Goal: Task Accomplishment & Management: Manage account settings

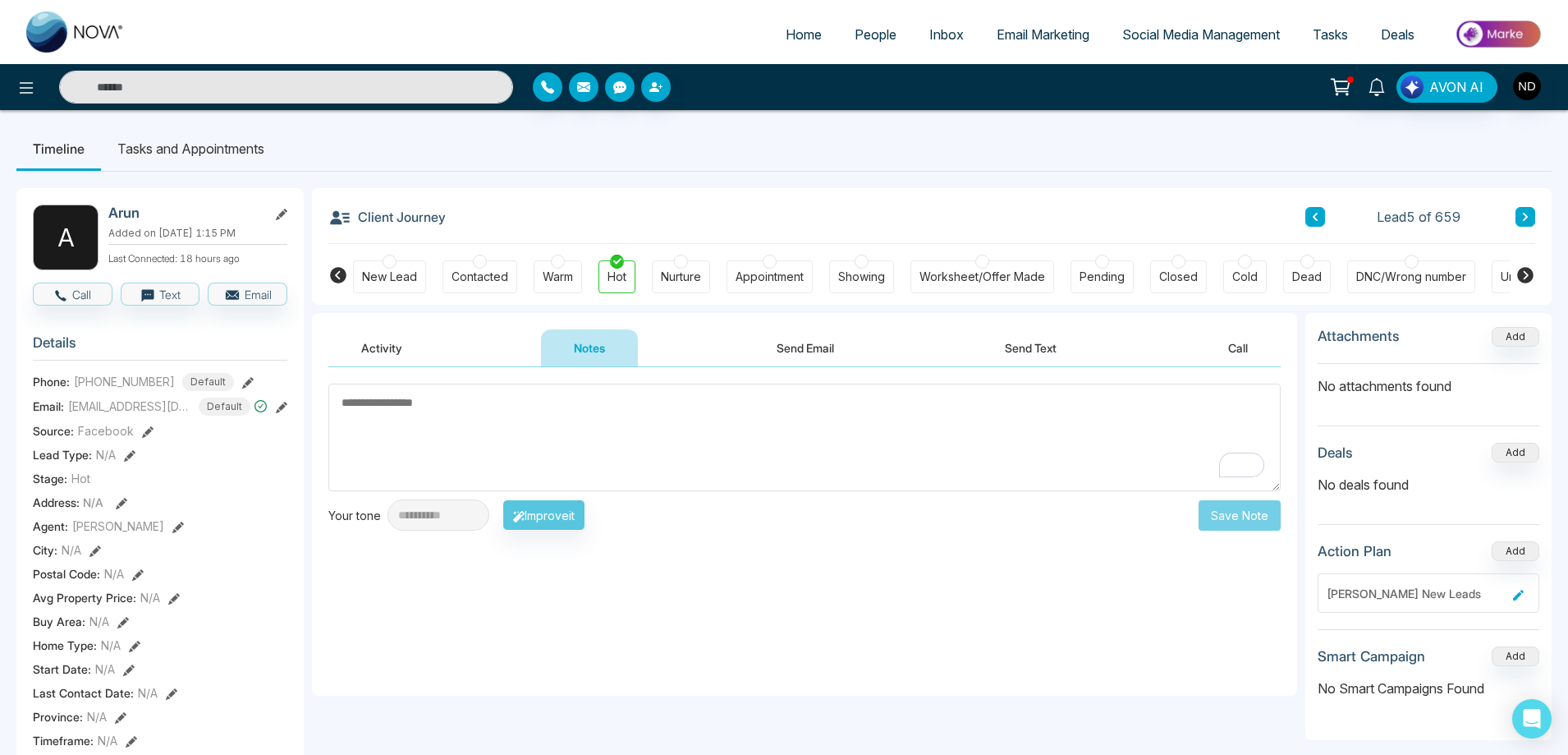
click at [530, 425] on textarea "To enrich screen reader interactions, please activate Accessibility in Grammarl…" at bounding box center [804, 437] width 952 height 107
click at [596, 401] on textarea "**********" at bounding box center [804, 437] width 952 height 107
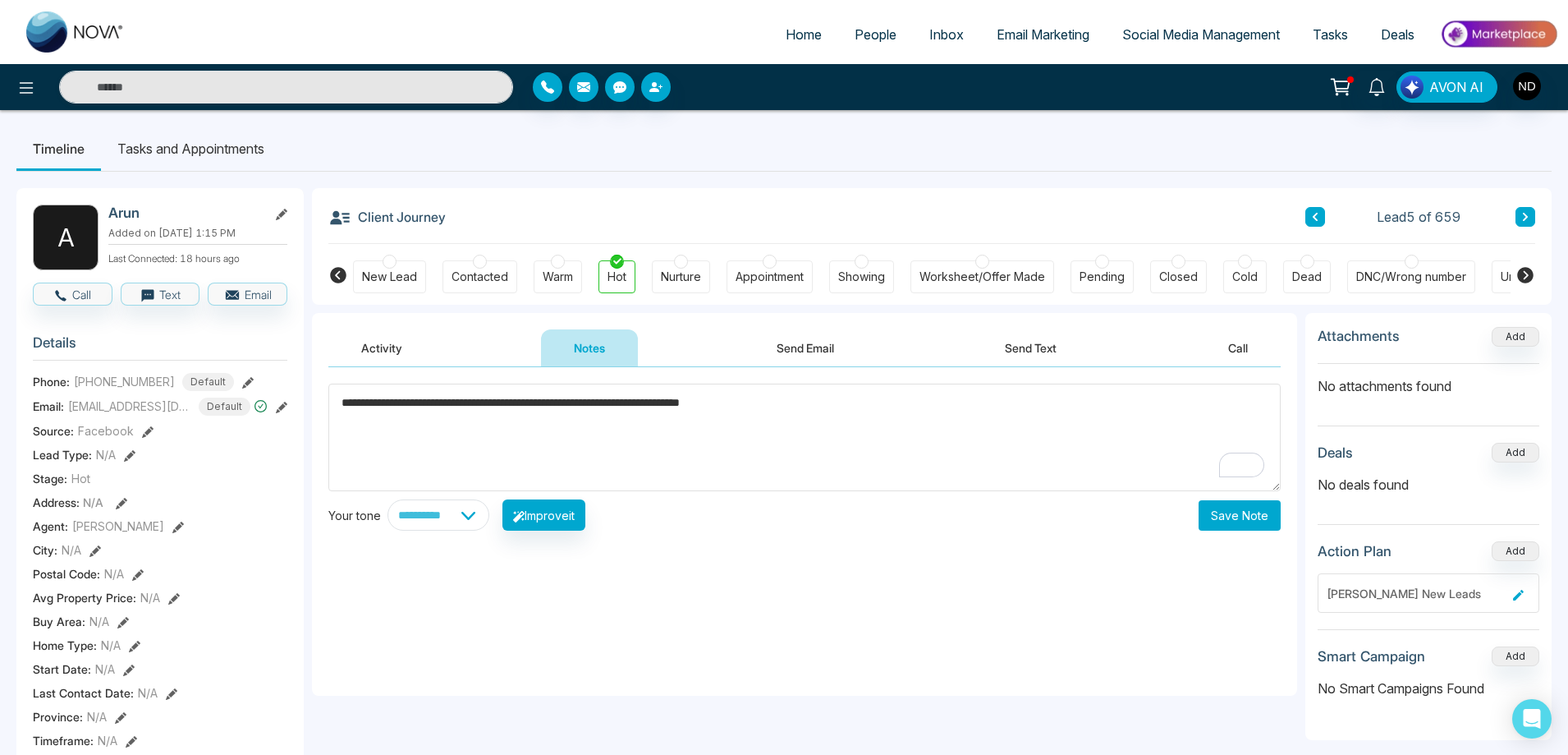
type textarea "**********"
click at [1241, 519] on button "Save Note" at bounding box center [1239, 515] width 82 height 30
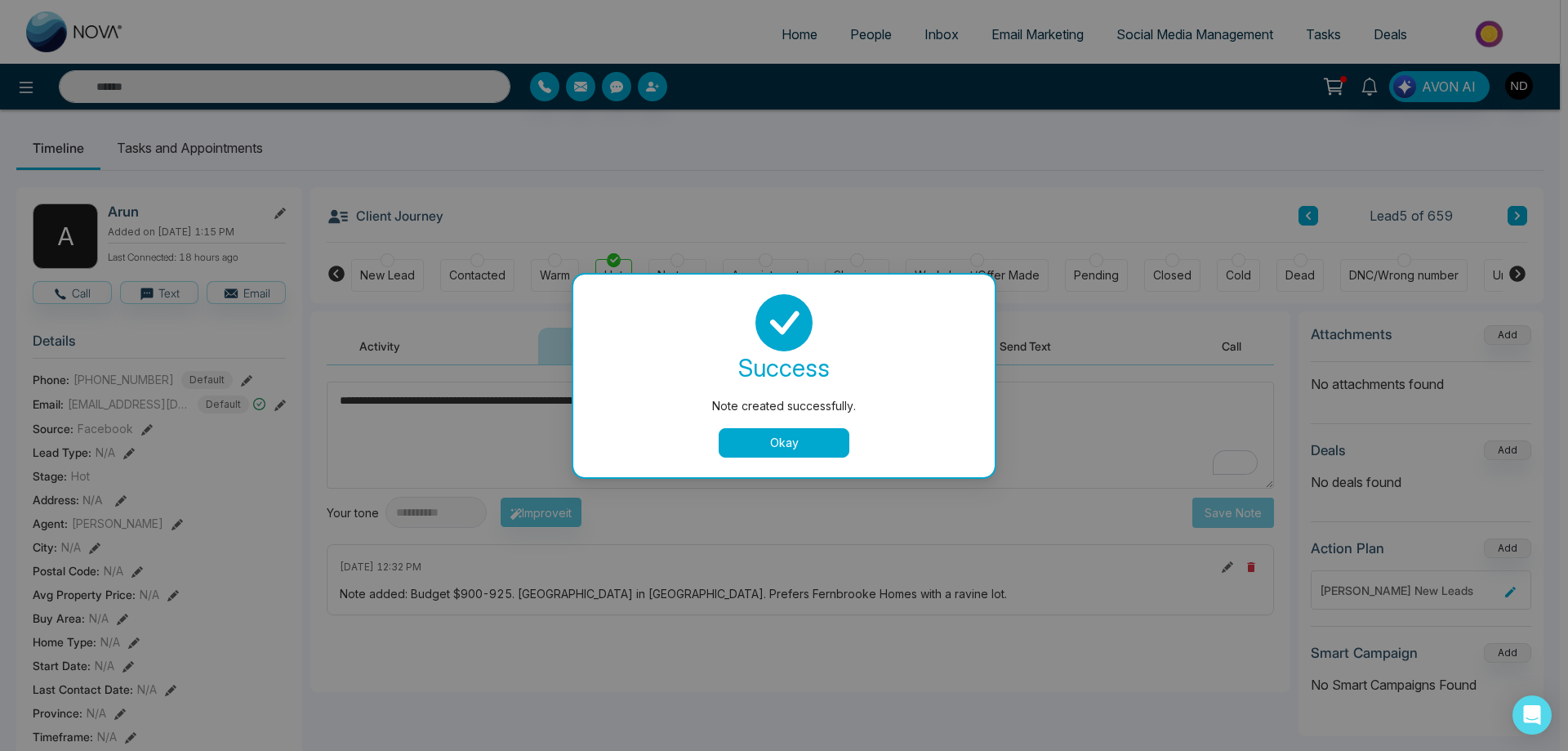
click at [826, 438] on button "Okay" at bounding box center [783, 443] width 131 height 30
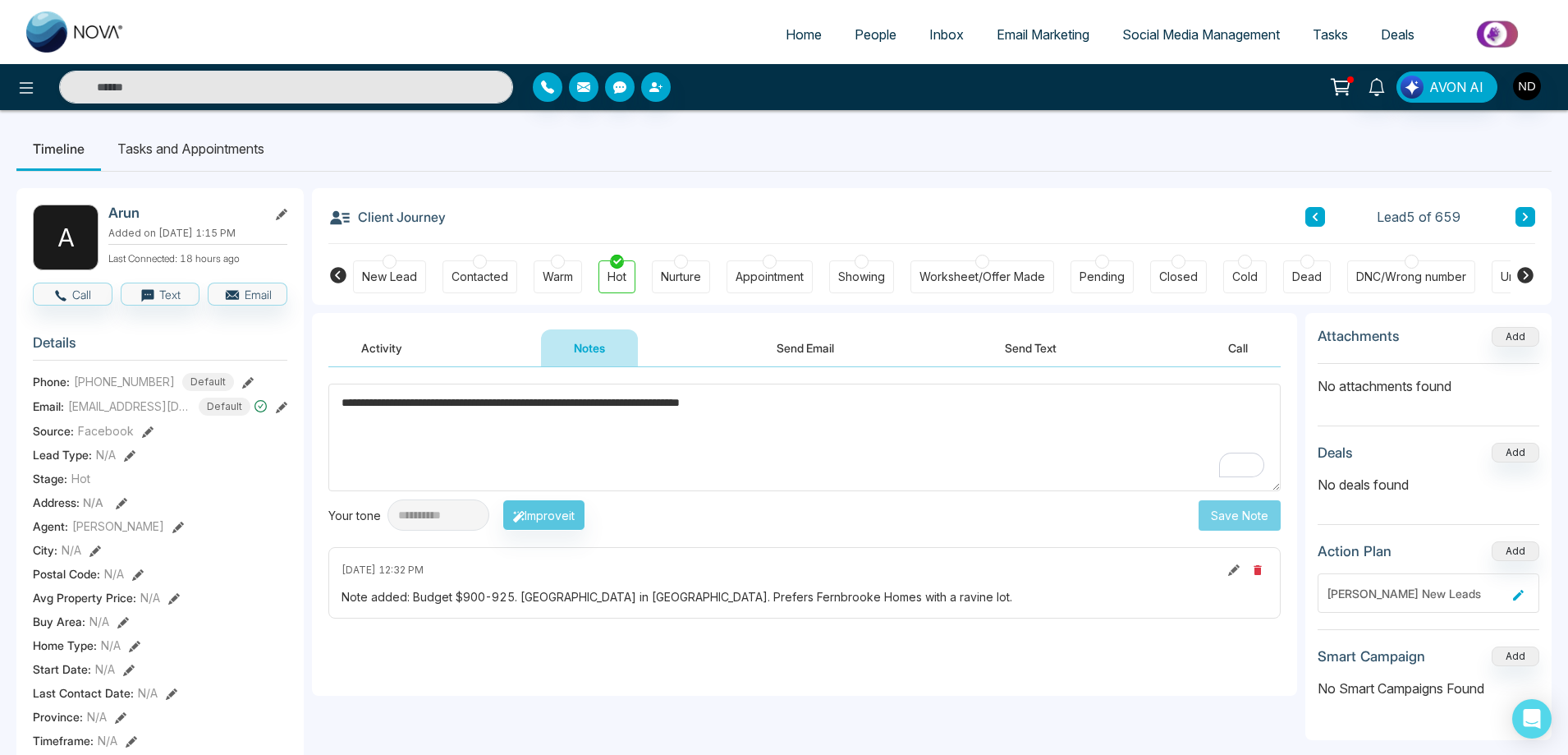
click at [371, 345] on button "Activity" at bounding box center [381, 348] width 107 height 37
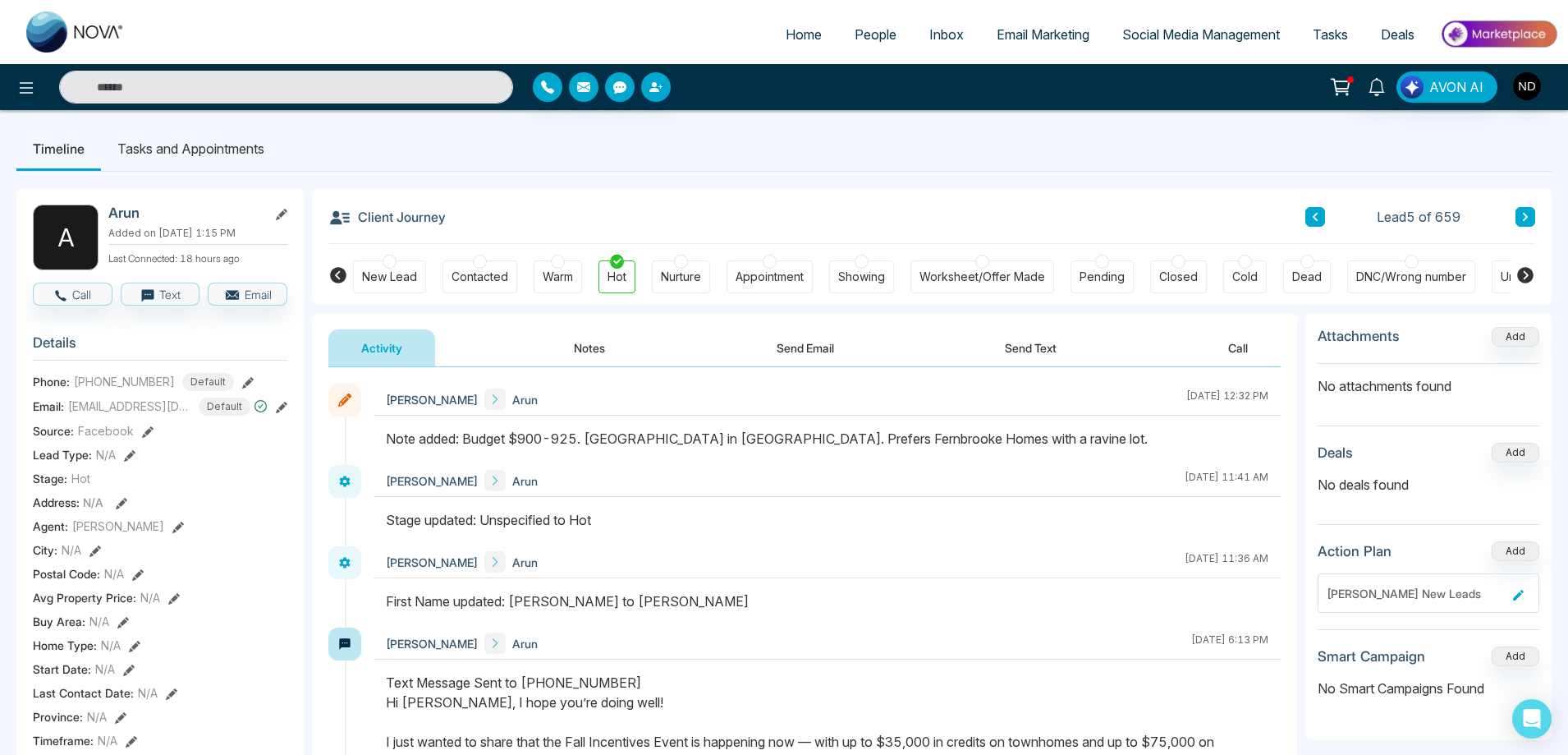
click at [1523, 212] on icon at bounding box center [1524, 217] width 8 height 10
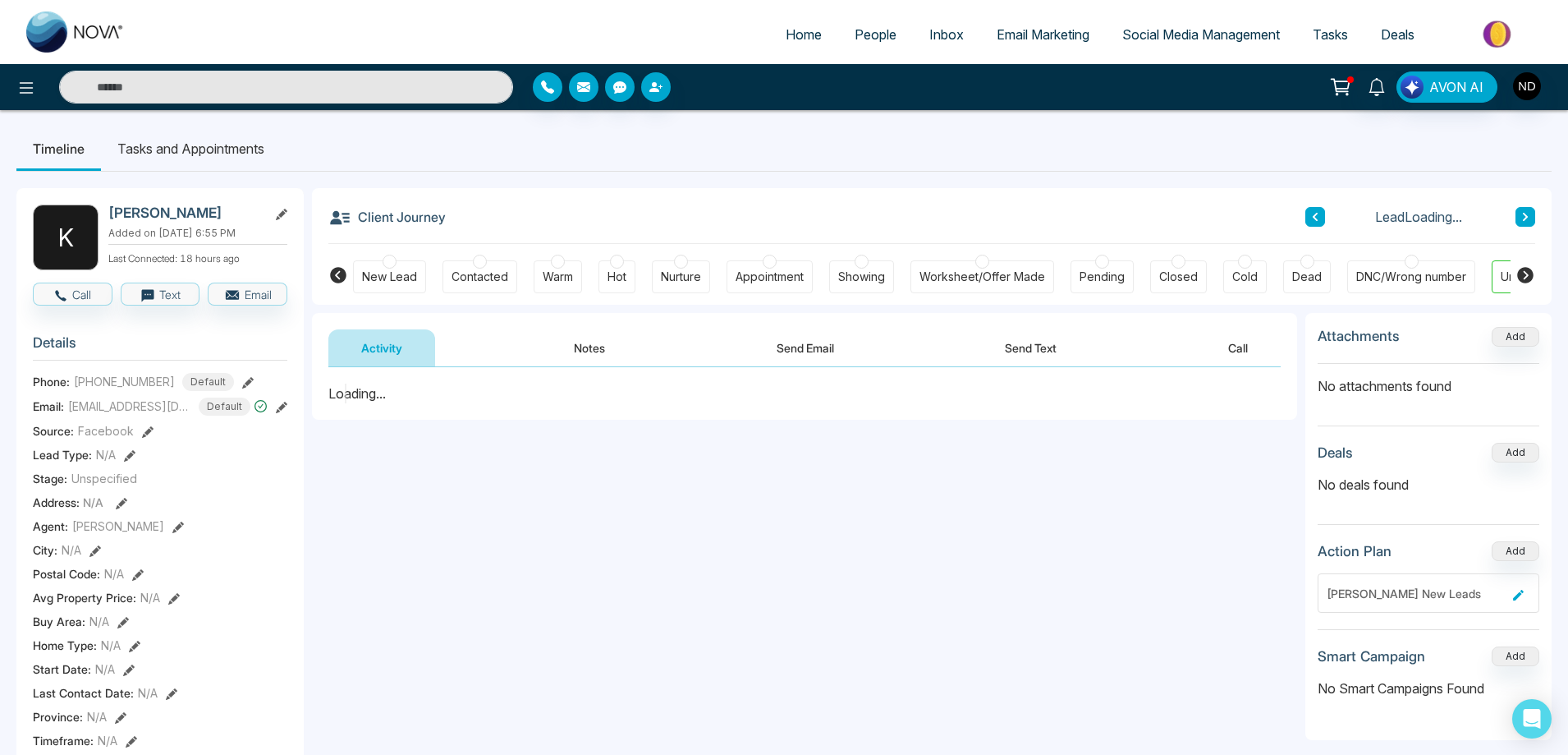
click at [901, 170] on ul "Timeline Tasks and Appointments" at bounding box center [784, 149] width 1535 height 44
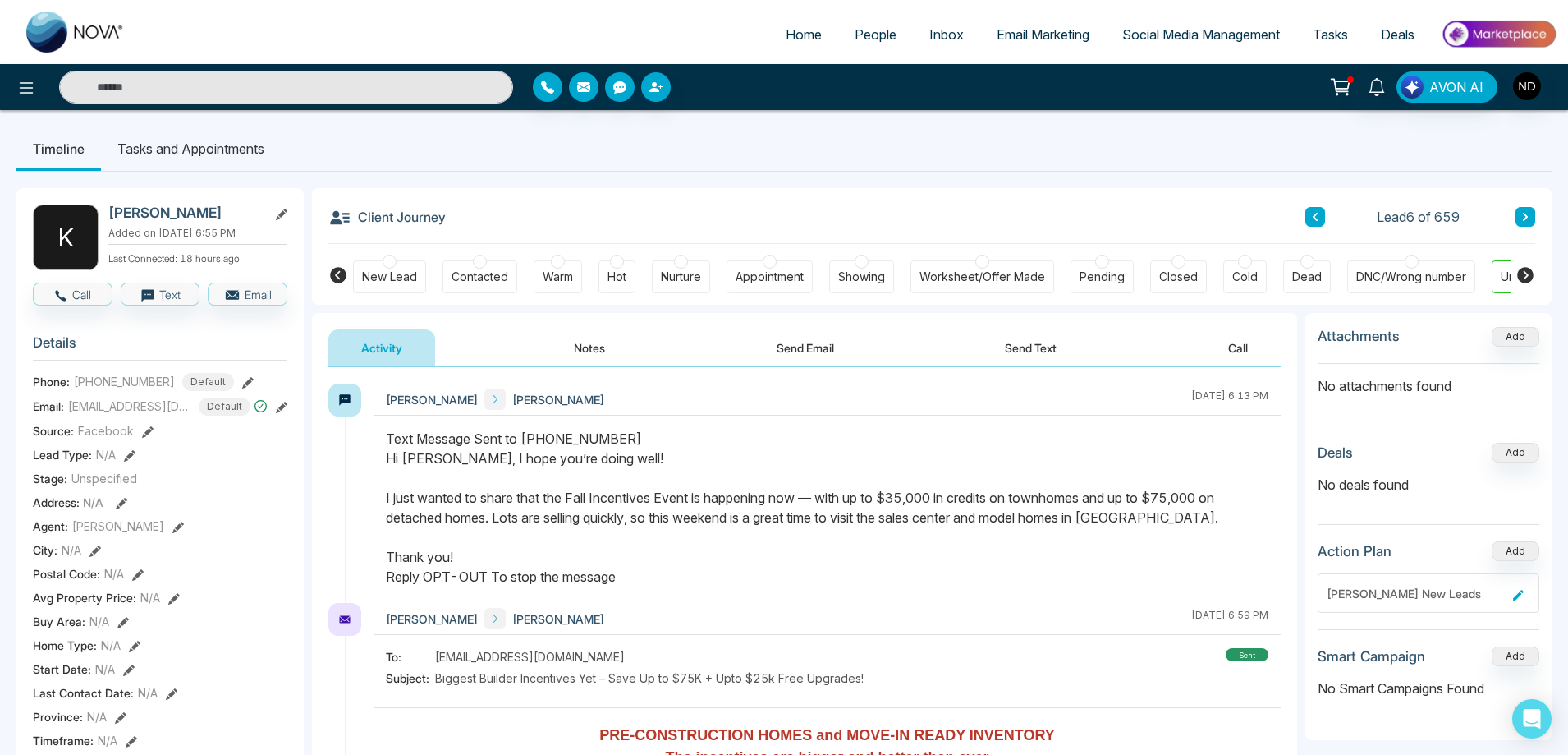
click at [1037, 353] on button "Send Text" at bounding box center [1030, 348] width 117 height 37
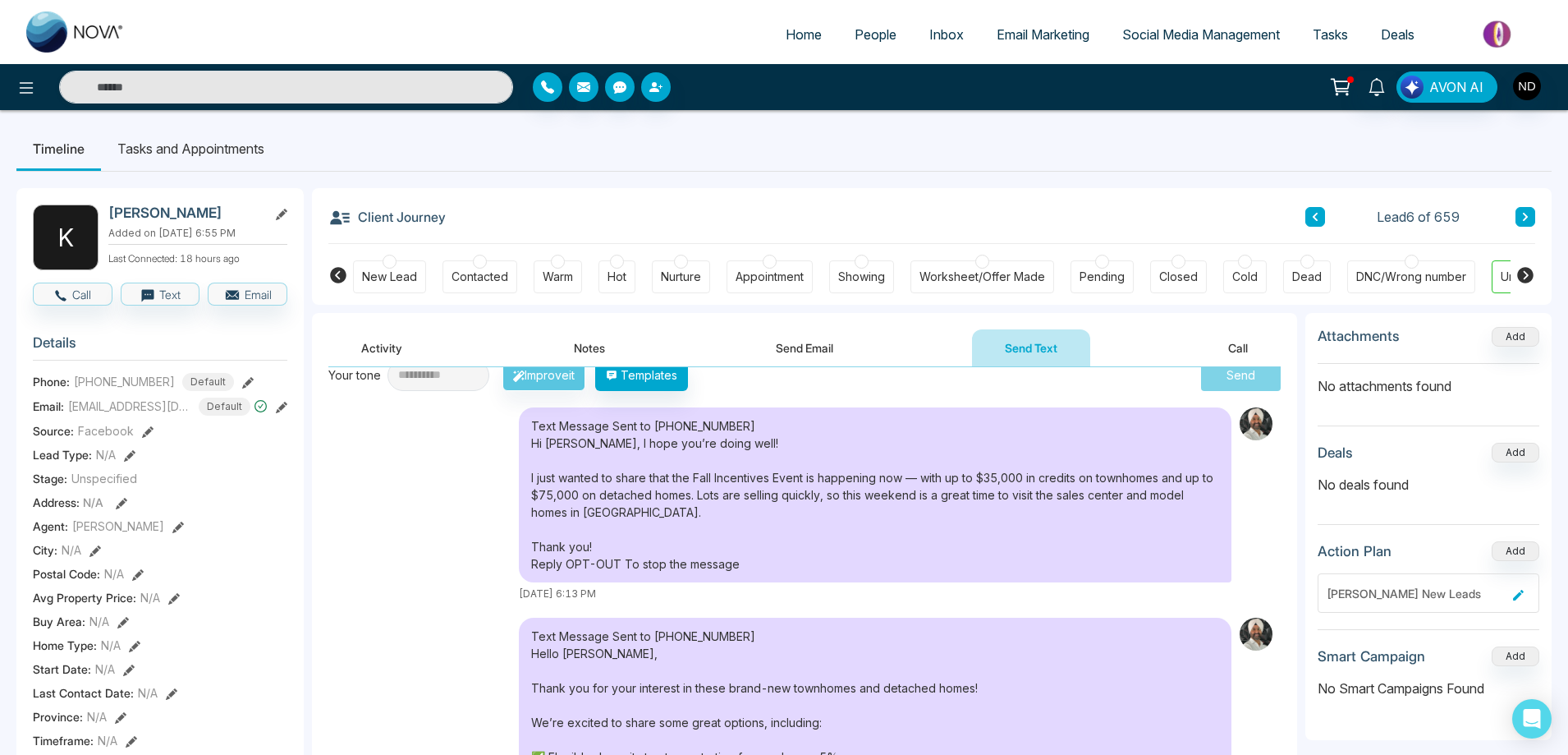
click at [606, 342] on button "Notes" at bounding box center [589, 348] width 97 height 37
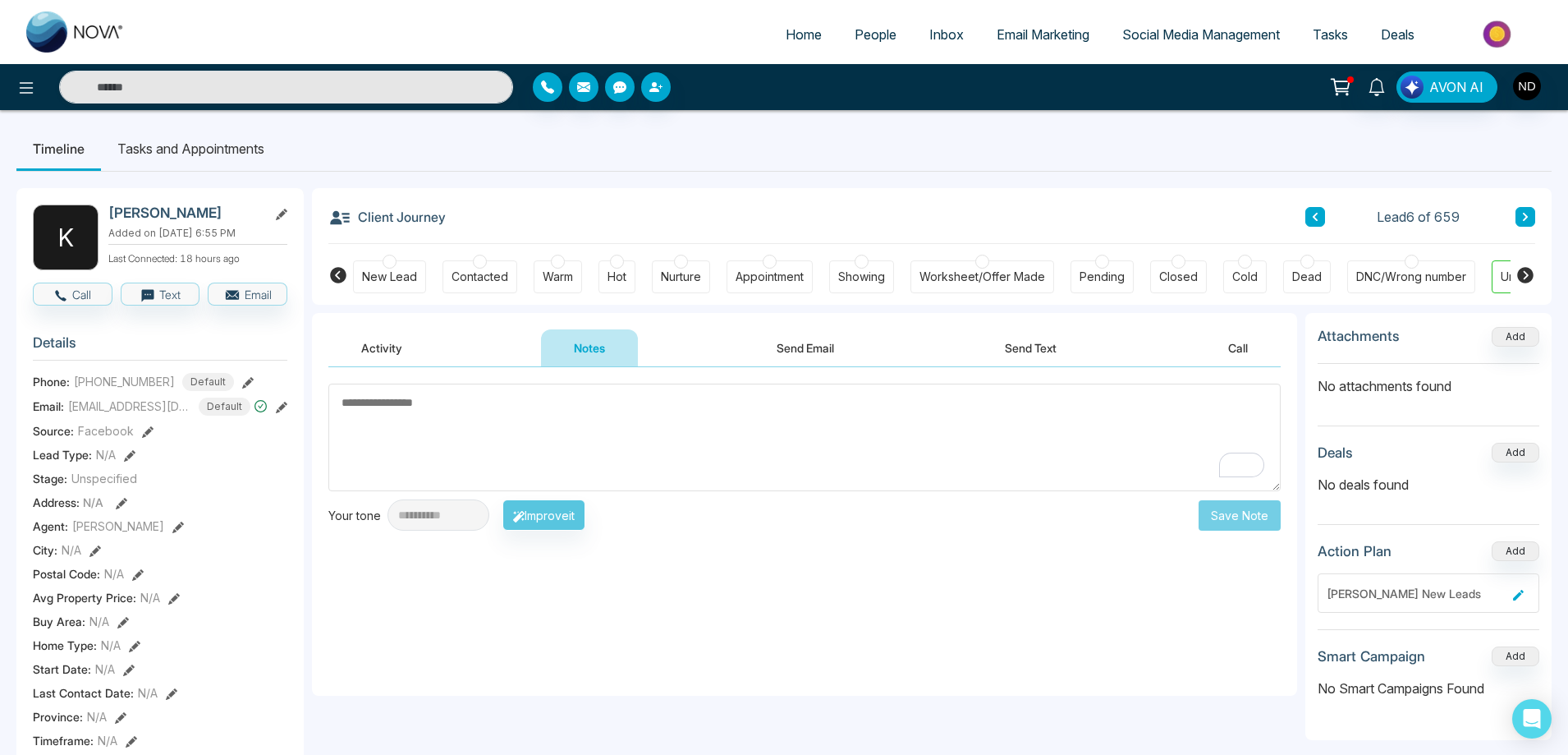
click at [651, 427] on textarea "To enrich screen reader interactions, please activate Accessibility in Grammarl…" at bounding box center [804, 437] width 952 height 107
type textarea "*********"
click at [1225, 513] on button "Save Note" at bounding box center [1239, 515] width 82 height 30
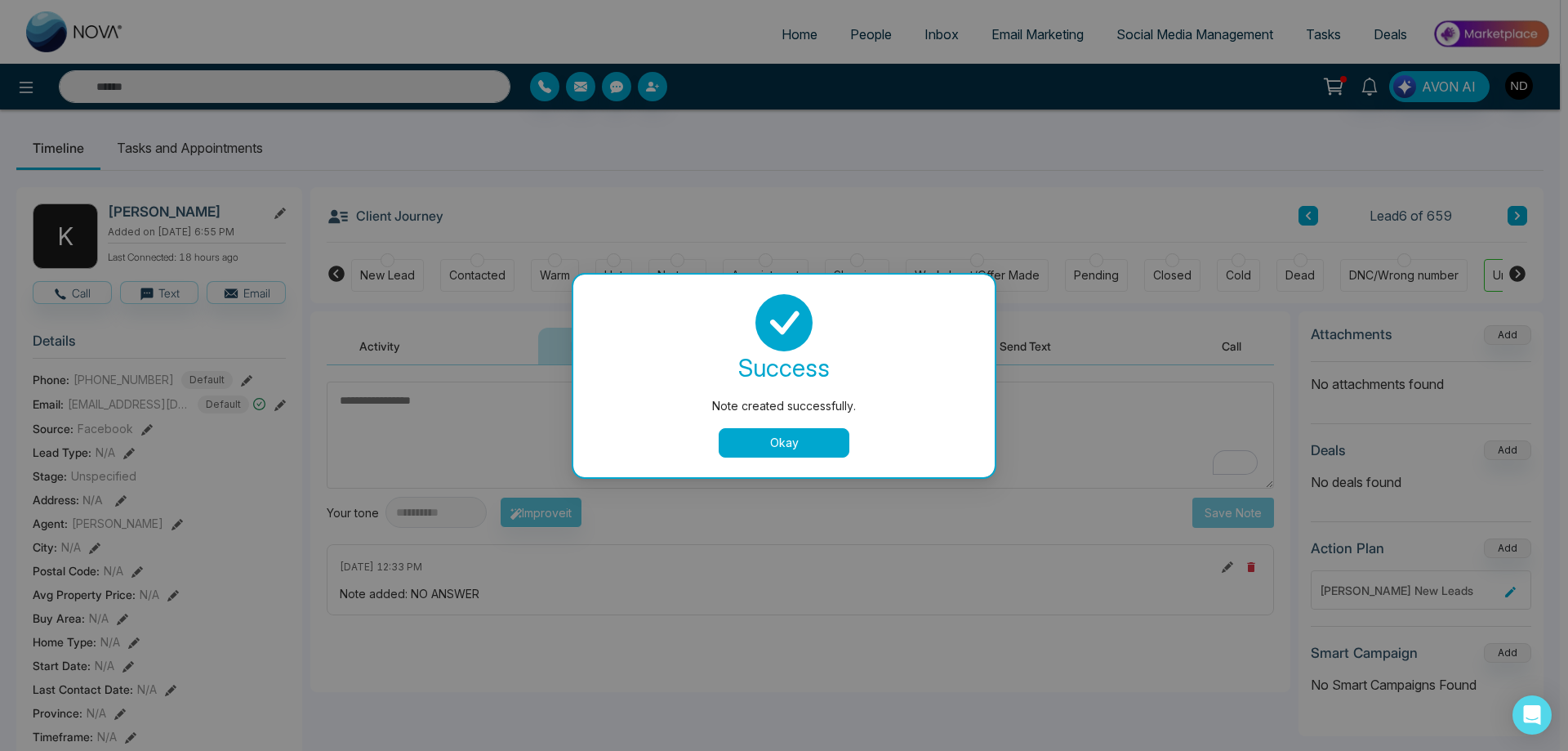
click at [785, 448] on button "Okay" at bounding box center [783, 443] width 131 height 30
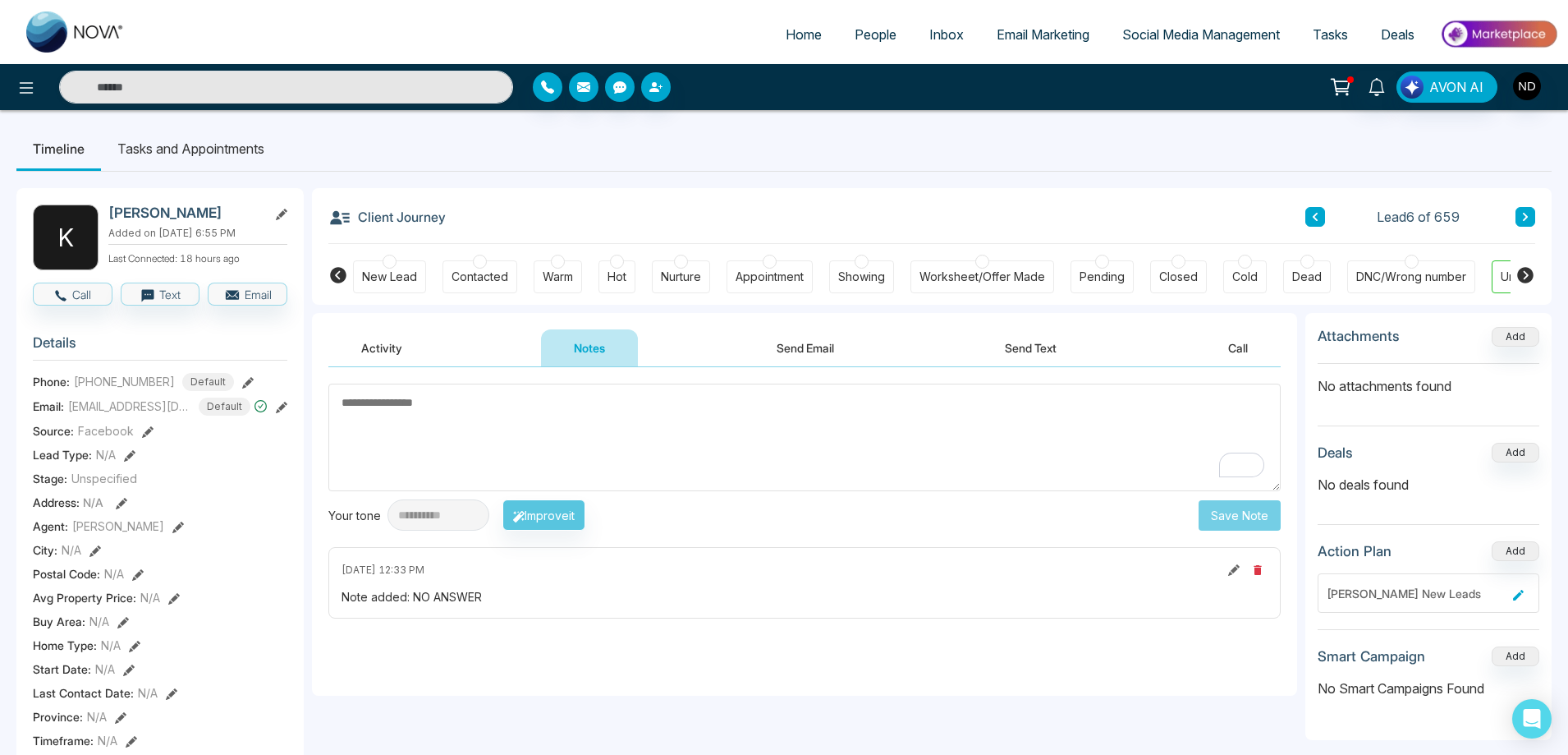
click at [385, 283] on div "New Lead" at bounding box center [389, 277] width 55 height 17
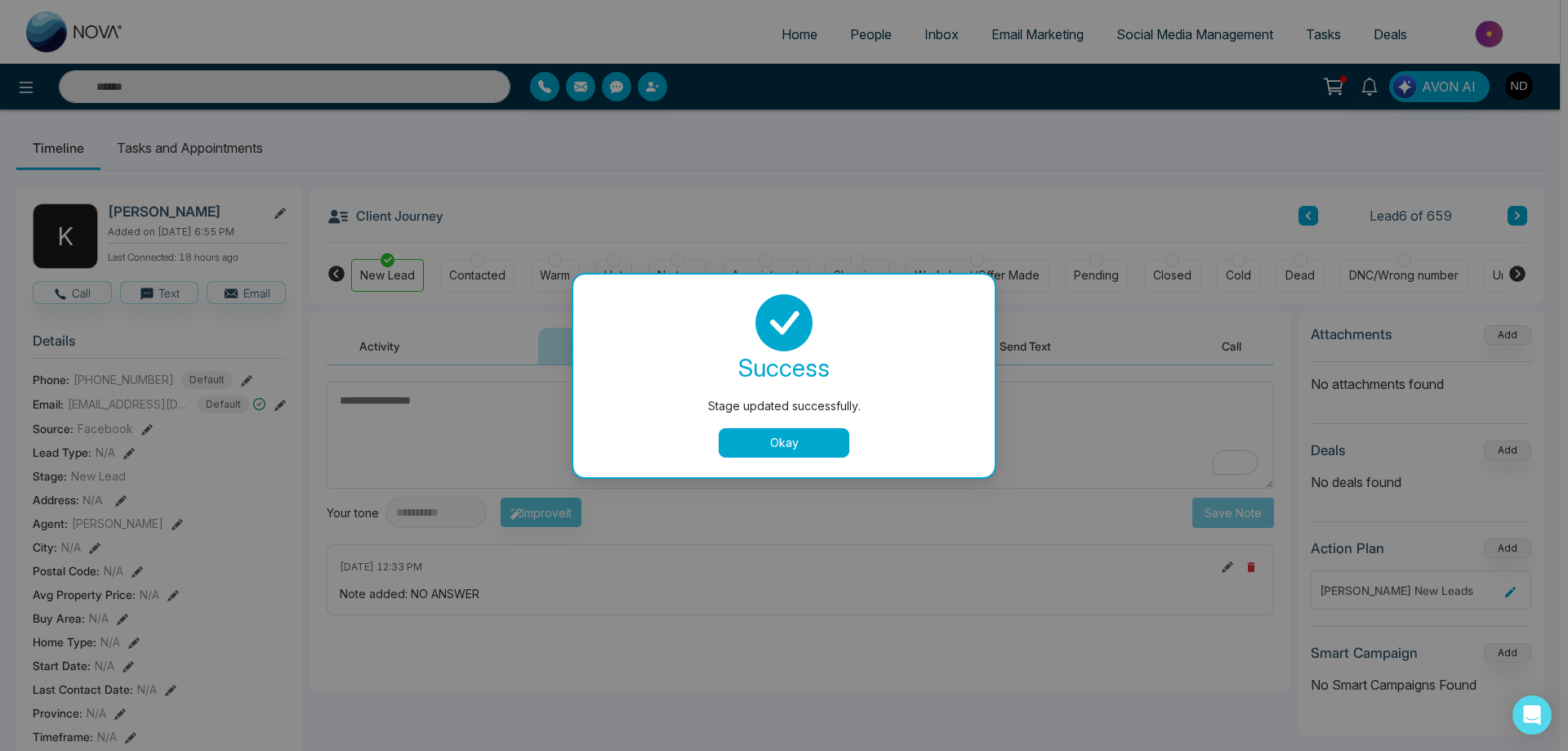
click at [805, 439] on button "Okay" at bounding box center [783, 443] width 131 height 30
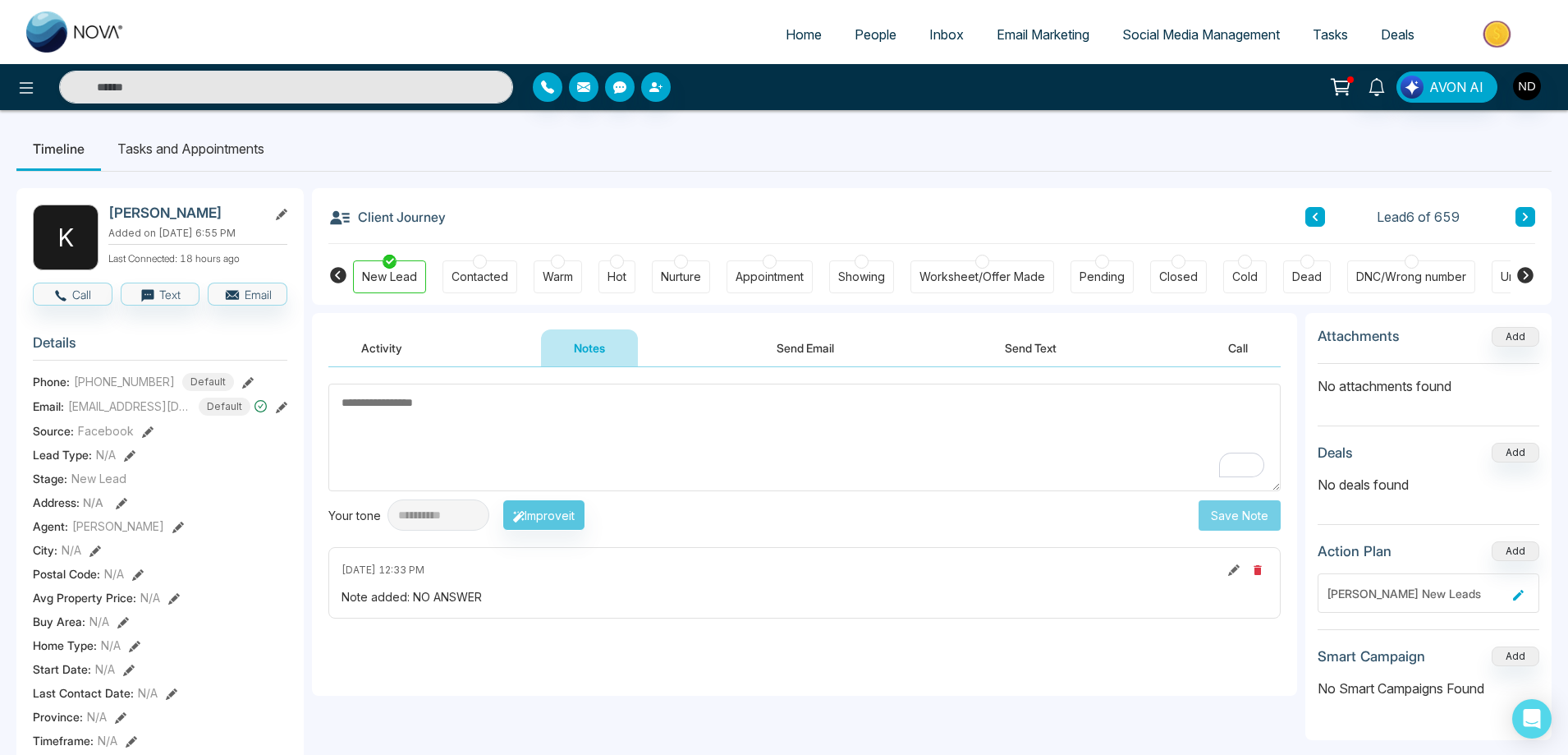
click at [1528, 218] on icon at bounding box center [1524, 217] width 8 height 10
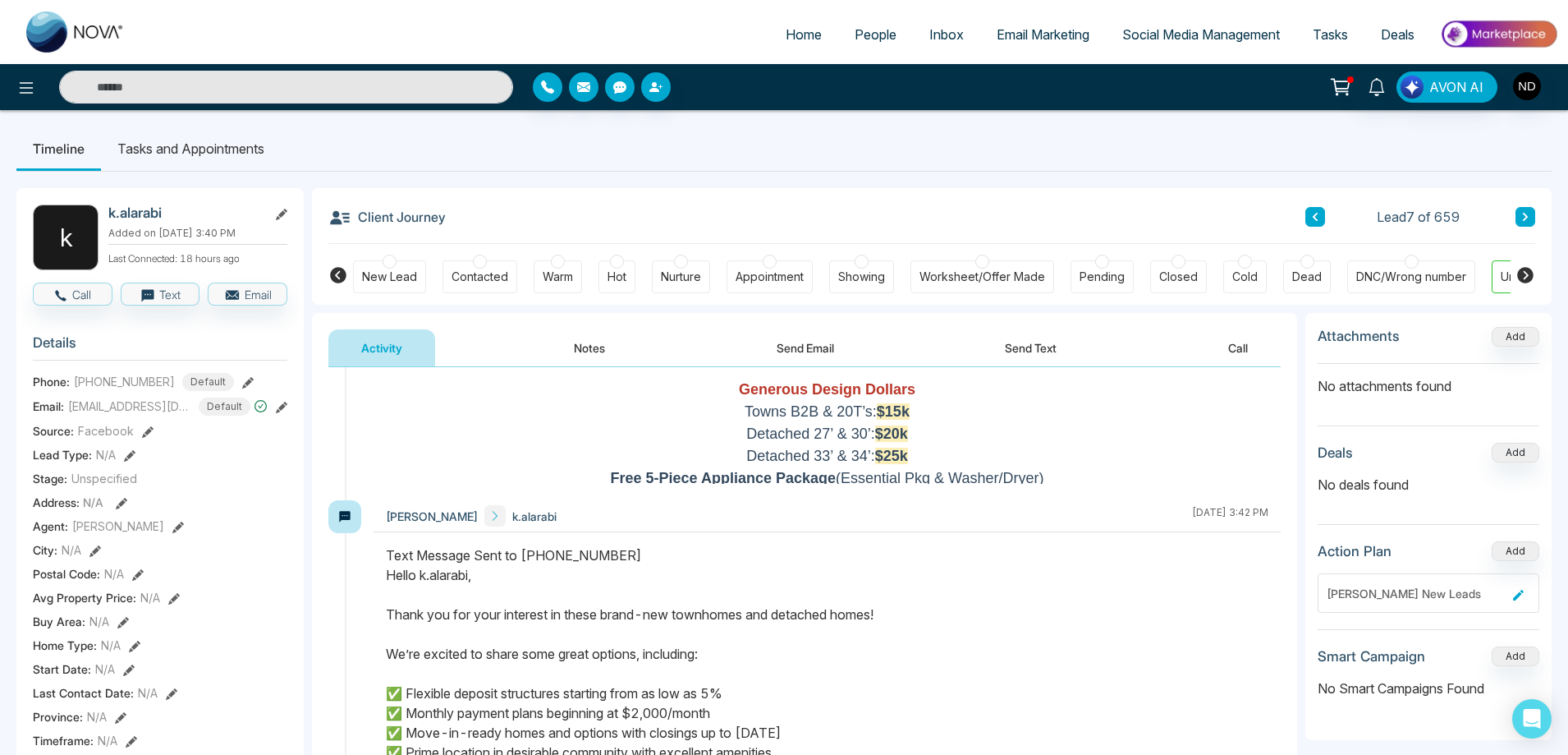
scroll to position [611, 0]
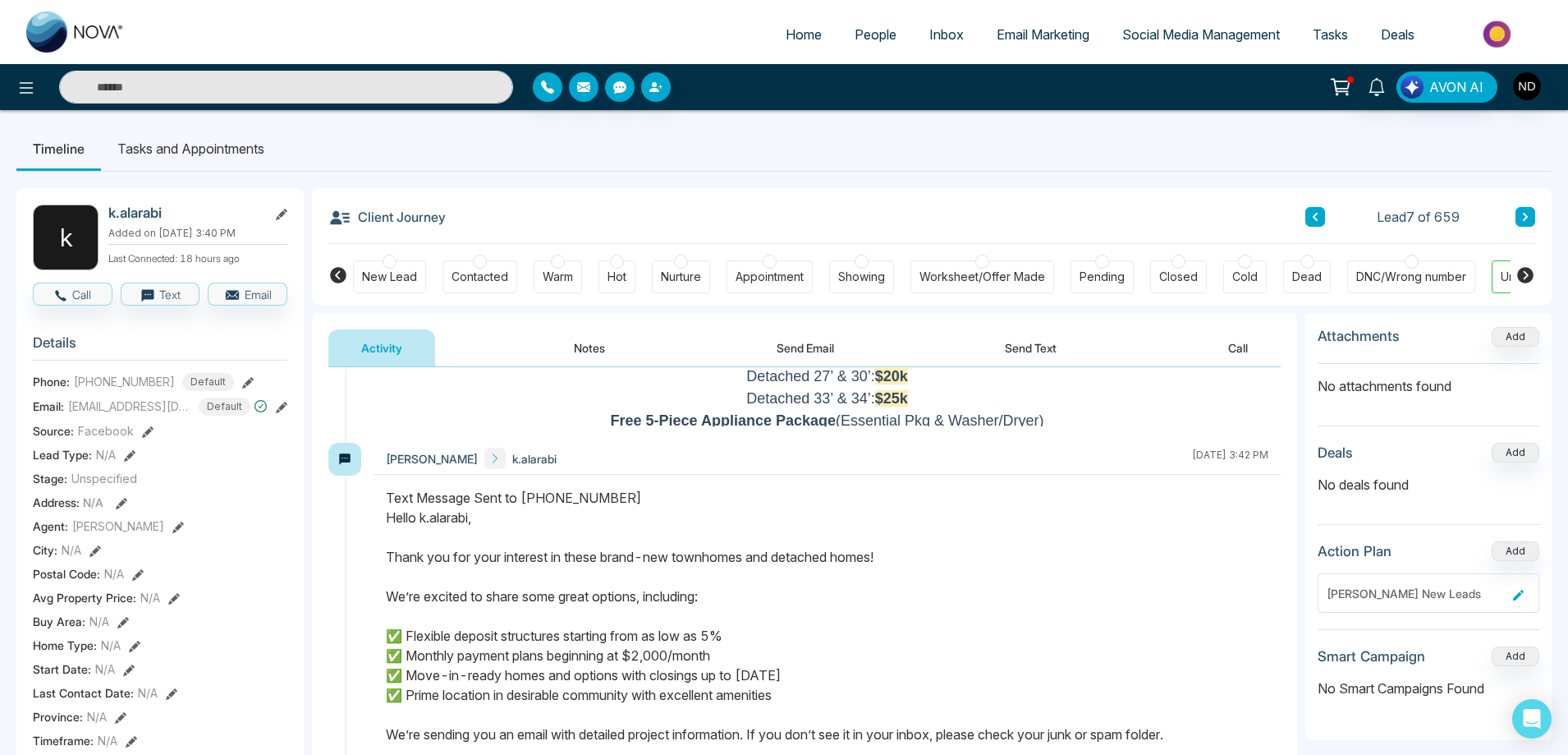
click at [1042, 345] on button "Send Text" at bounding box center [1030, 348] width 117 height 37
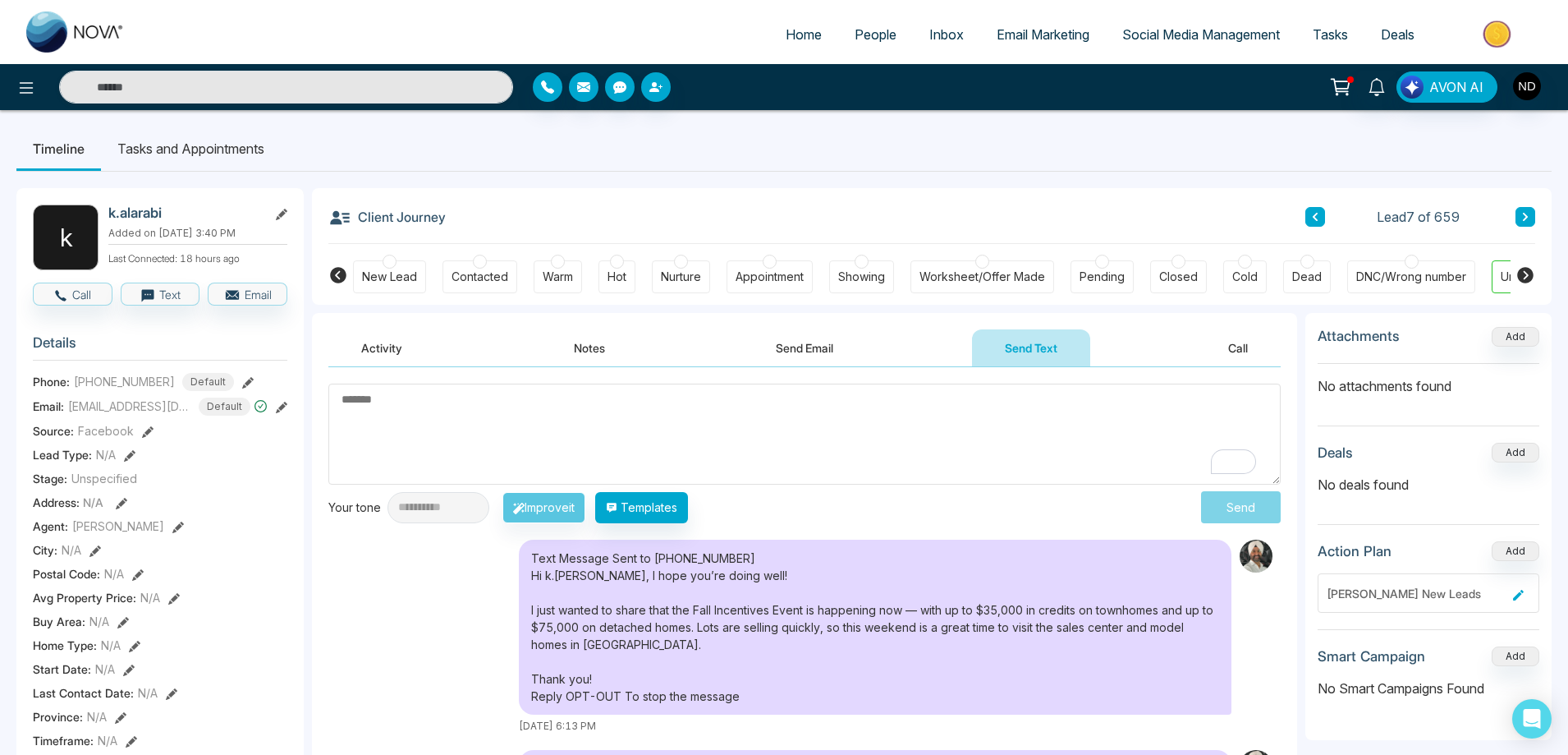
click at [595, 337] on button "Notes" at bounding box center [589, 348] width 97 height 37
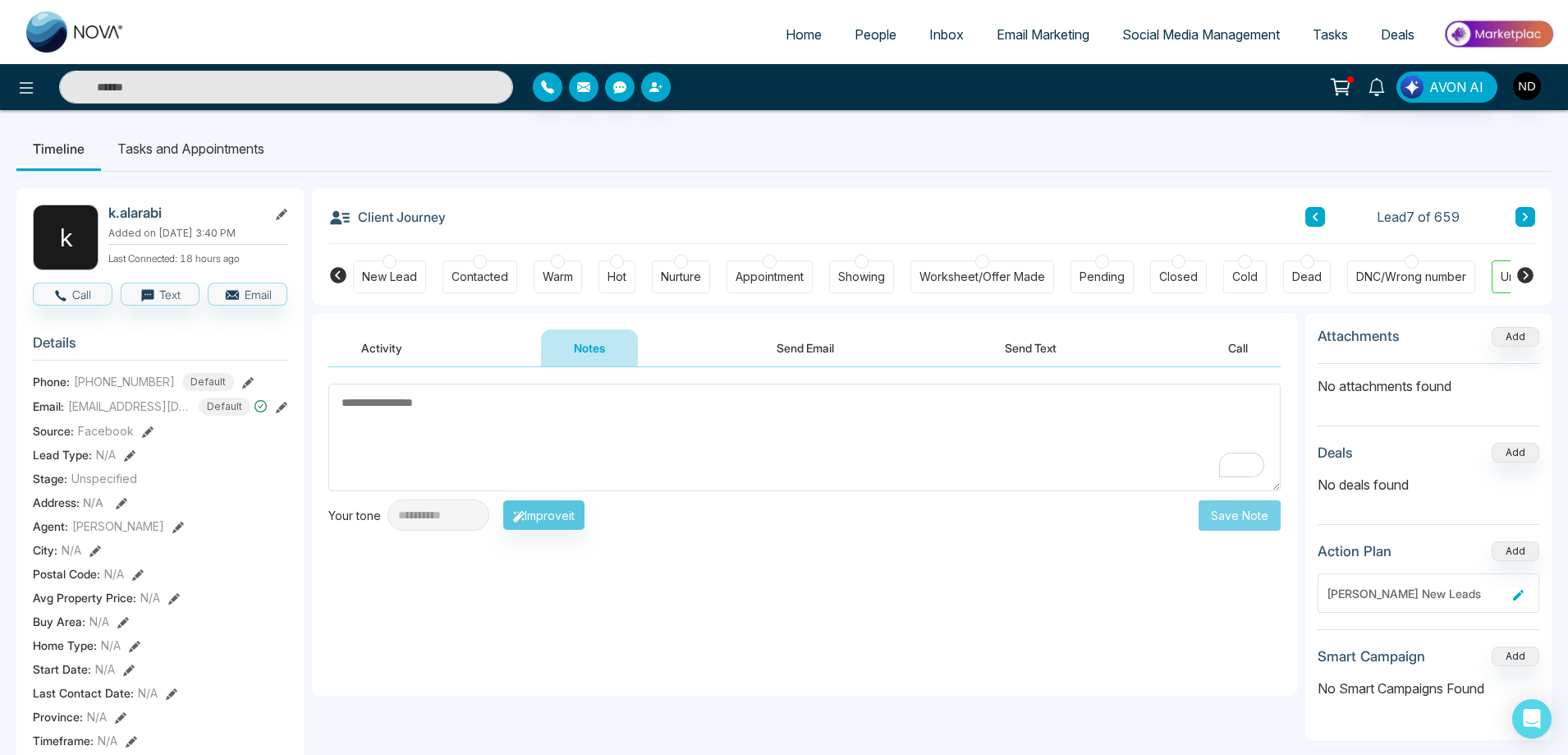
click at [526, 418] on textarea "To enrich screen reader interactions, please activate Accessibility in Grammarl…" at bounding box center [804, 437] width 952 height 107
type textarea "*********"
click at [1241, 522] on button "Save Note" at bounding box center [1239, 515] width 82 height 30
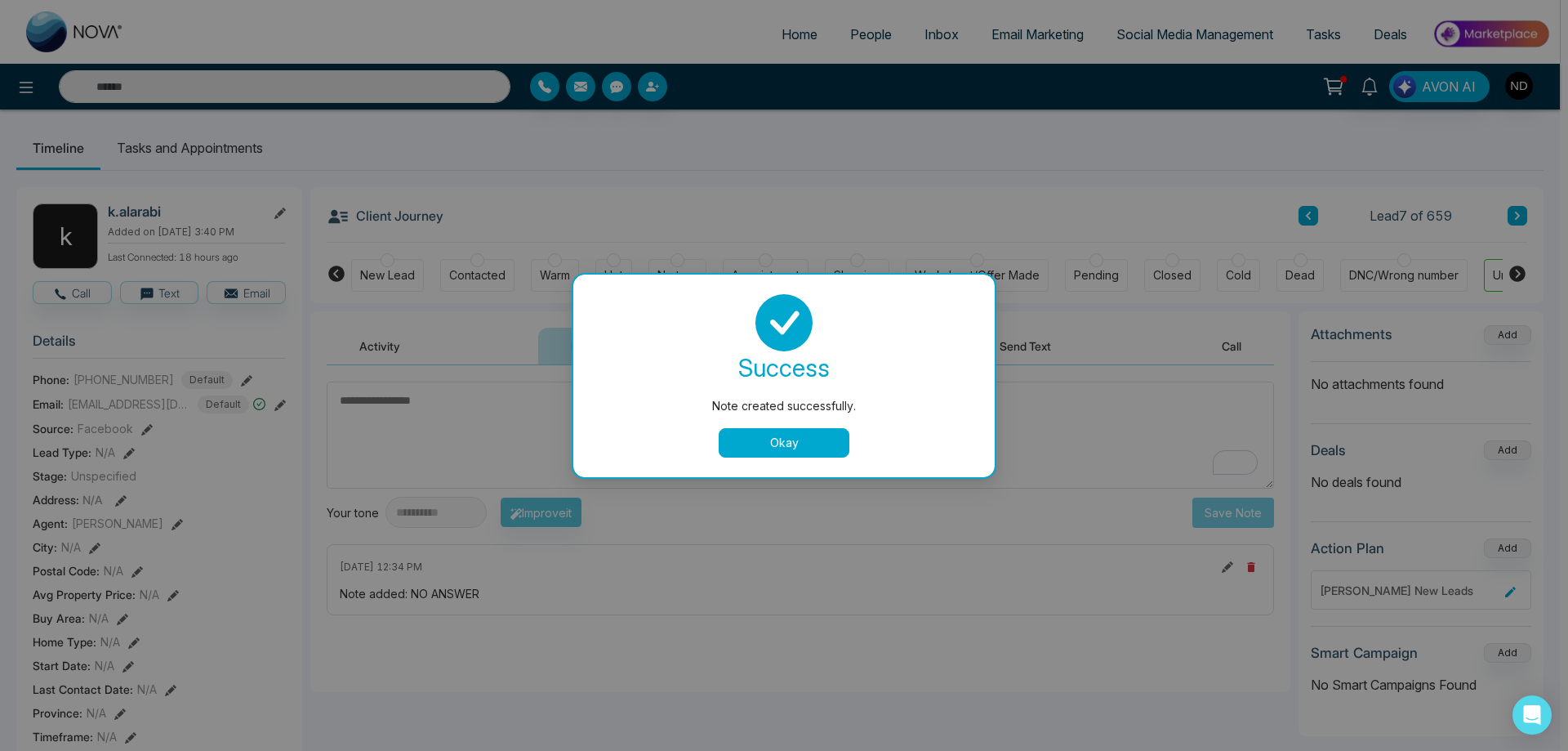
click at [777, 442] on button "Okay" at bounding box center [783, 443] width 131 height 30
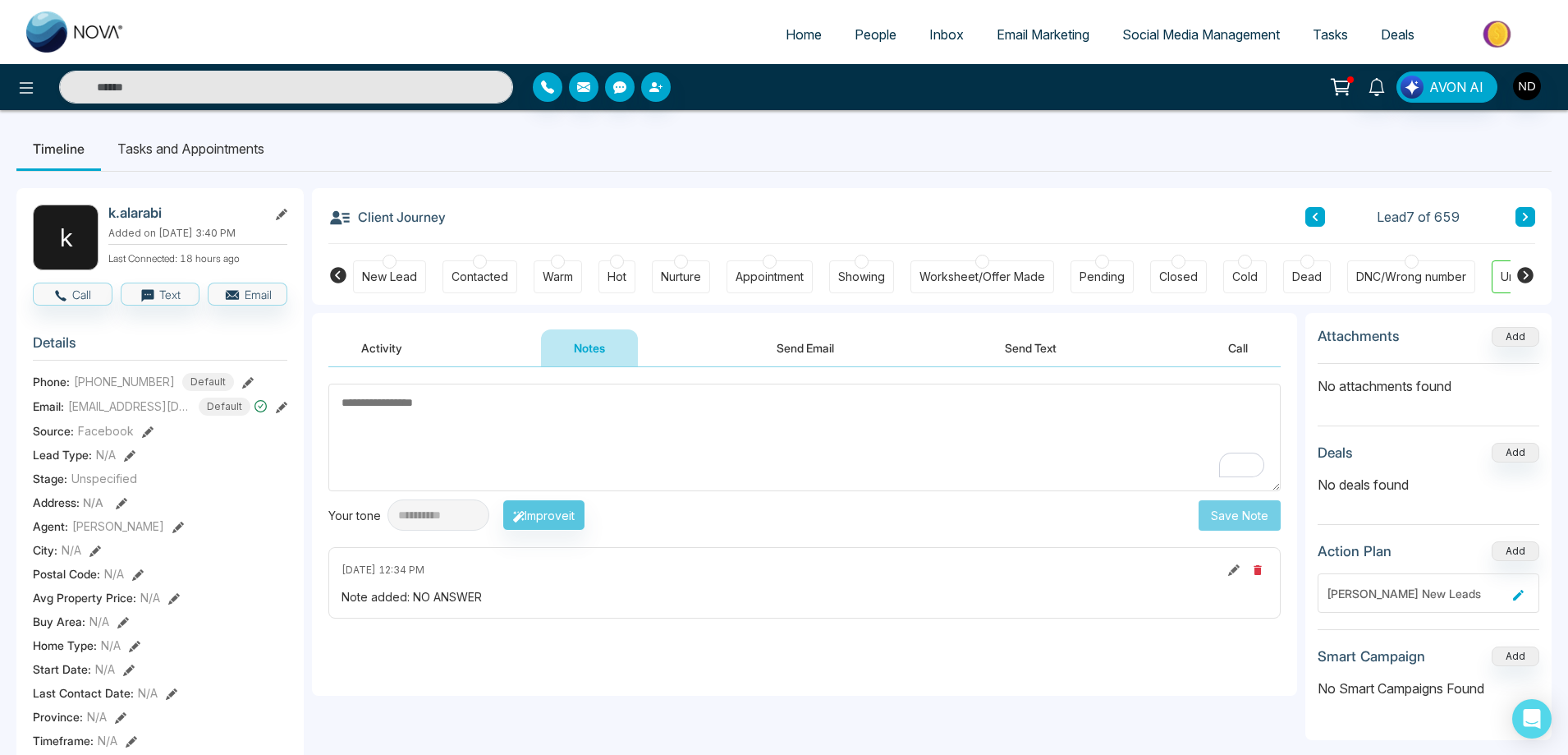
click at [1043, 352] on button "Send Text" at bounding box center [1030, 348] width 117 height 37
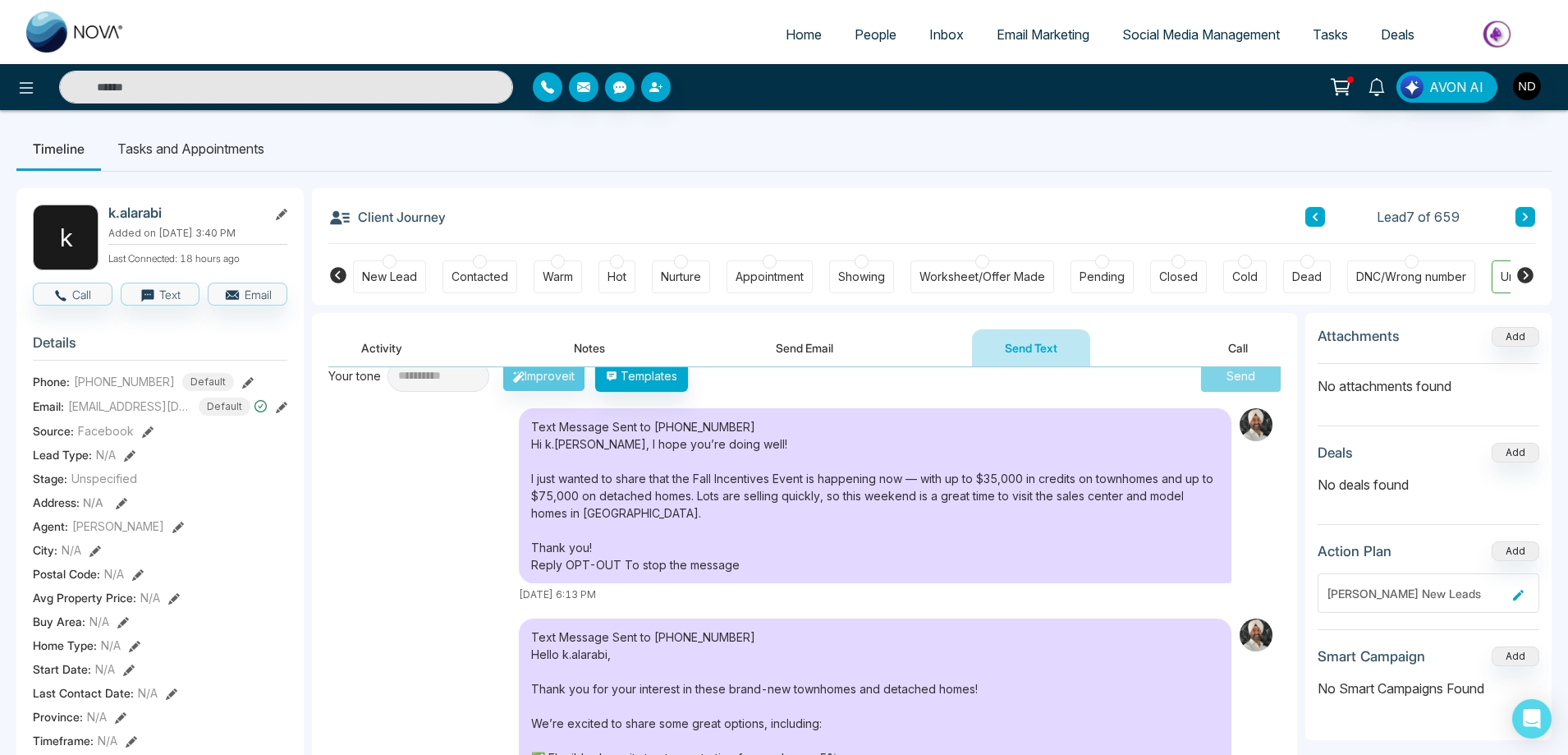
scroll to position [132, 0]
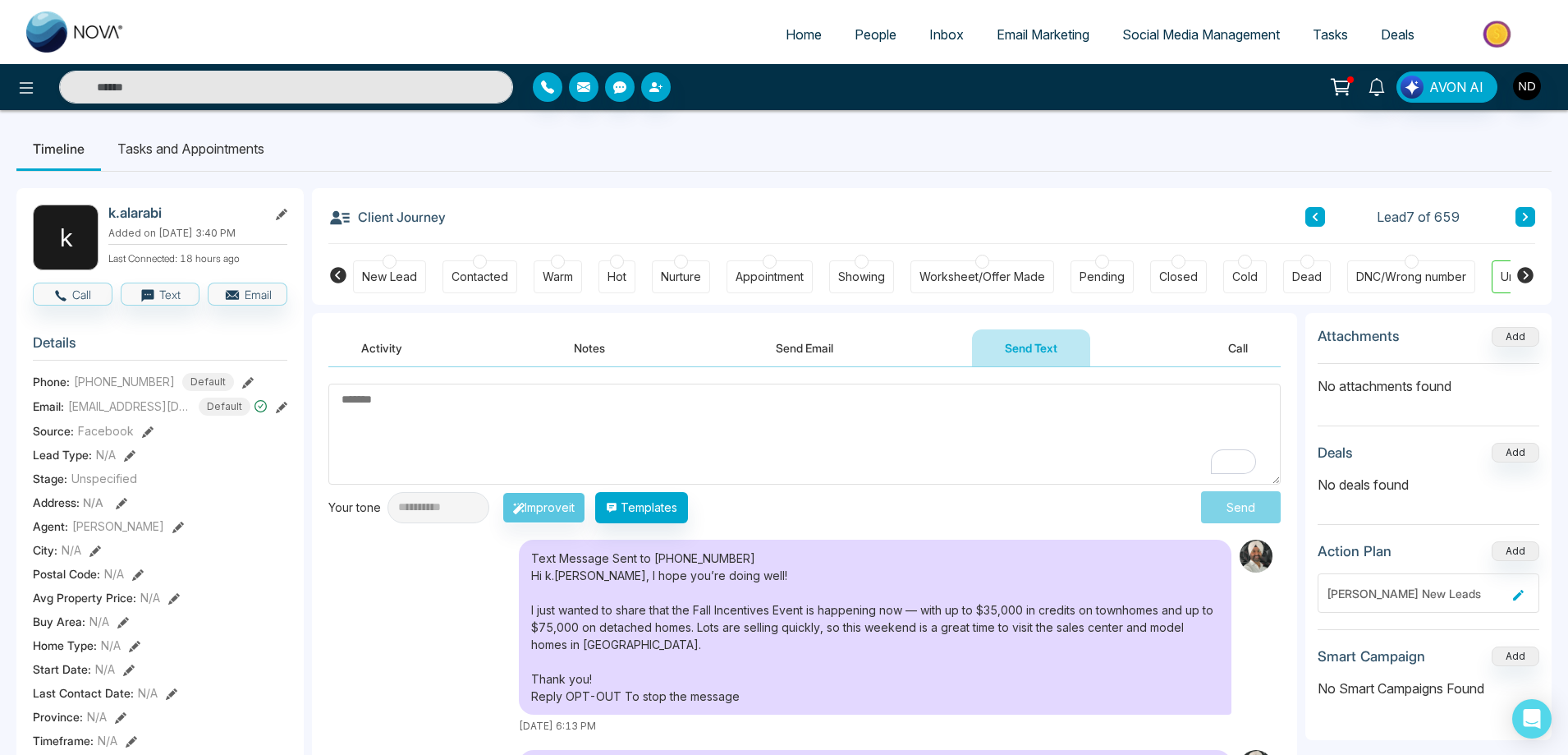
click at [378, 280] on div "New Lead" at bounding box center [389, 277] width 55 height 17
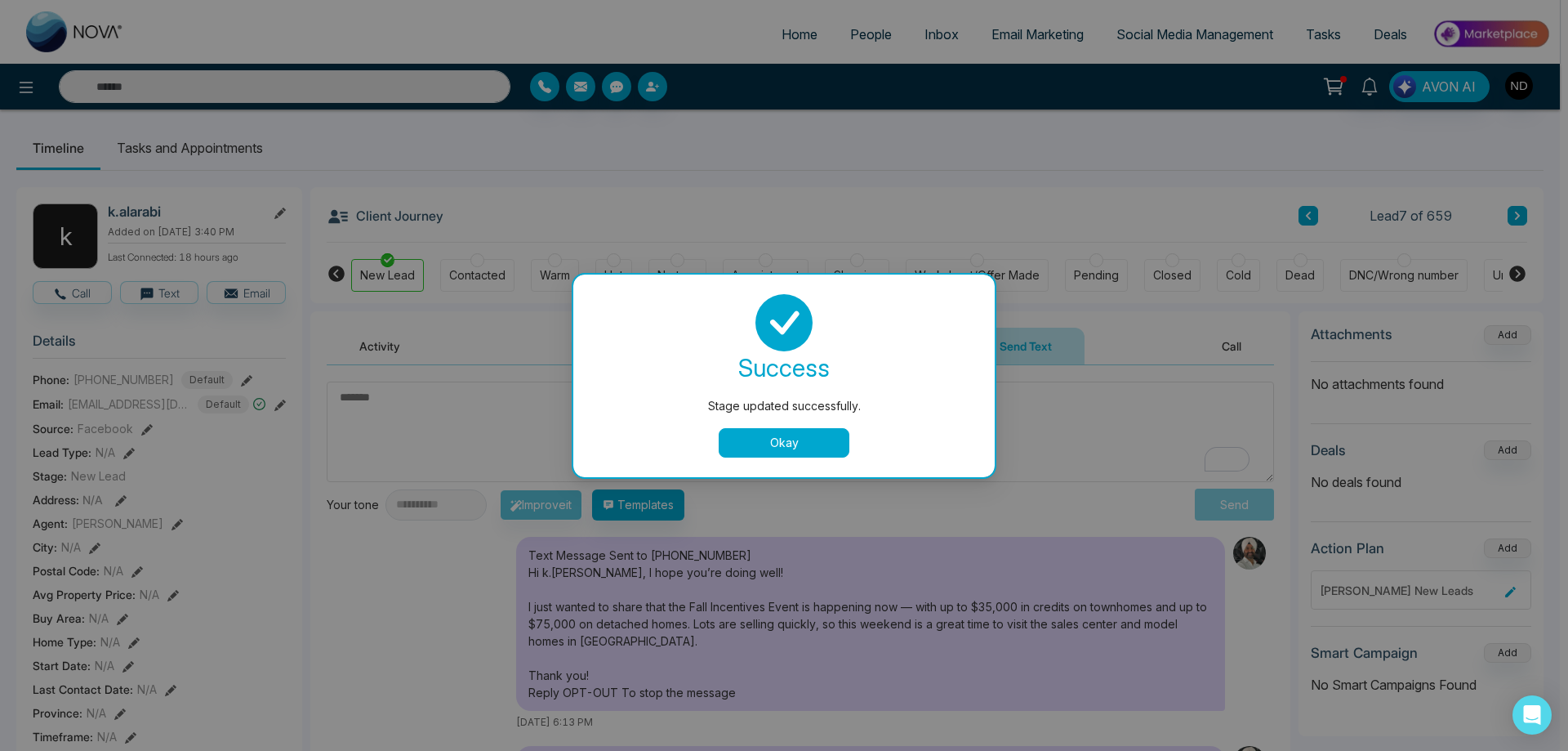
click at [781, 440] on button "Okay" at bounding box center [783, 443] width 131 height 30
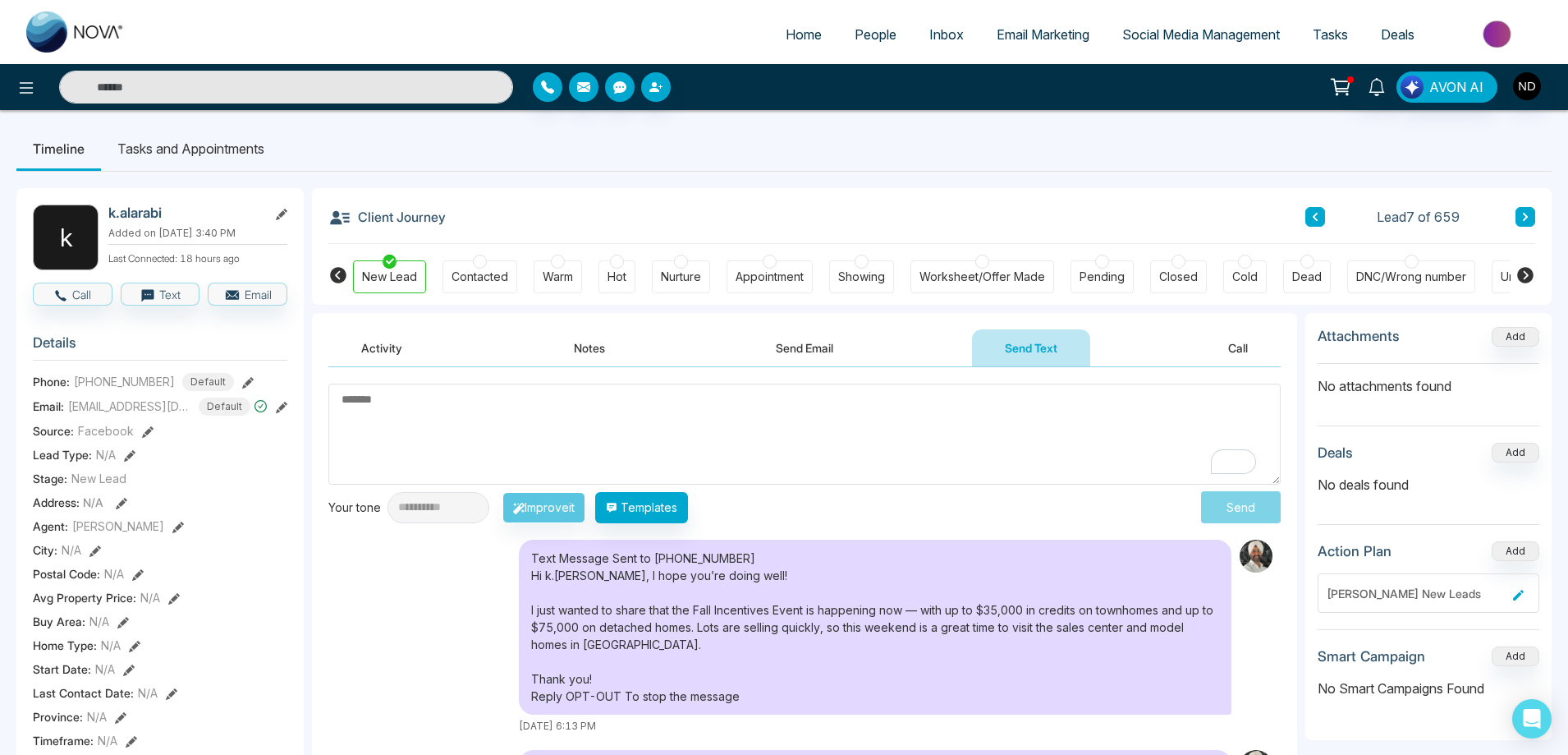
click at [1520, 218] on icon at bounding box center [1524, 217] width 8 height 10
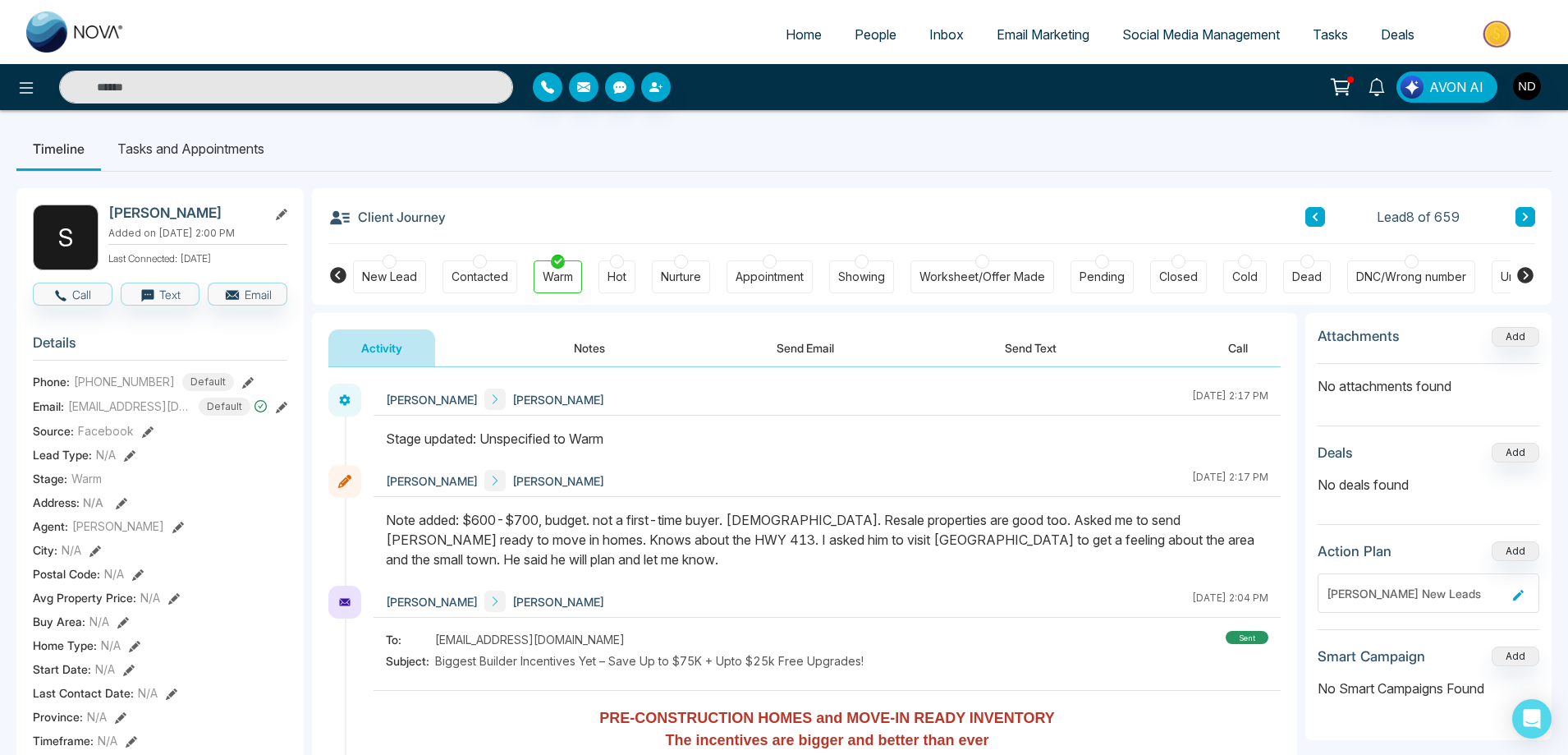
click at [188, 144] on li "Tasks and Appointments" at bounding box center [191, 149] width 180 height 44
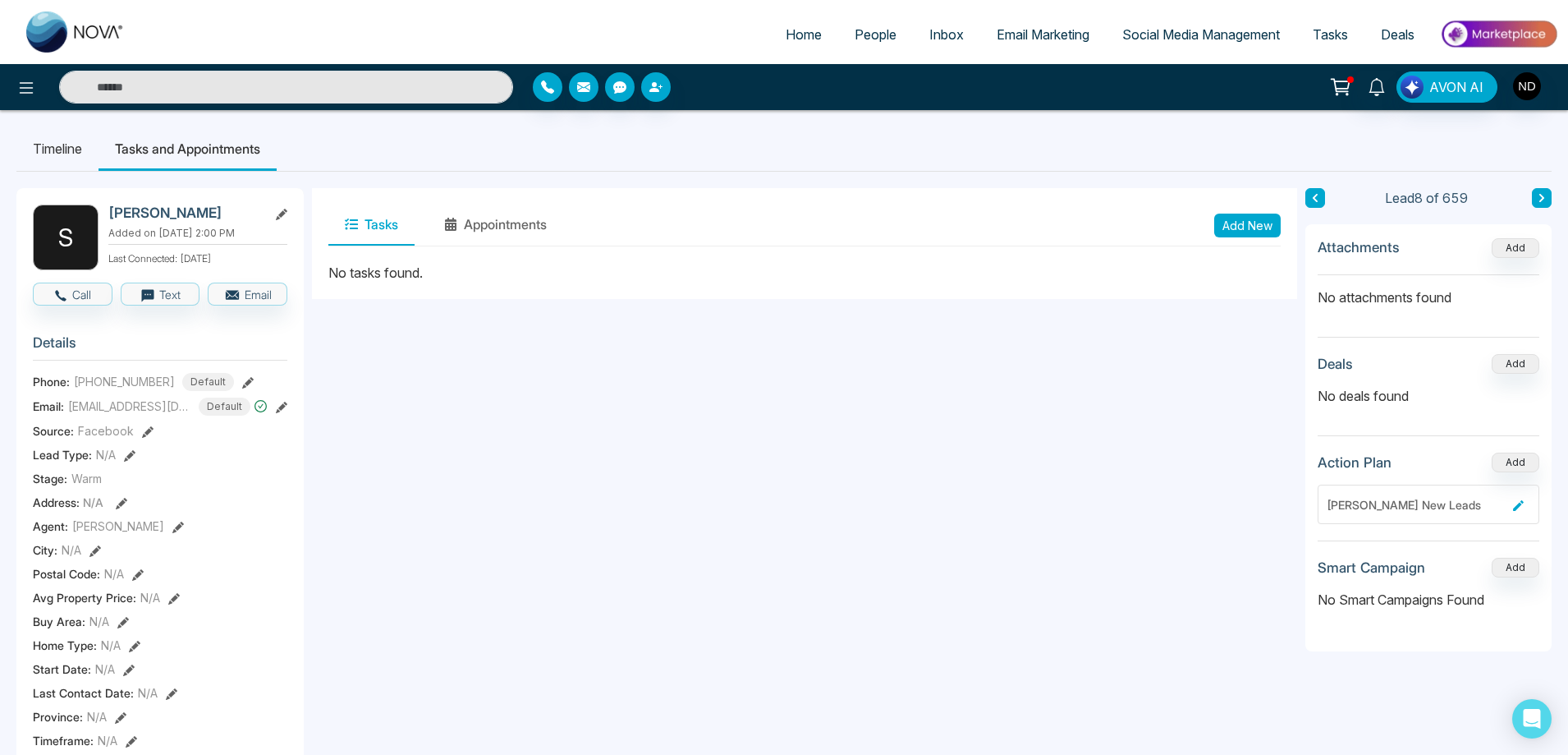
click at [1242, 230] on button "Add New" at bounding box center [1248, 225] width 67 height 24
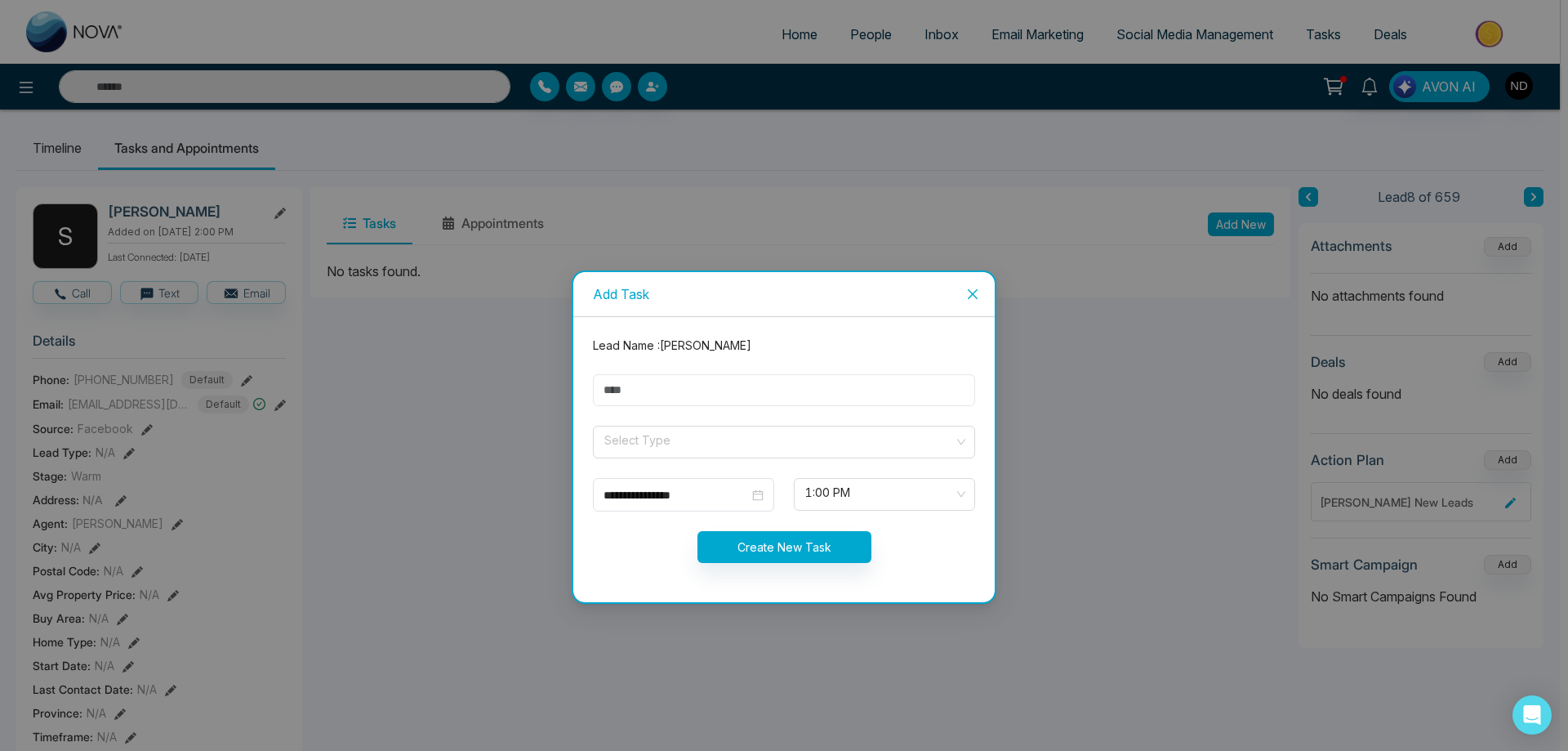
click at [711, 394] on input "text" at bounding box center [784, 390] width 382 height 32
click at [622, 430] on input "search" at bounding box center [778, 439] width 351 height 25
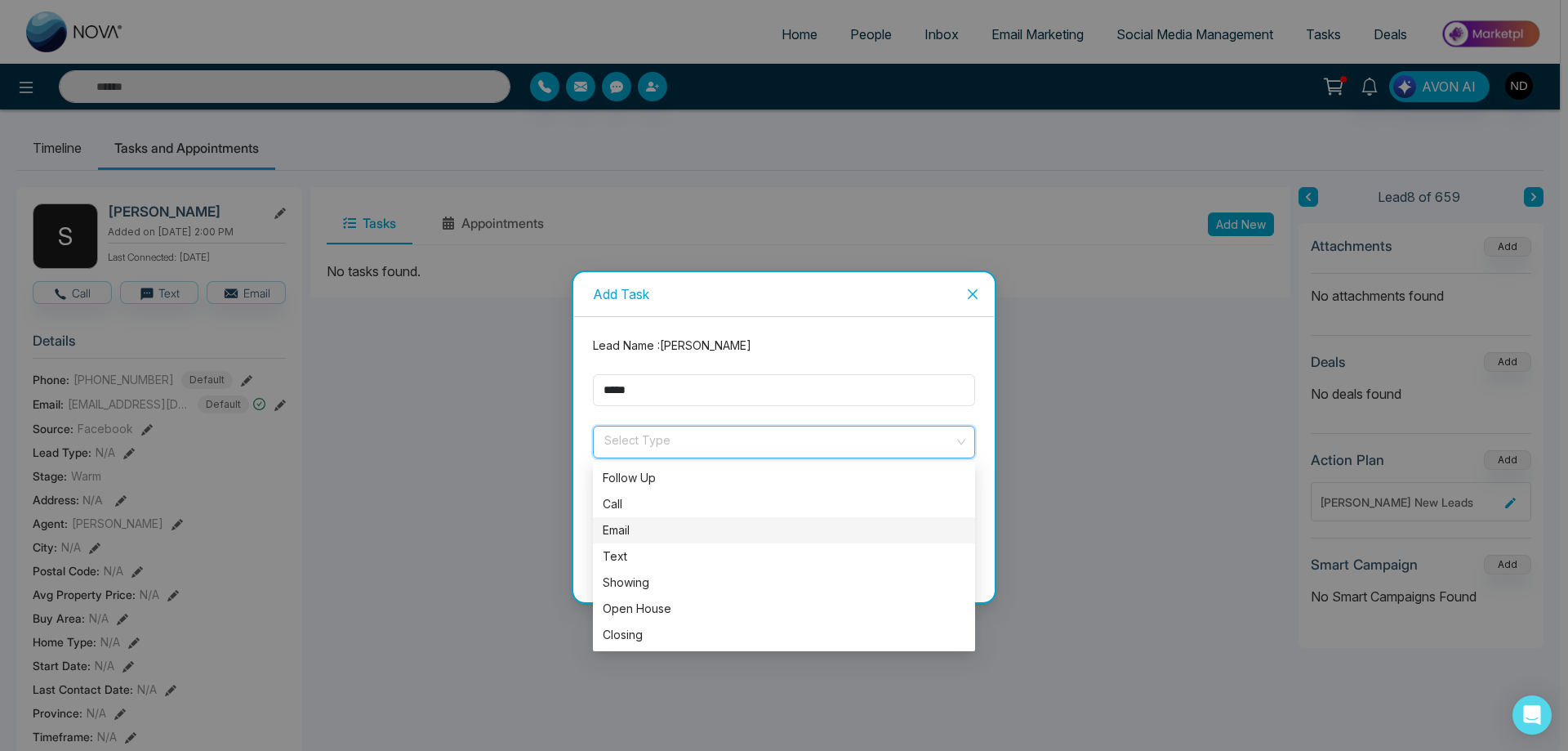
click at [640, 537] on div "Email" at bounding box center [784, 530] width 363 height 18
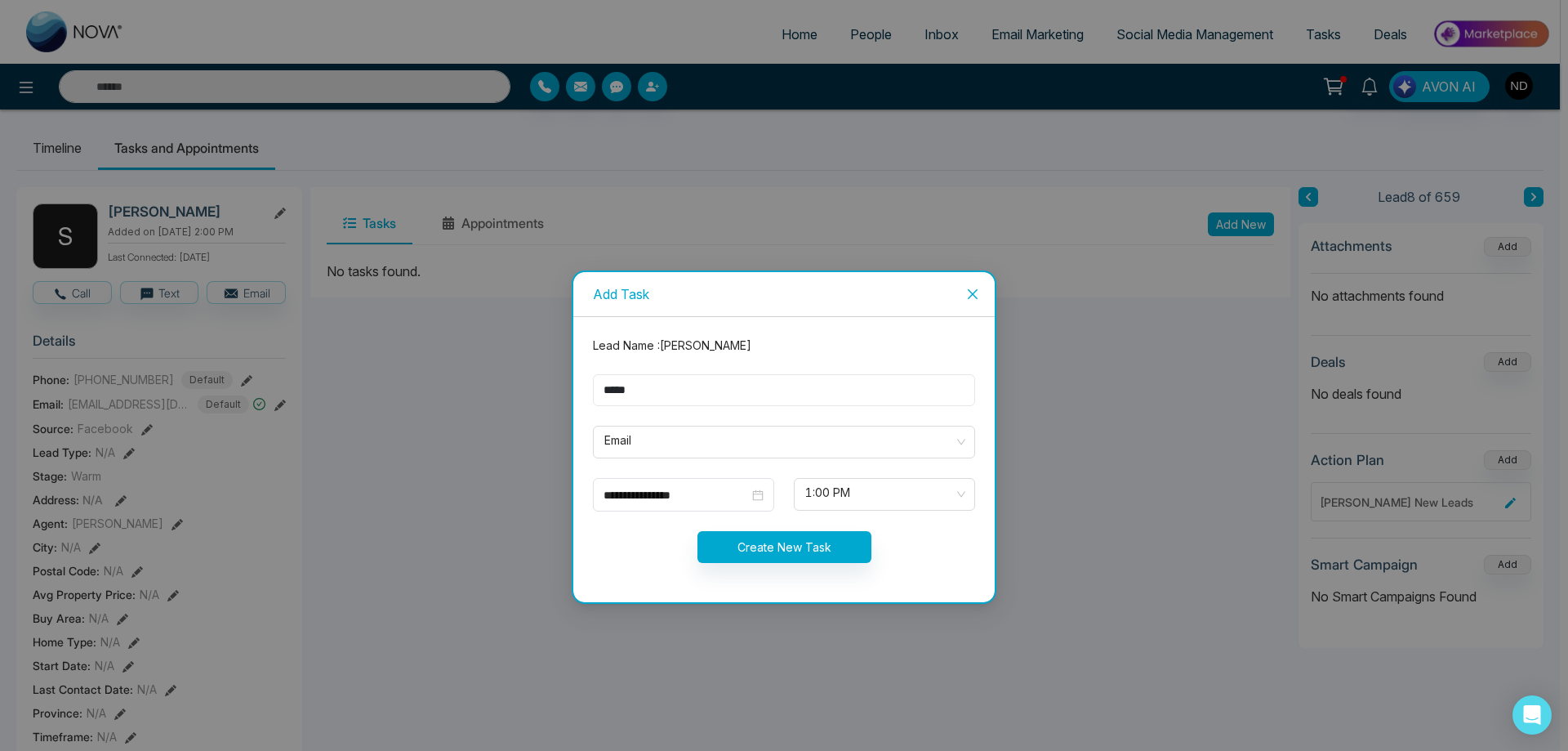
click at [686, 392] on input "*****" at bounding box center [784, 390] width 382 height 32
type input "**********"
click at [754, 498] on div "**********" at bounding box center [683, 495] width 160 height 18
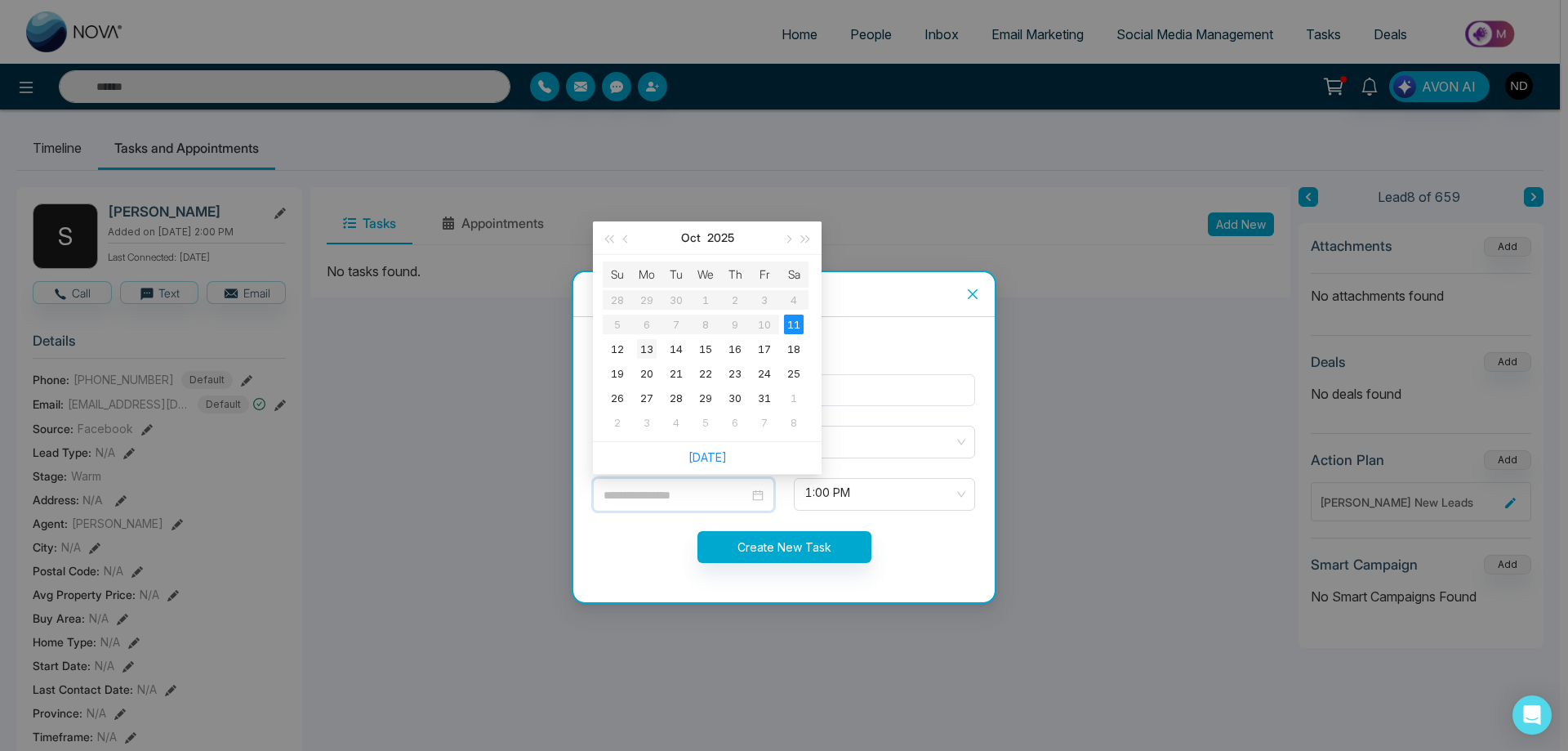
type input "**********"
click at [653, 352] on div "13" at bounding box center [646, 349] width 19 height 19
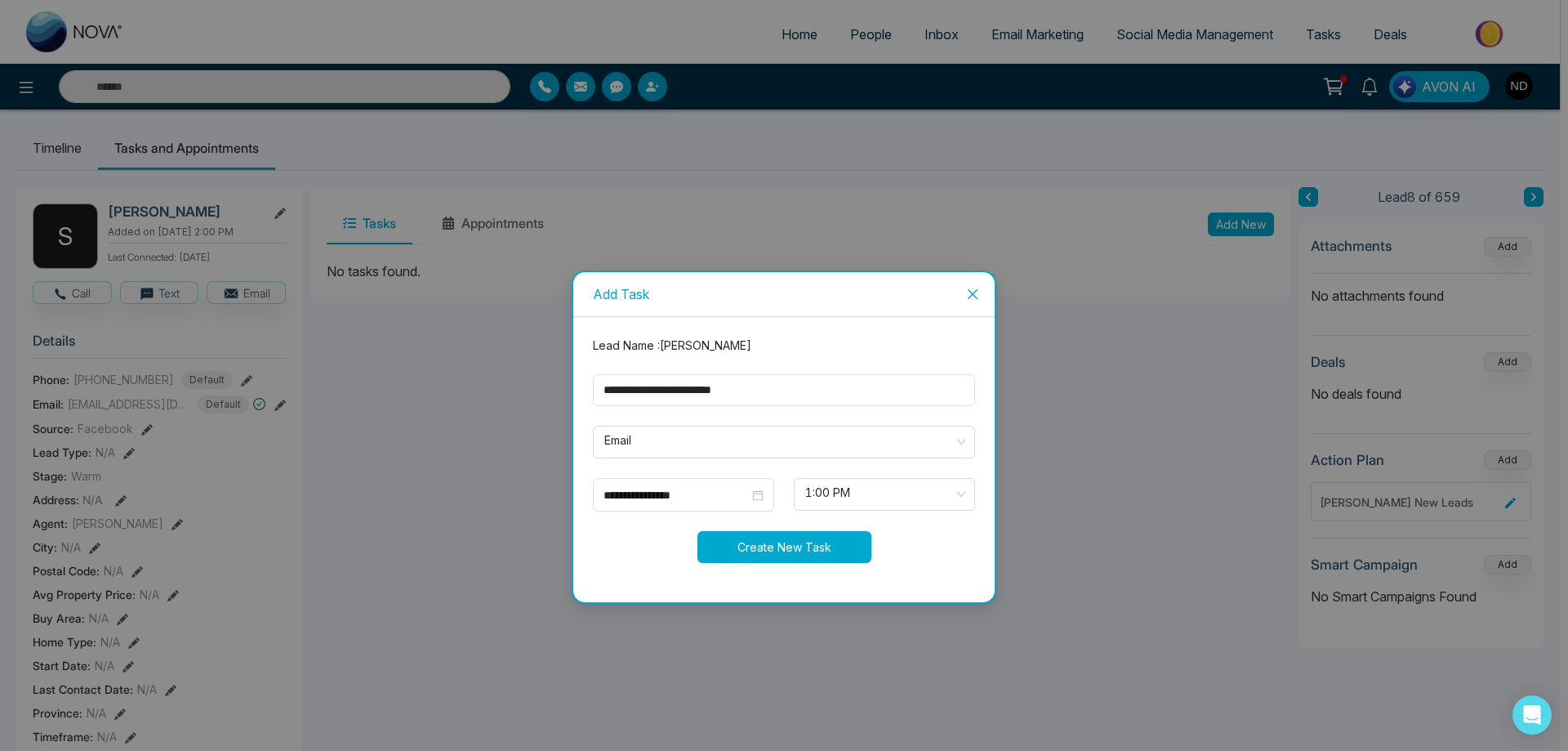
click at [795, 547] on button "Create New Task" at bounding box center [784, 547] width 174 height 32
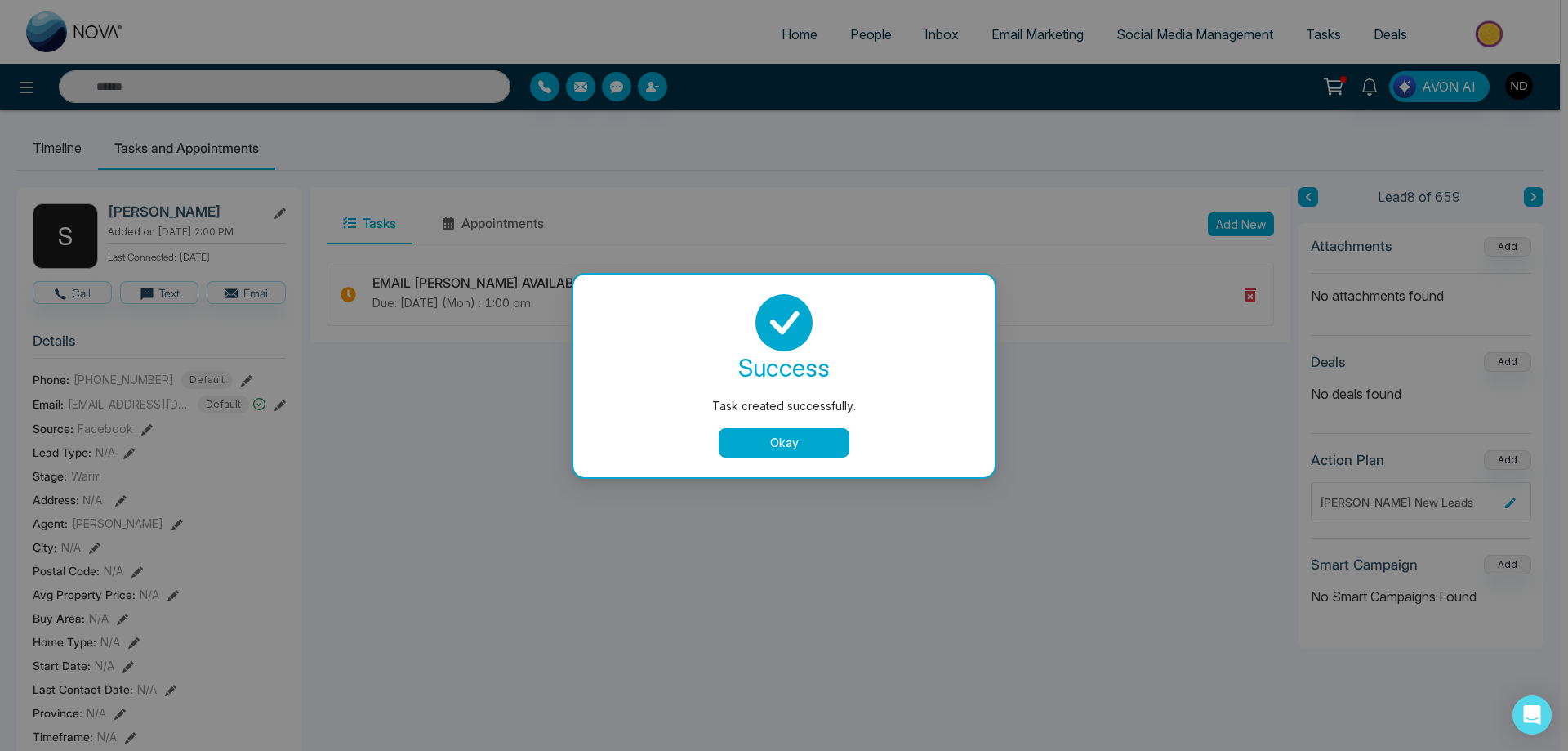
click at [770, 447] on button "Okay" at bounding box center [783, 443] width 131 height 30
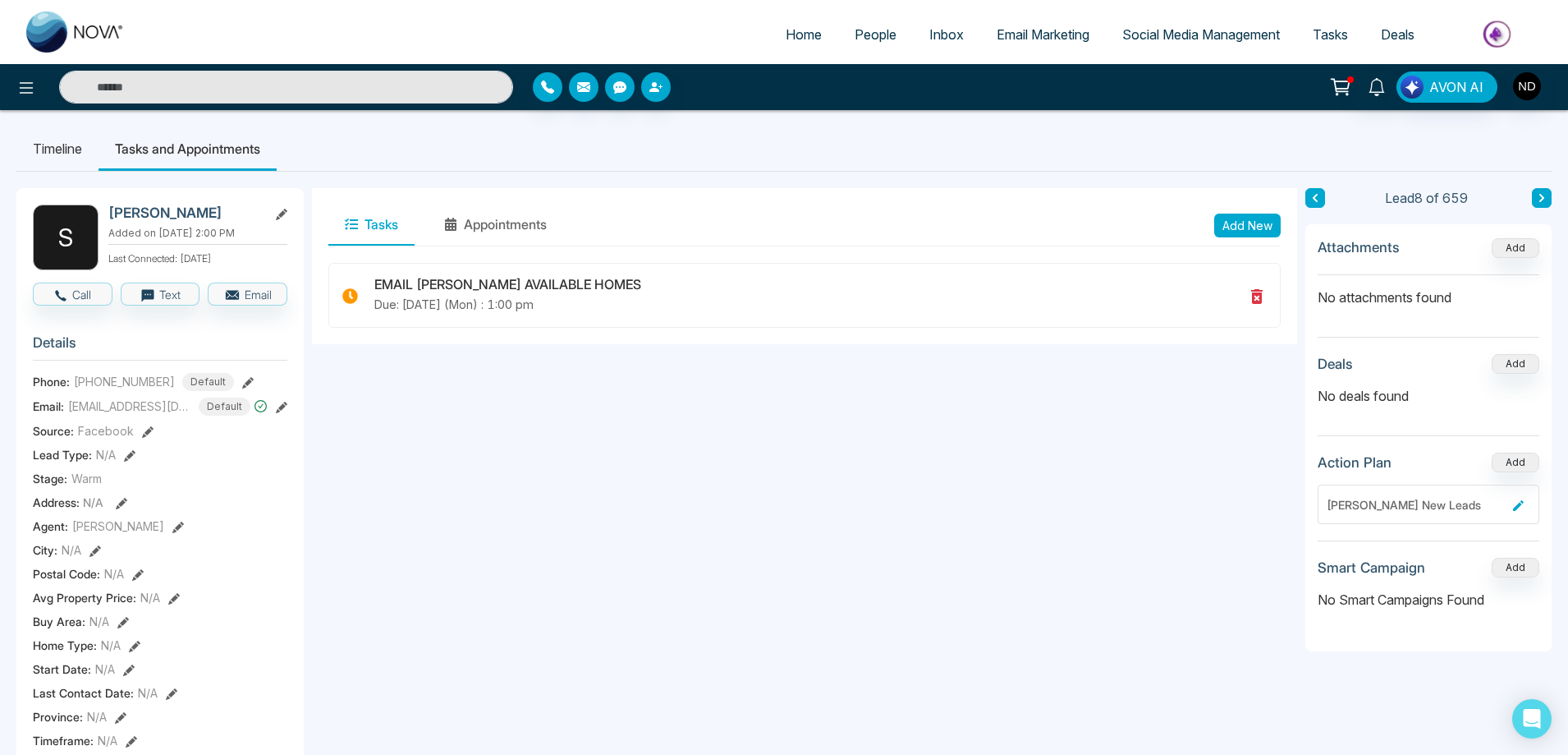
click at [1336, 35] on span "Tasks" at bounding box center [1330, 34] width 35 height 17
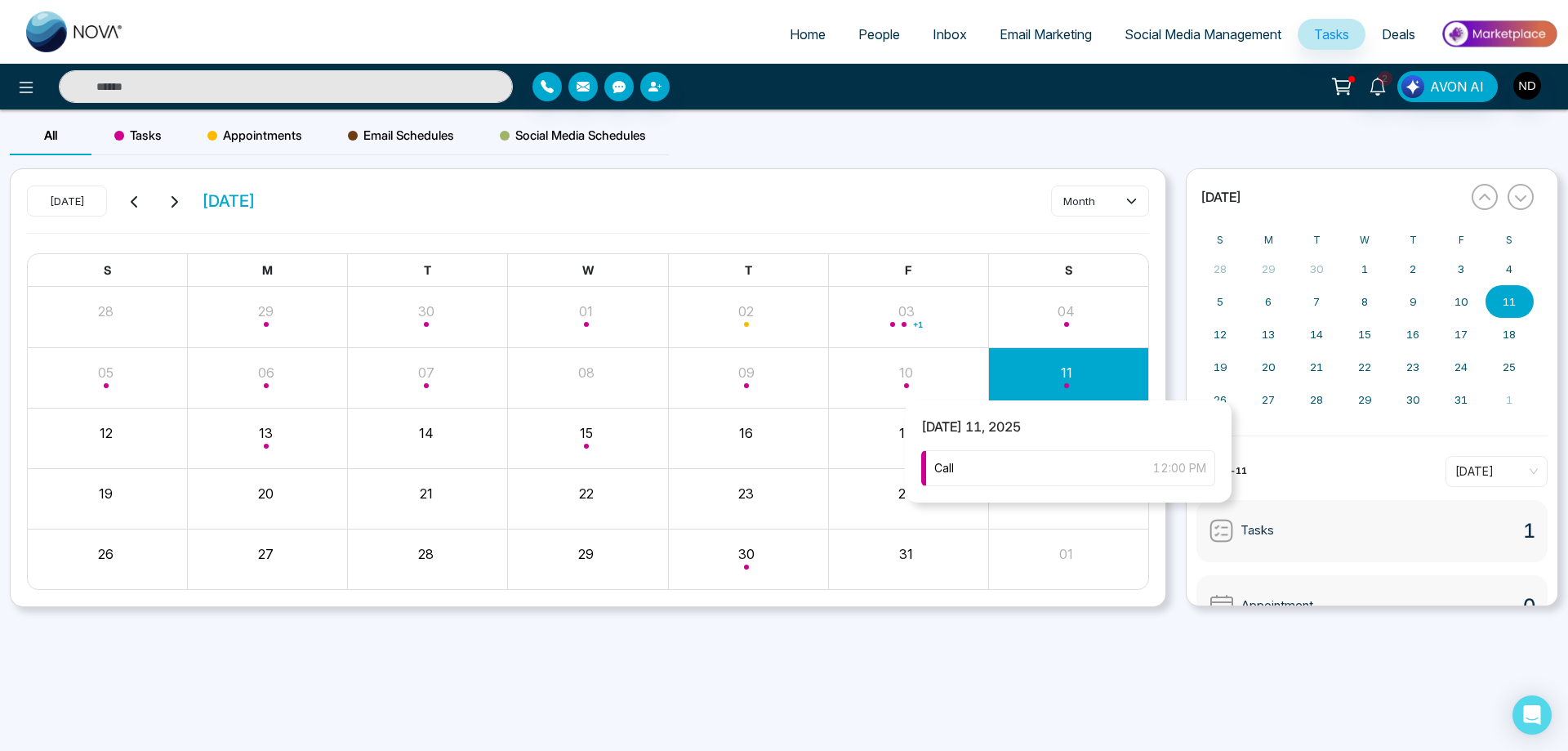
click at [1069, 378] on div "Month View" at bounding box center [1068, 377] width 160 height 39
click at [992, 467] on div "Call 12:00 PM" at bounding box center [1069, 468] width 294 height 36
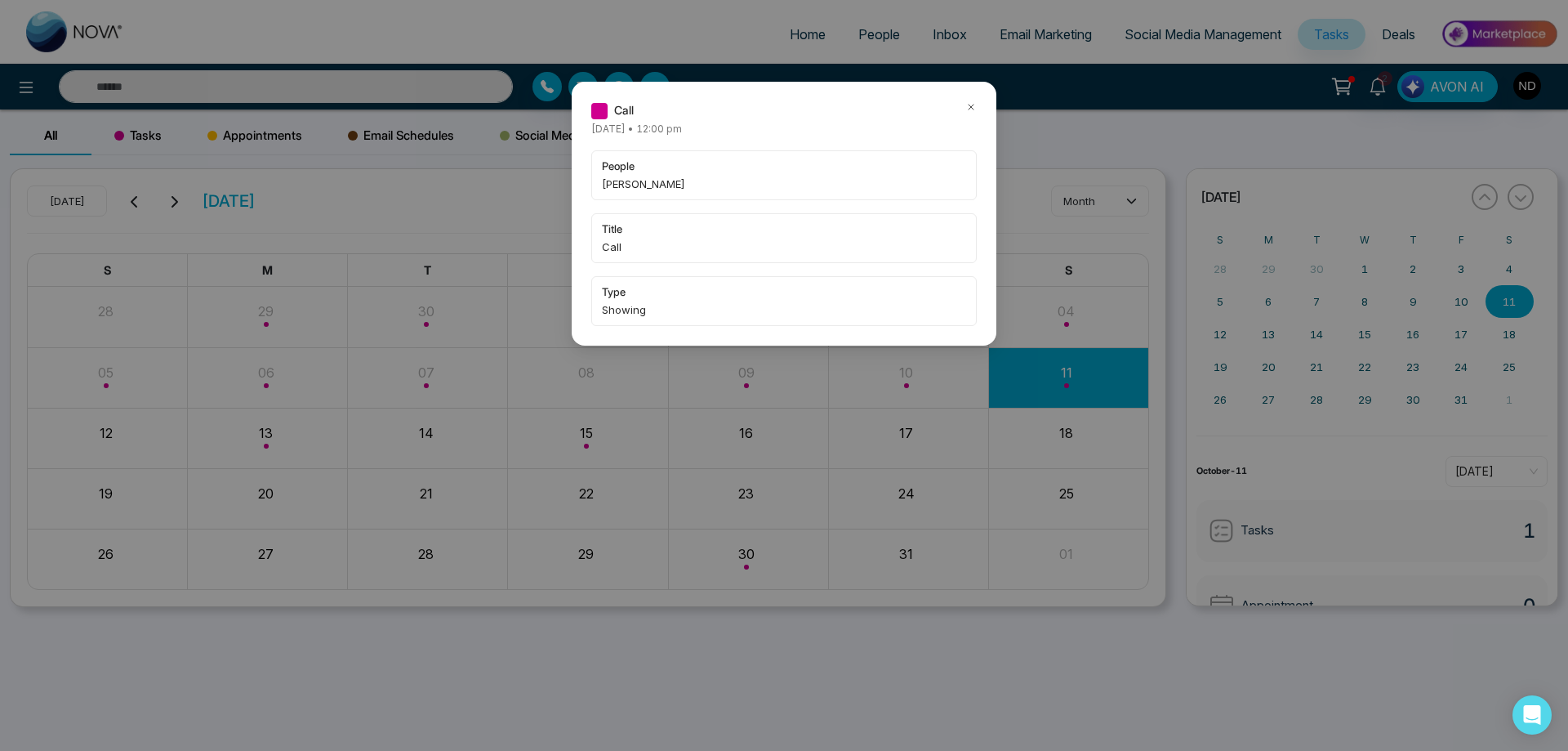
click at [970, 104] on icon at bounding box center [971, 107] width 11 height 11
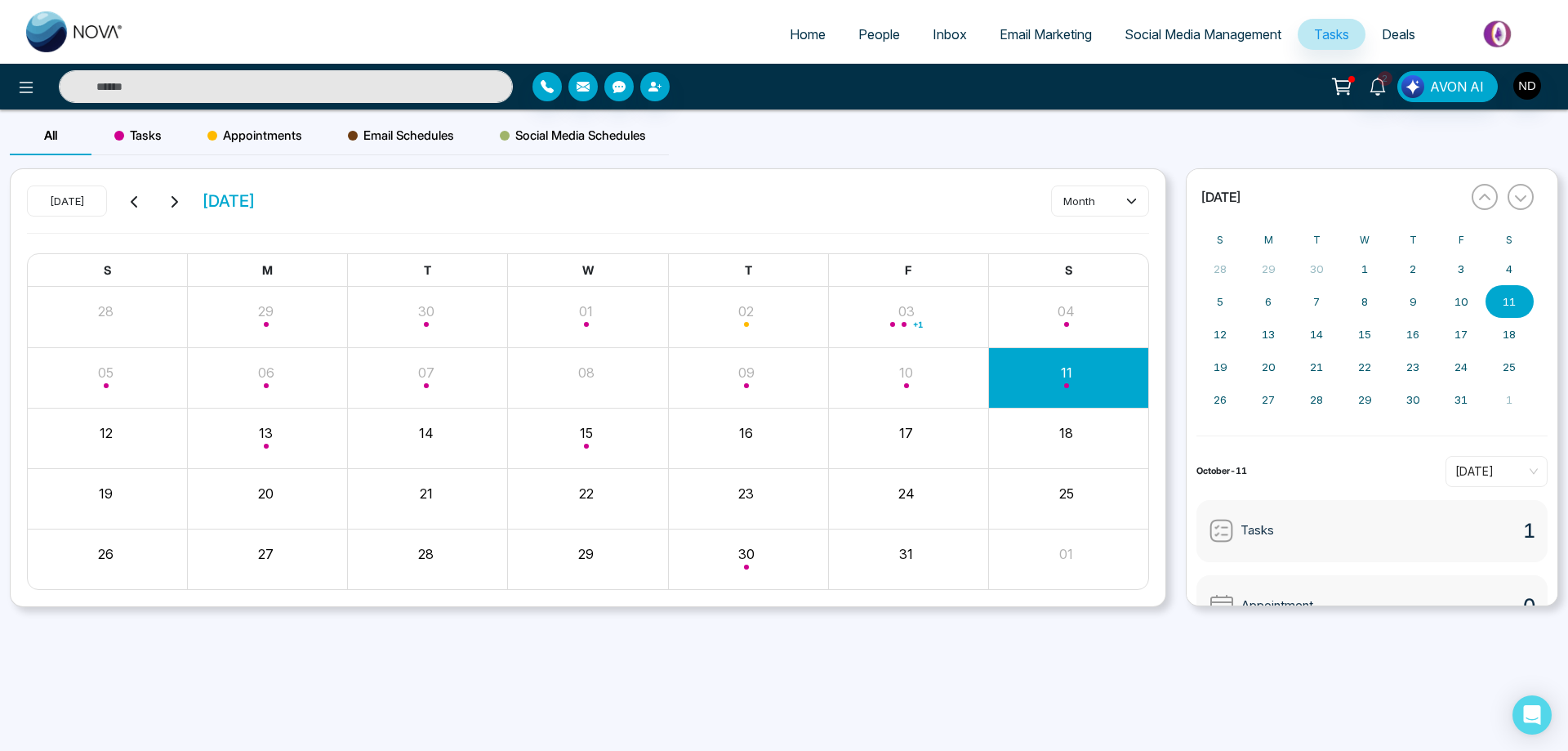
click at [443, 89] on input "text" at bounding box center [286, 86] width 454 height 32
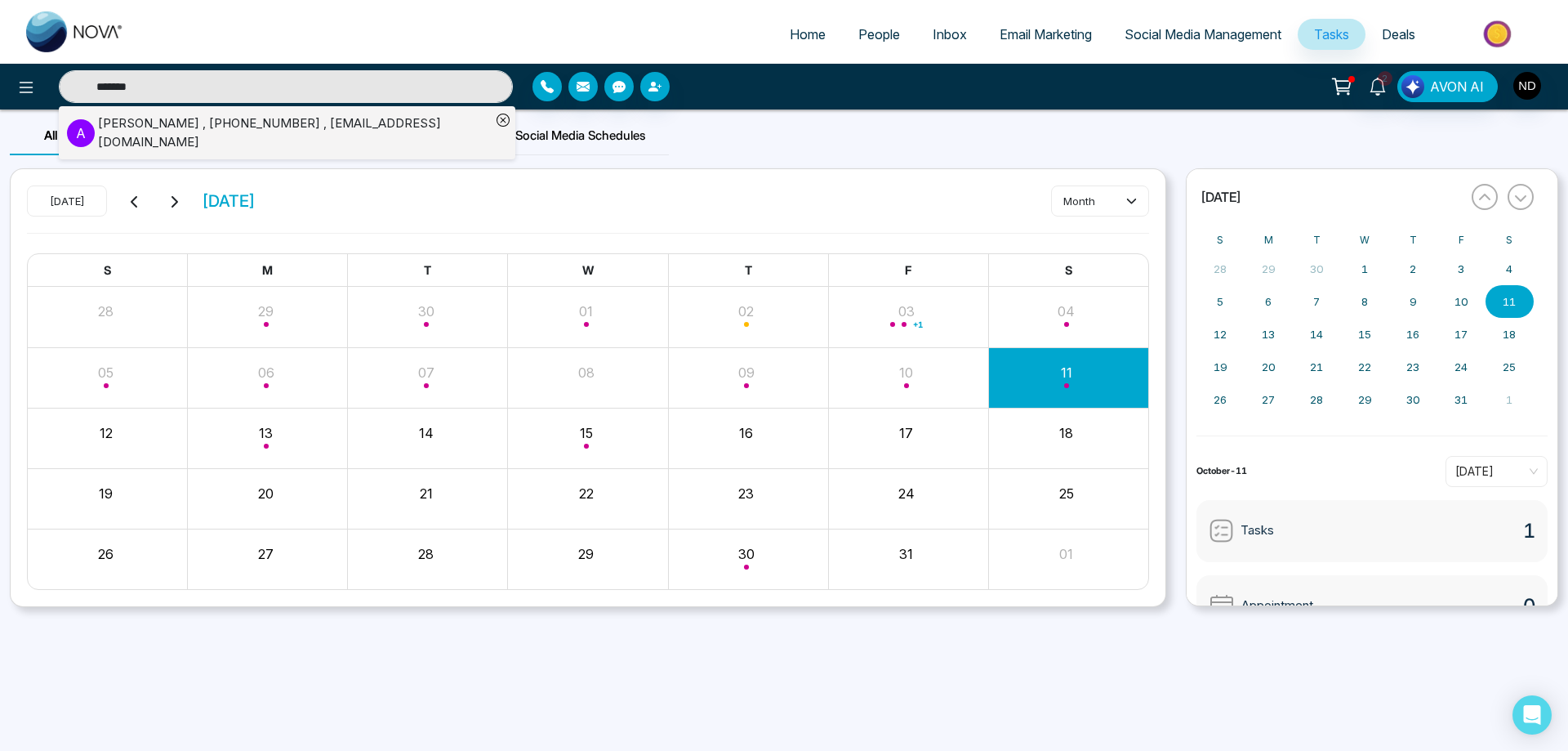
type input "*******"
click at [331, 132] on div "Akinwale Akinfe , +14377998396 , akinwaleakinfe4@gmail.com" at bounding box center [294, 133] width 392 height 37
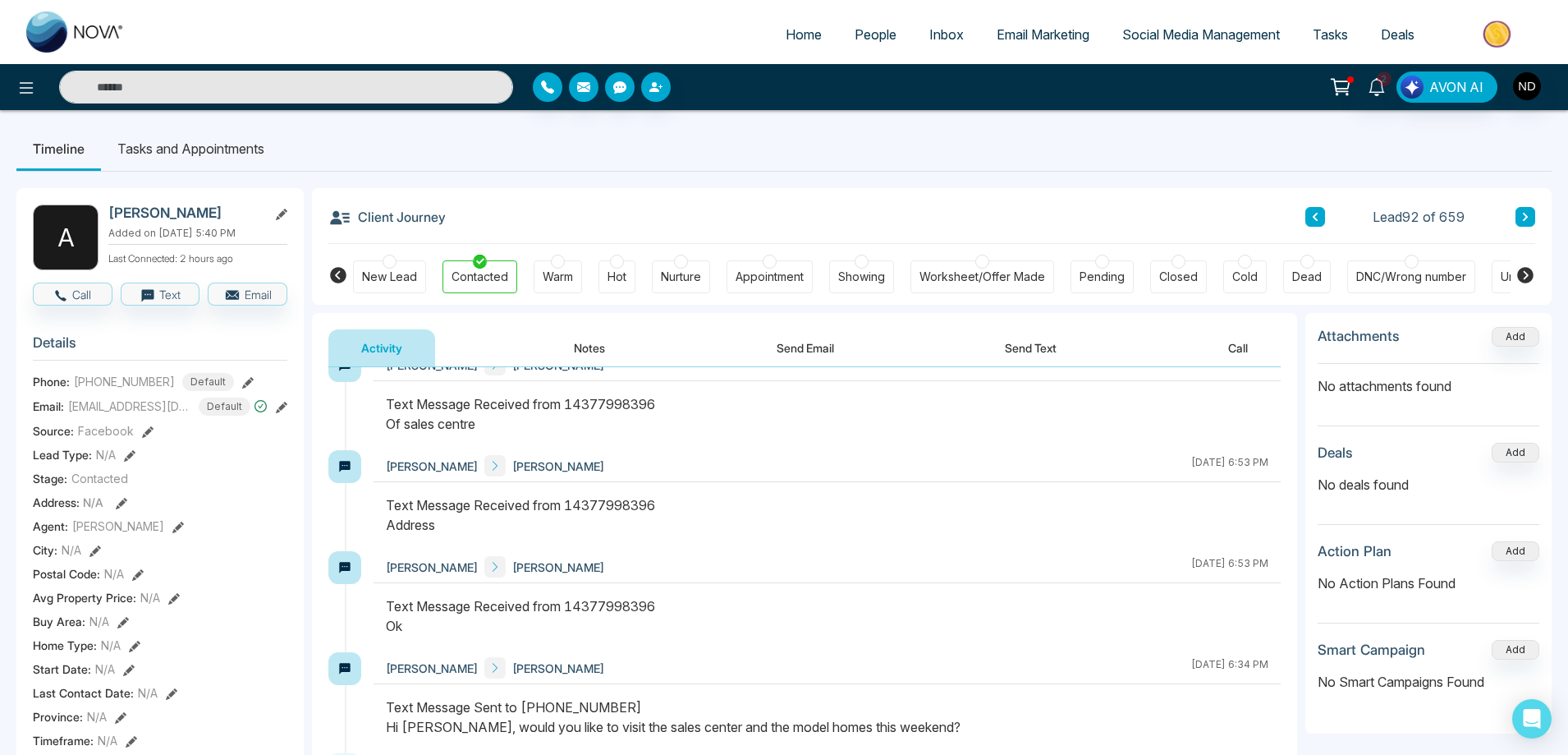
scroll to position [492, 0]
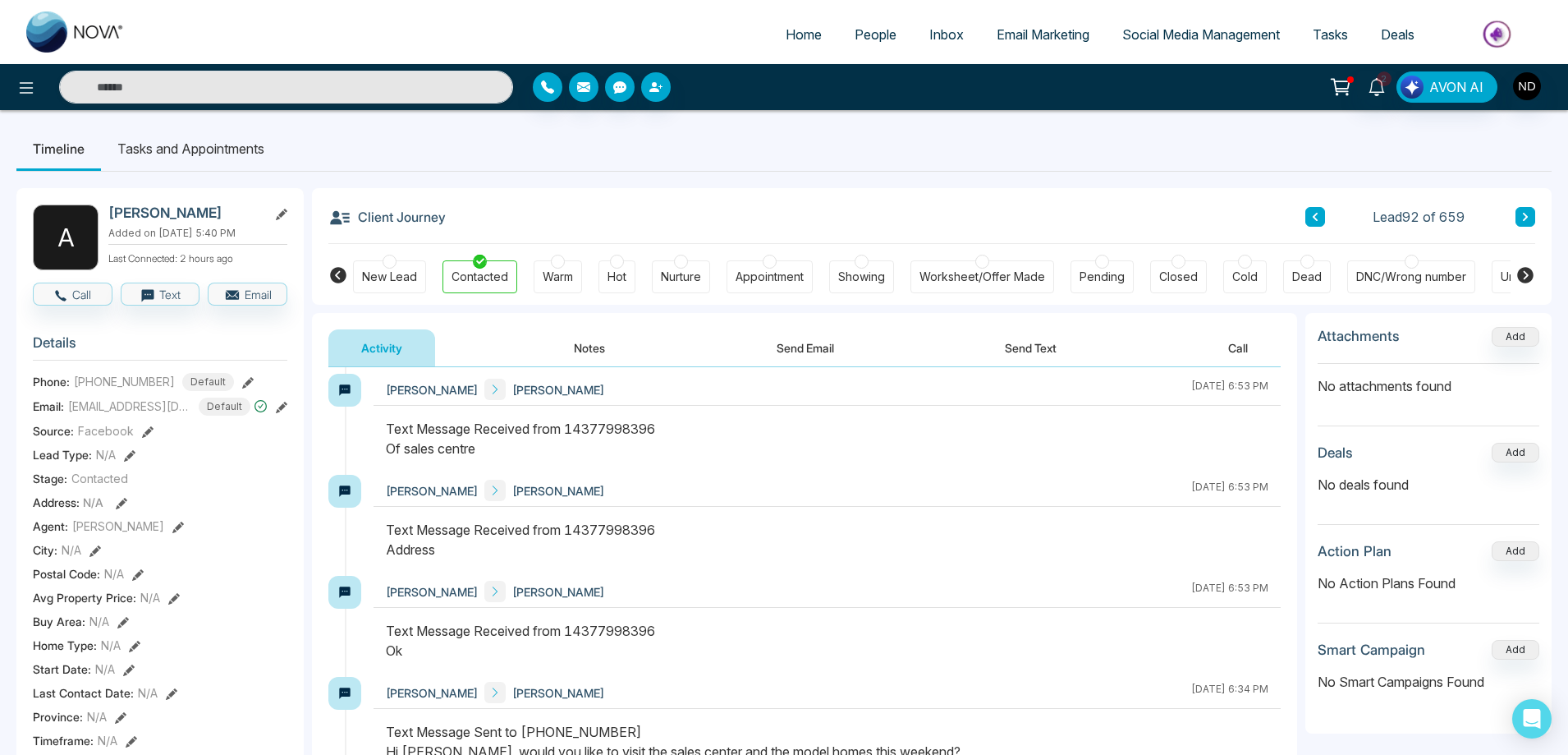
click at [1051, 336] on button "Send Text" at bounding box center [1030, 348] width 117 height 37
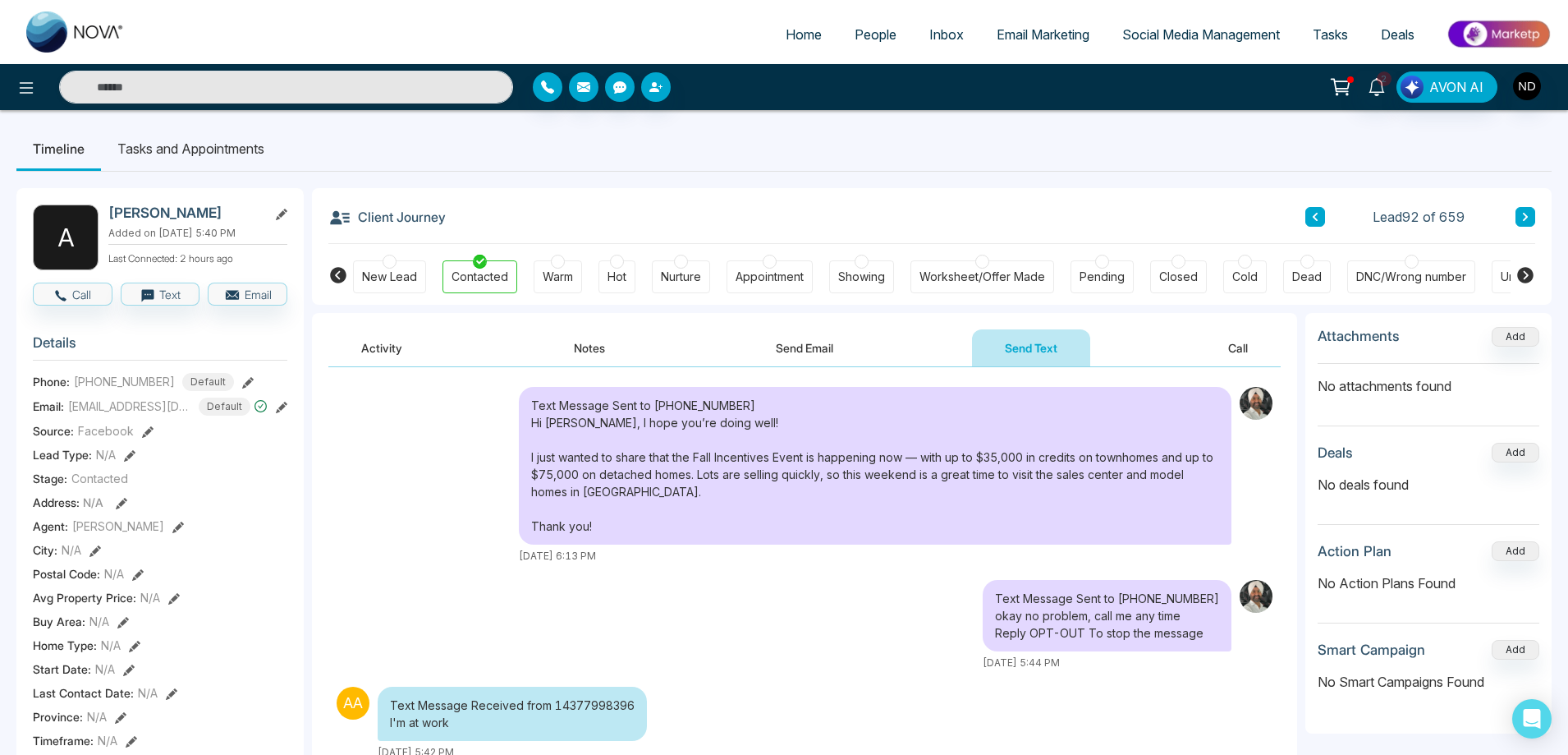
scroll to position [409, 0]
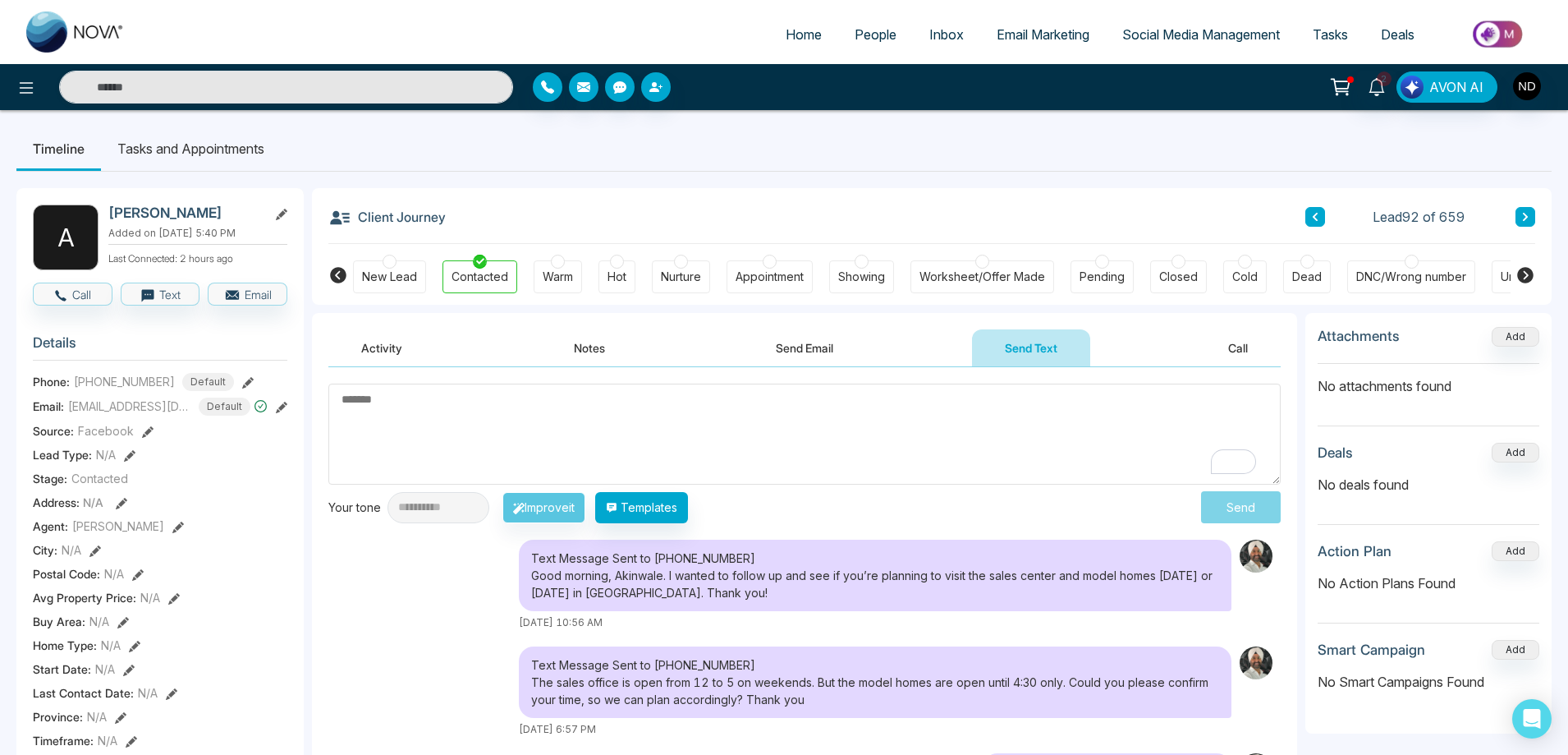
click at [592, 356] on button "Notes" at bounding box center [589, 348] width 97 height 37
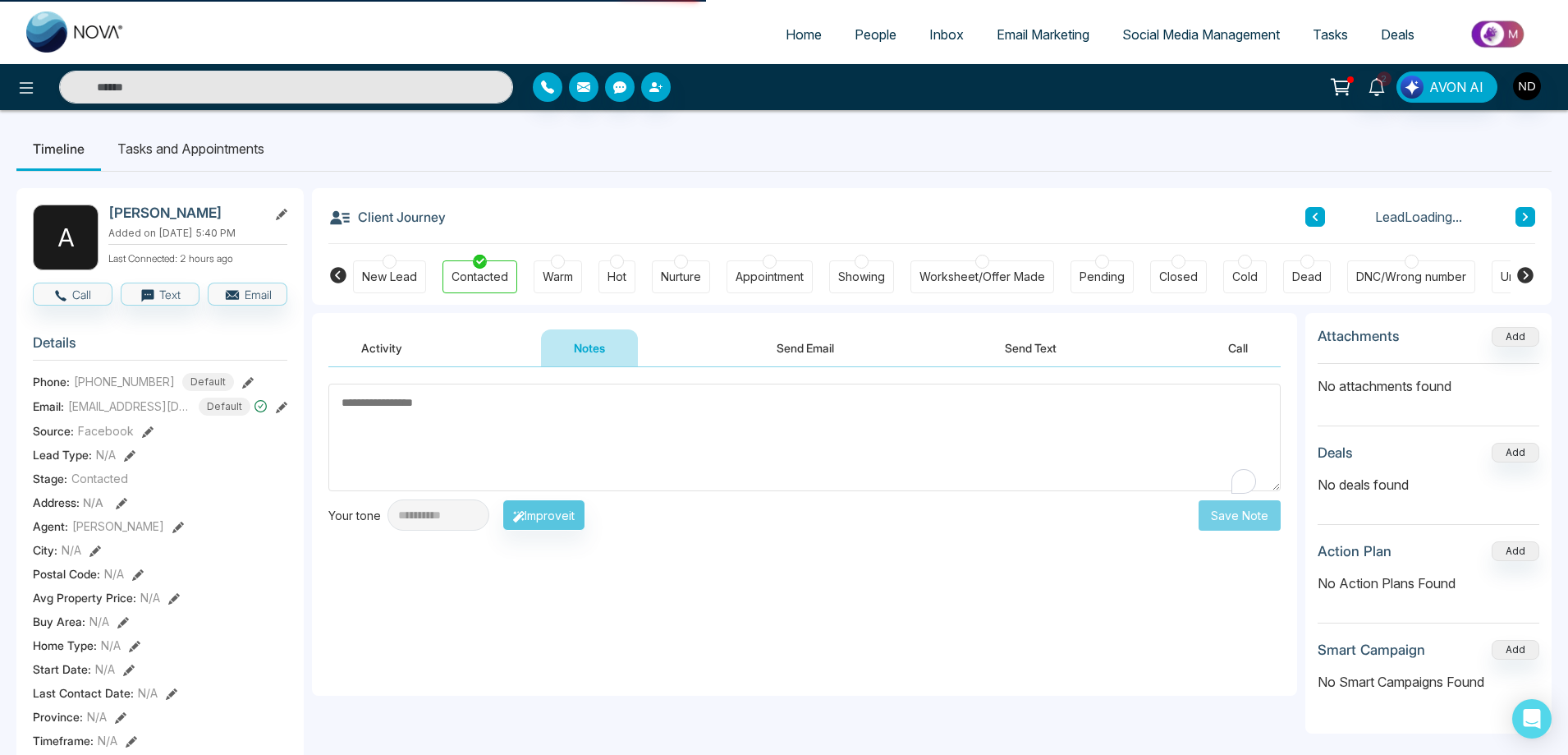
click at [633, 426] on textarea "To enrich screen reader interactions, please activate Accessibility in Grammarl…" at bounding box center [804, 437] width 952 height 107
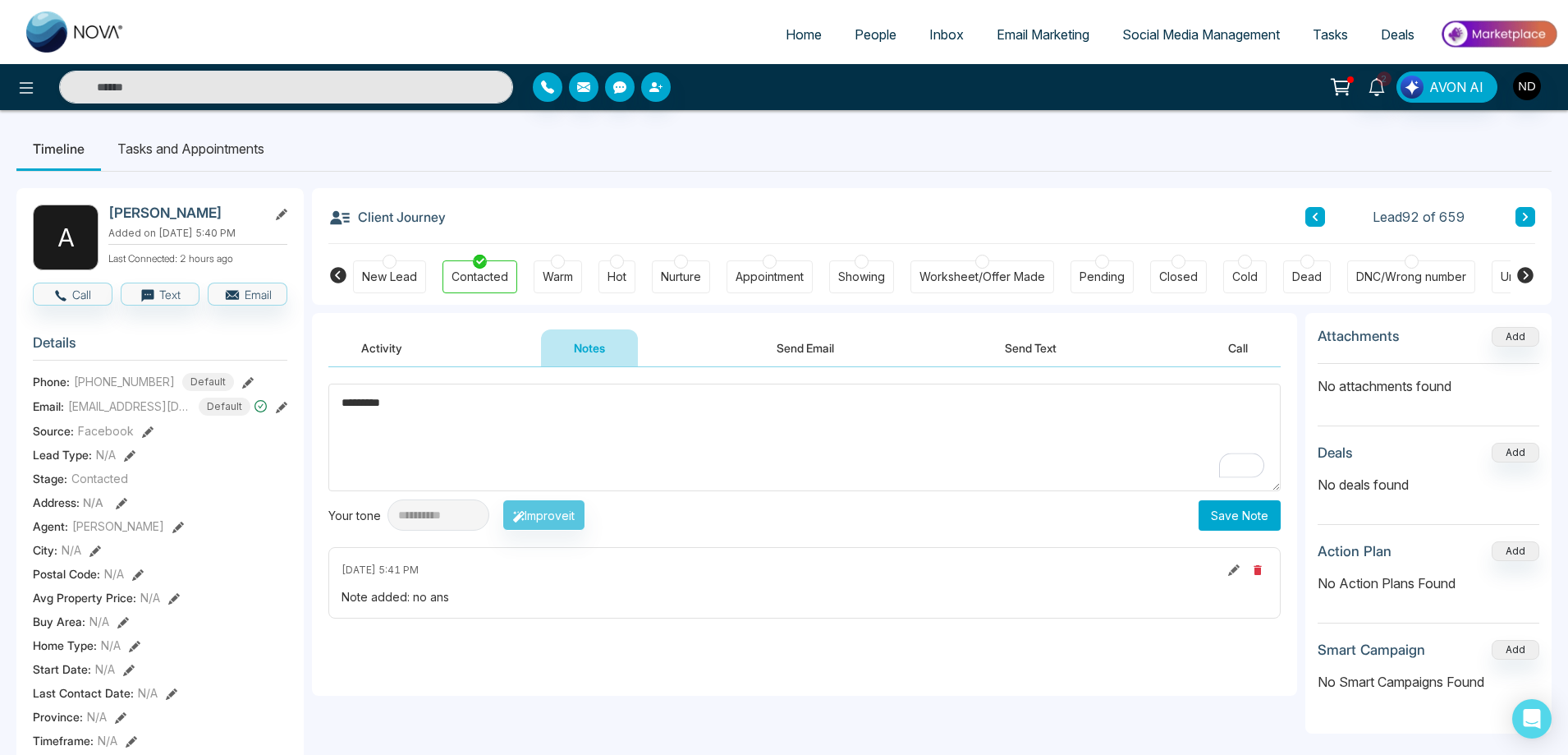
type textarea "*********"
click at [1234, 518] on button "Save Note" at bounding box center [1239, 515] width 82 height 30
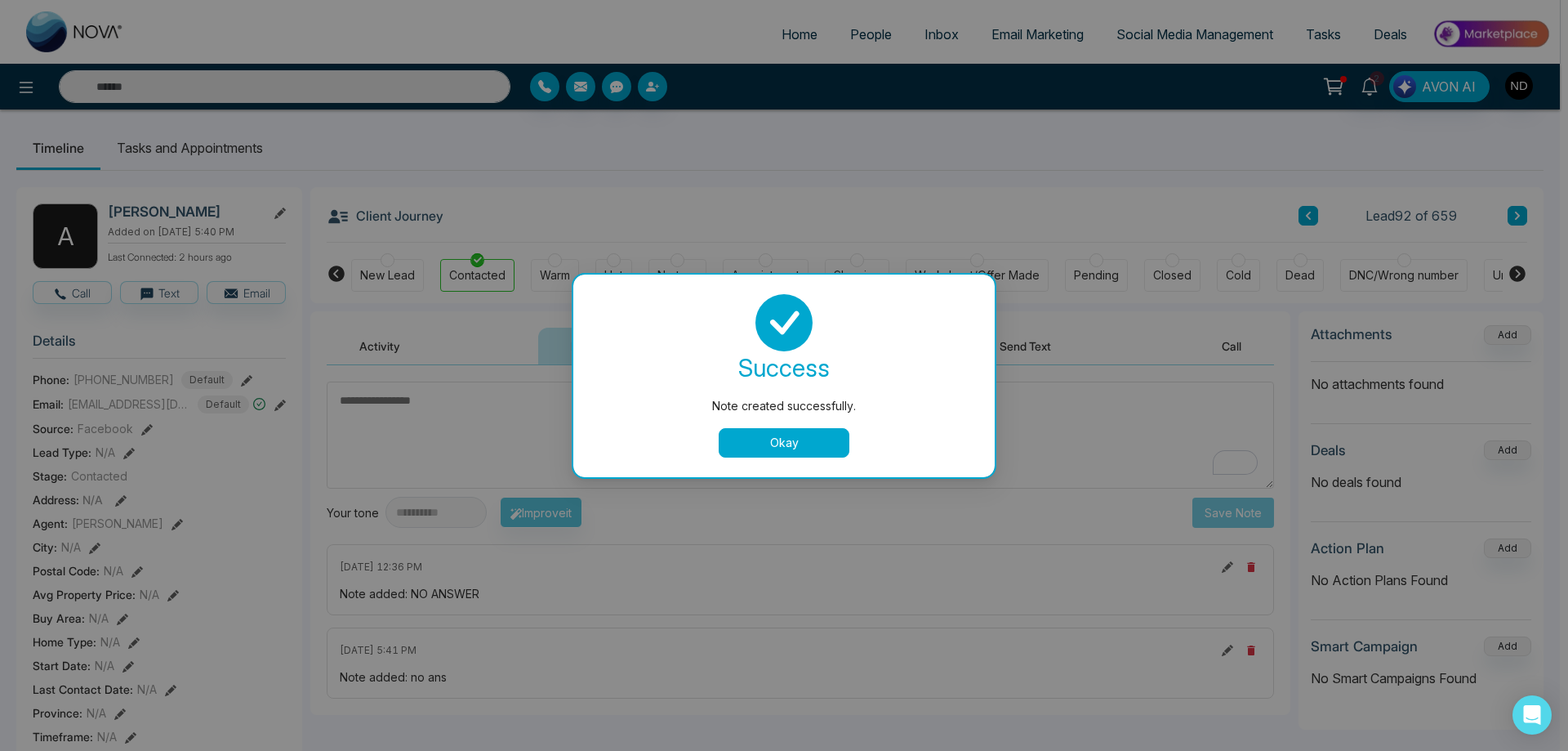
click at [788, 442] on button "Okay" at bounding box center [783, 443] width 131 height 30
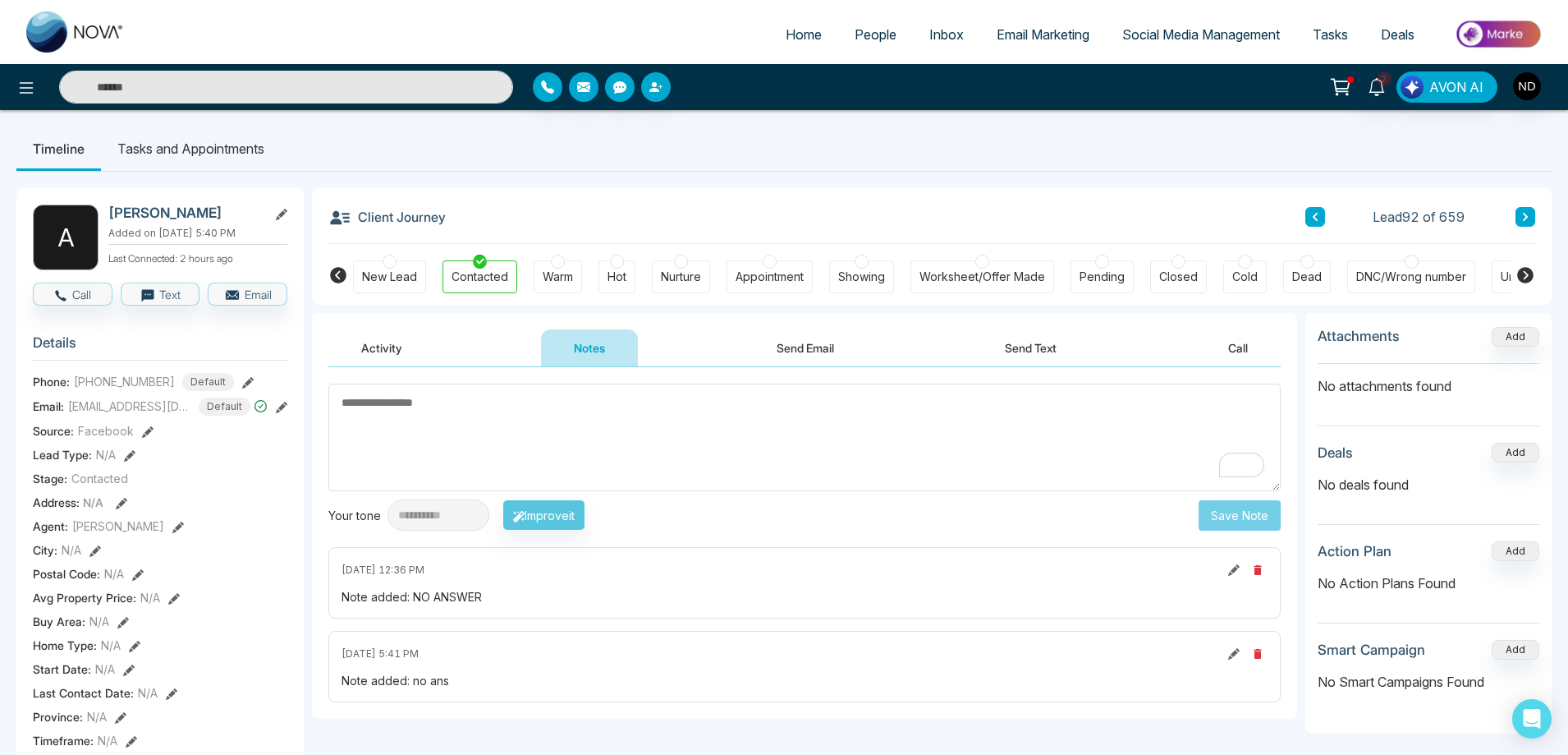
click at [769, 442] on textarea "To enrich screen reader interactions, please activate Accessibility in Grammarl…" at bounding box center [804, 437] width 952 height 107
click at [872, 34] on span "People" at bounding box center [875, 34] width 42 height 17
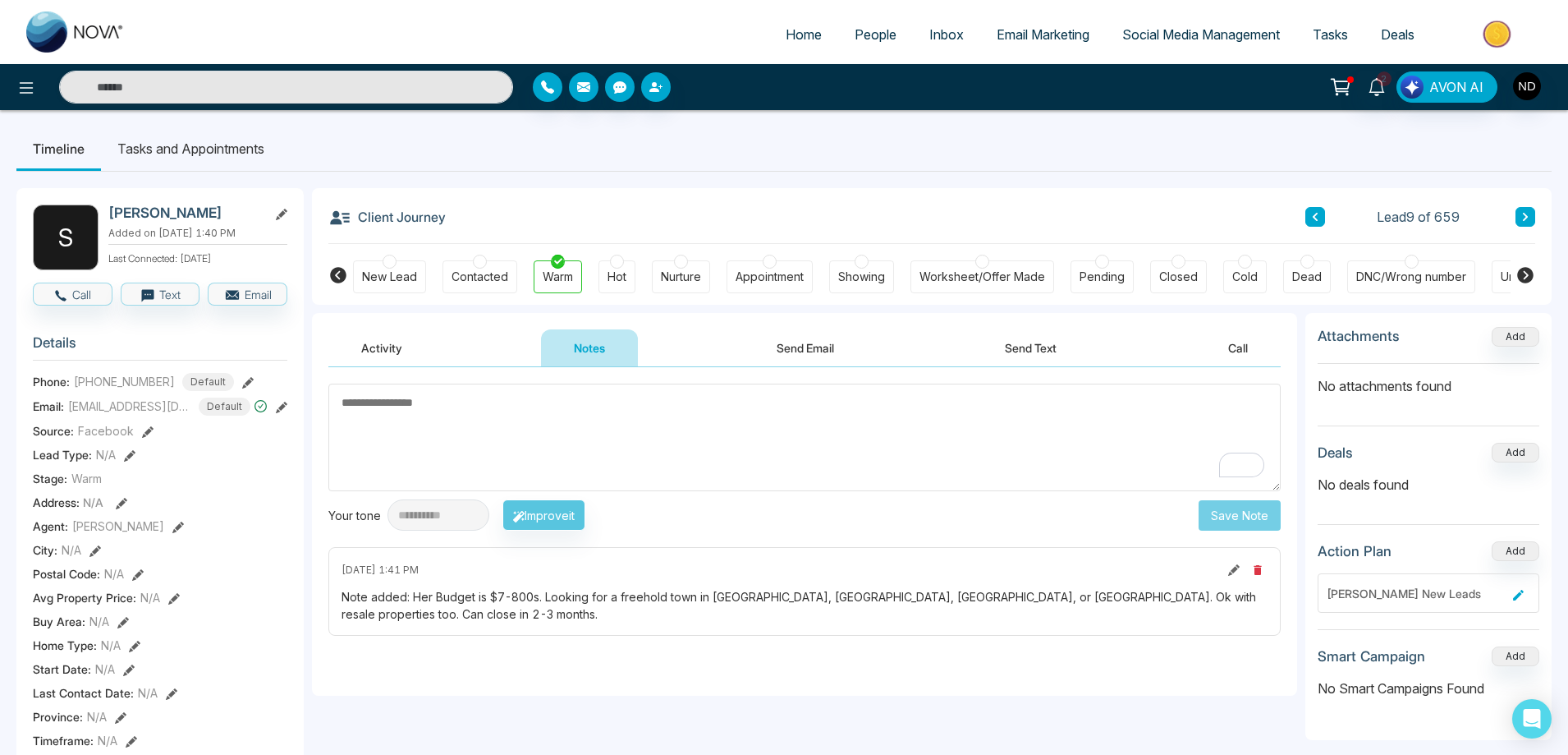
click at [144, 213] on h2 "[PERSON_NAME]" at bounding box center [184, 212] width 152 height 17
drag, startPoint x: 200, startPoint y: 212, endPoint x: 106, endPoint y: 211, distance: 94.0
click at [106, 211] on div "S [PERSON_NAME] Added on [DATE] 1:40 PM Last Connected: [DATE]" at bounding box center [159, 237] width 254 height 66
copy h2 "[PERSON_NAME]"
drag, startPoint x: 90, startPoint y: 385, endPoint x: 163, endPoint y: 382, distance: 73.1
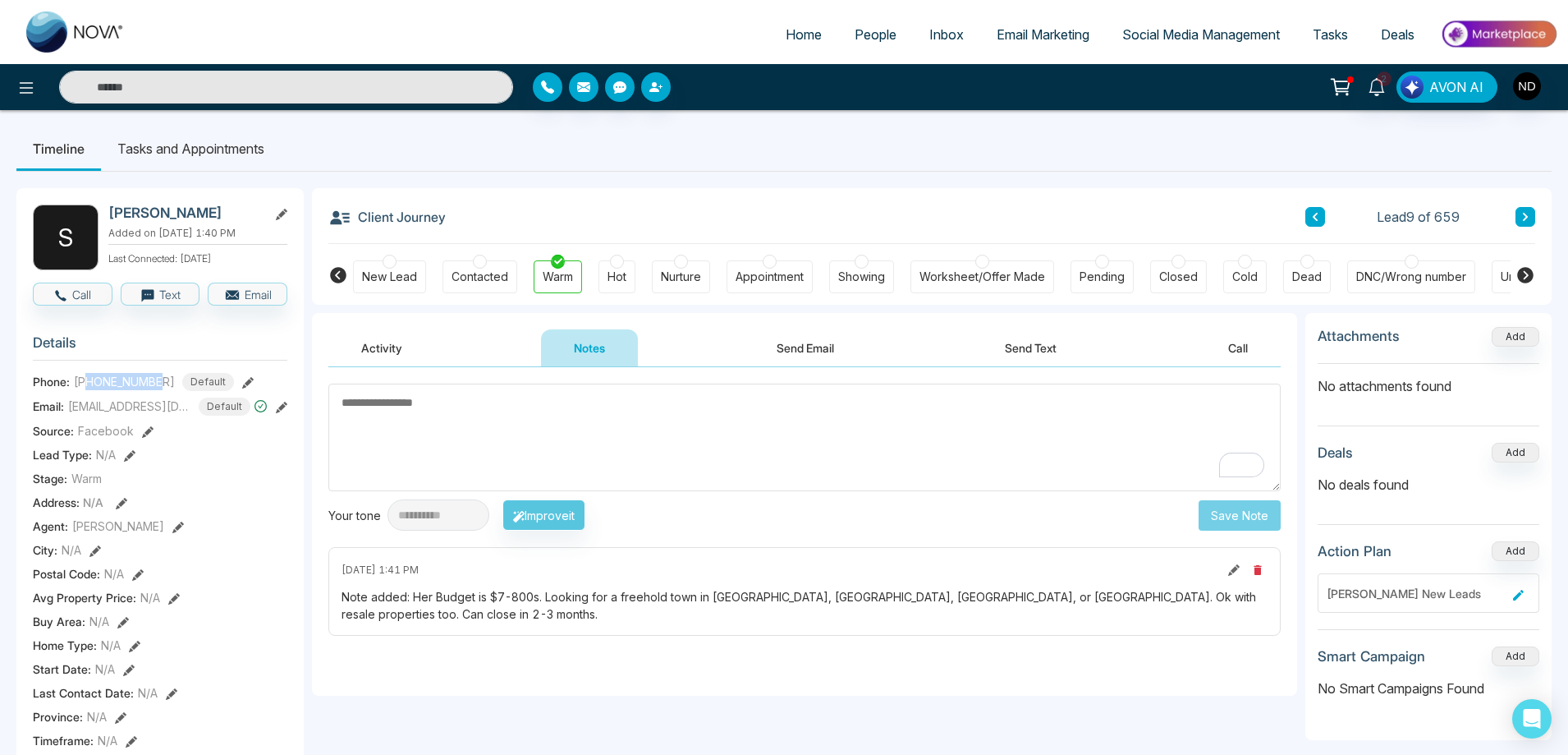
click at [163, 382] on span "[PHONE_NUMBER]" at bounding box center [124, 381] width 101 height 18
copy span "6478795386"
drag, startPoint x: 68, startPoint y: 370, endPoint x: 195, endPoint y: 369, distance: 127.0
click at [195, 369] on div "[EMAIL_ADDRESS][DOMAIN_NAME]" at bounding box center [159, 369] width 202 height 28
click at [64, 366] on div "[EMAIL_ADDRESS][DOMAIN_NAME]" at bounding box center [159, 369] width 202 height 28
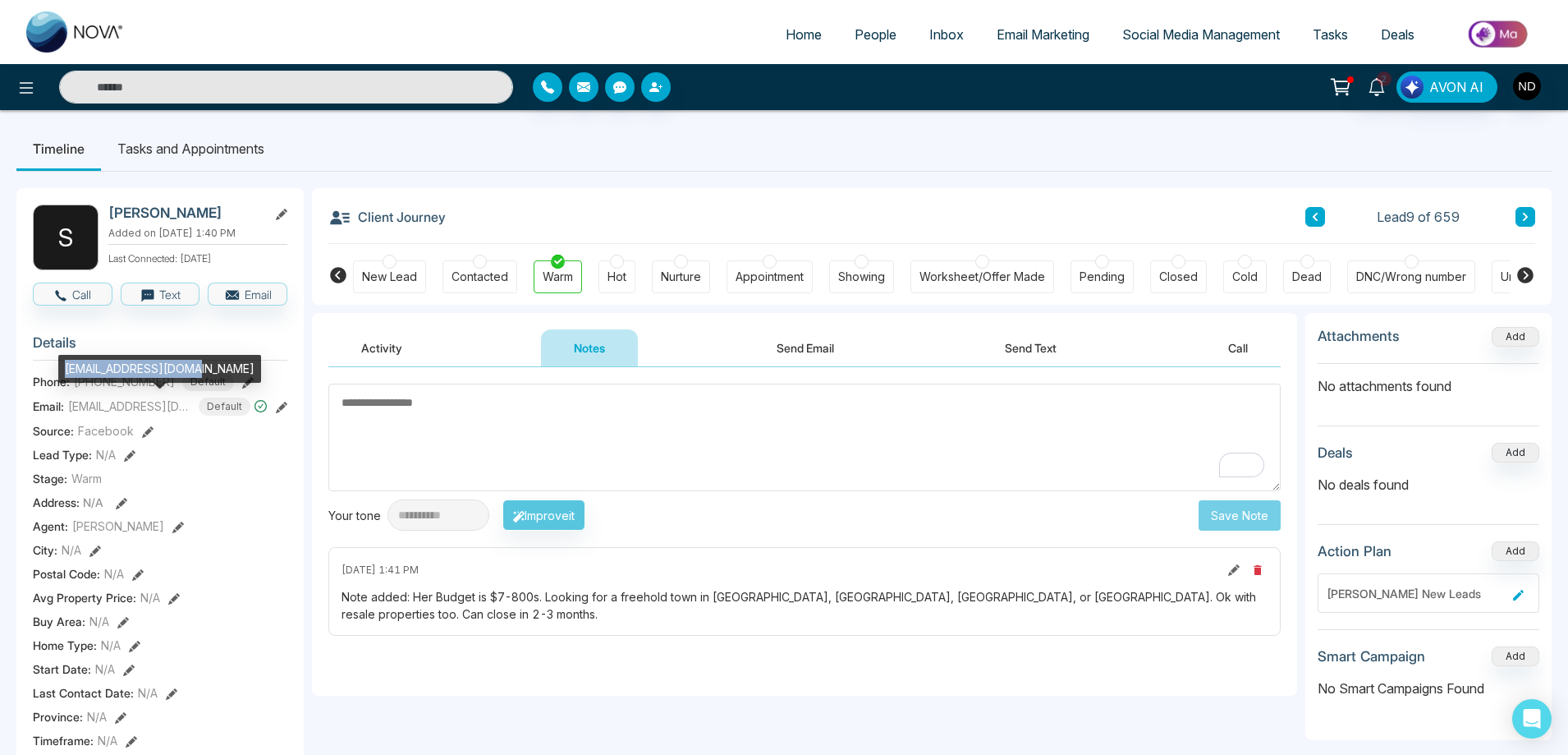
drag, startPoint x: 64, startPoint y: 366, endPoint x: 185, endPoint y: 370, distance: 121.1
click at [185, 370] on div "[EMAIL_ADDRESS][DOMAIN_NAME]" at bounding box center [159, 369] width 202 height 28
copy div "[EMAIL_ADDRESS][DOMAIN_NAME]"
click at [714, 437] on textarea "To enrich screen reader interactions, please activate Accessibility in Grammarl…" at bounding box center [804, 437] width 952 height 107
drag, startPoint x: 66, startPoint y: 371, endPoint x: 192, endPoint y: 370, distance: 126.0
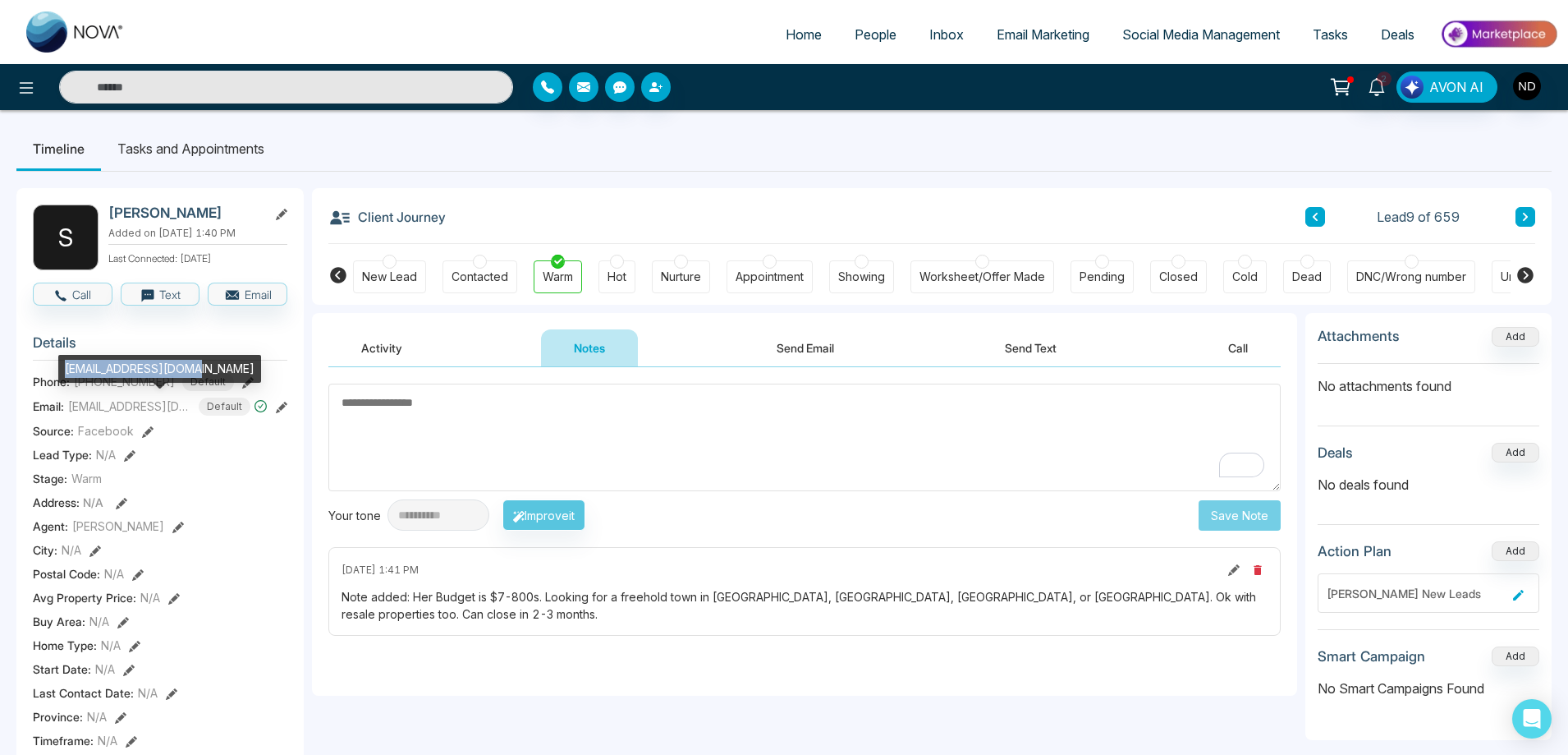
click at [192, 370] on div "[EMAIL_ADDRESS][DOMAIN_NAME]" at bounding box center [159, 369] width 202 height 28
copy div "[EMAIL_ADDRESS][DOMAIN_NAME]"
click at [696, 465] on textarea "To enrich screen reader interactions, please activate Accessibility in Grammarl…" at bounding box center [804, 437] width 952 height 107
click at [1033, 352] on button "Send Text" at bounding box center [1030, 348] width 117 height 37
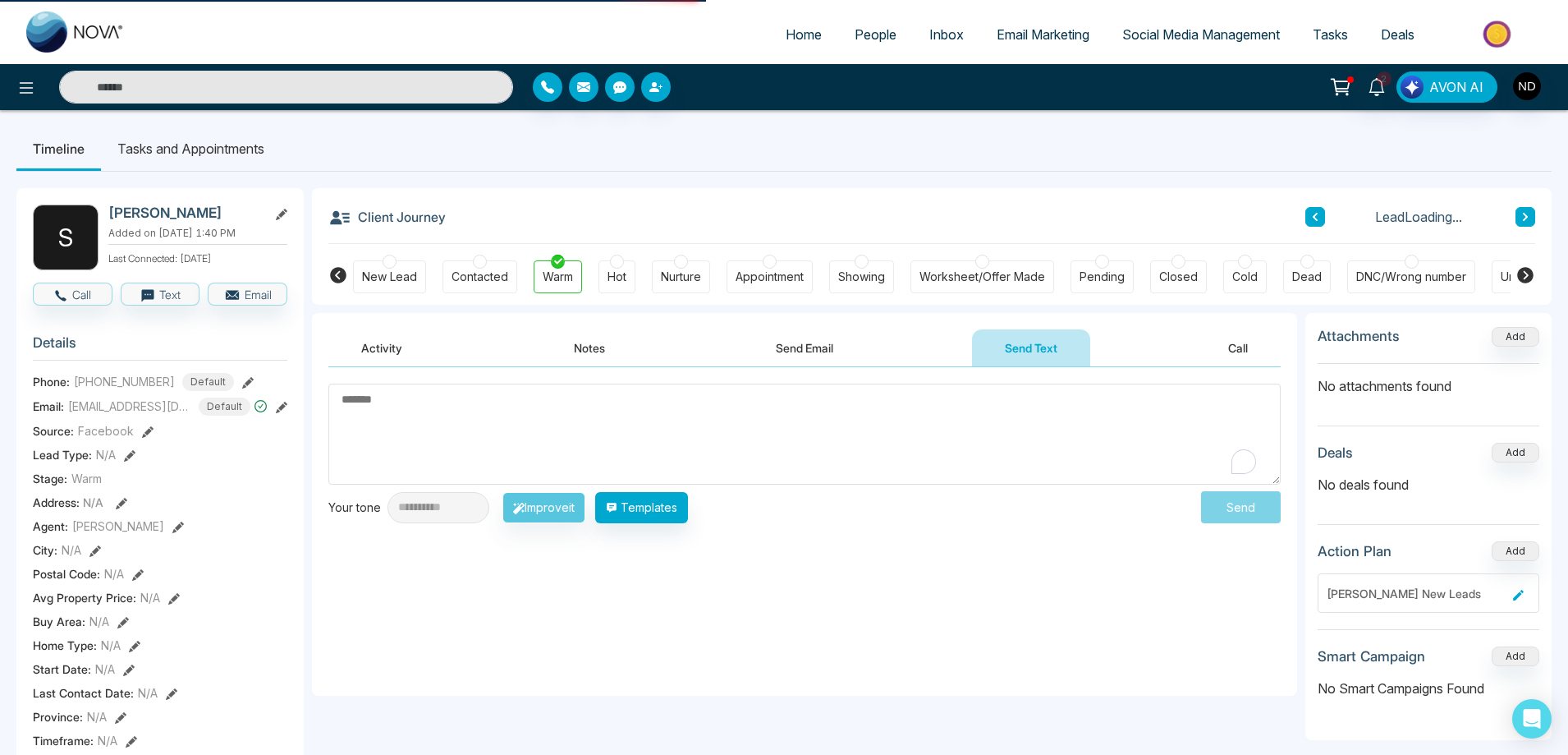
click at [585, 428] on textarea "To enrich screen reader interactions, please activate Accessibility in Grammarl…" at bounding box center [804, 433] width 952 height 101
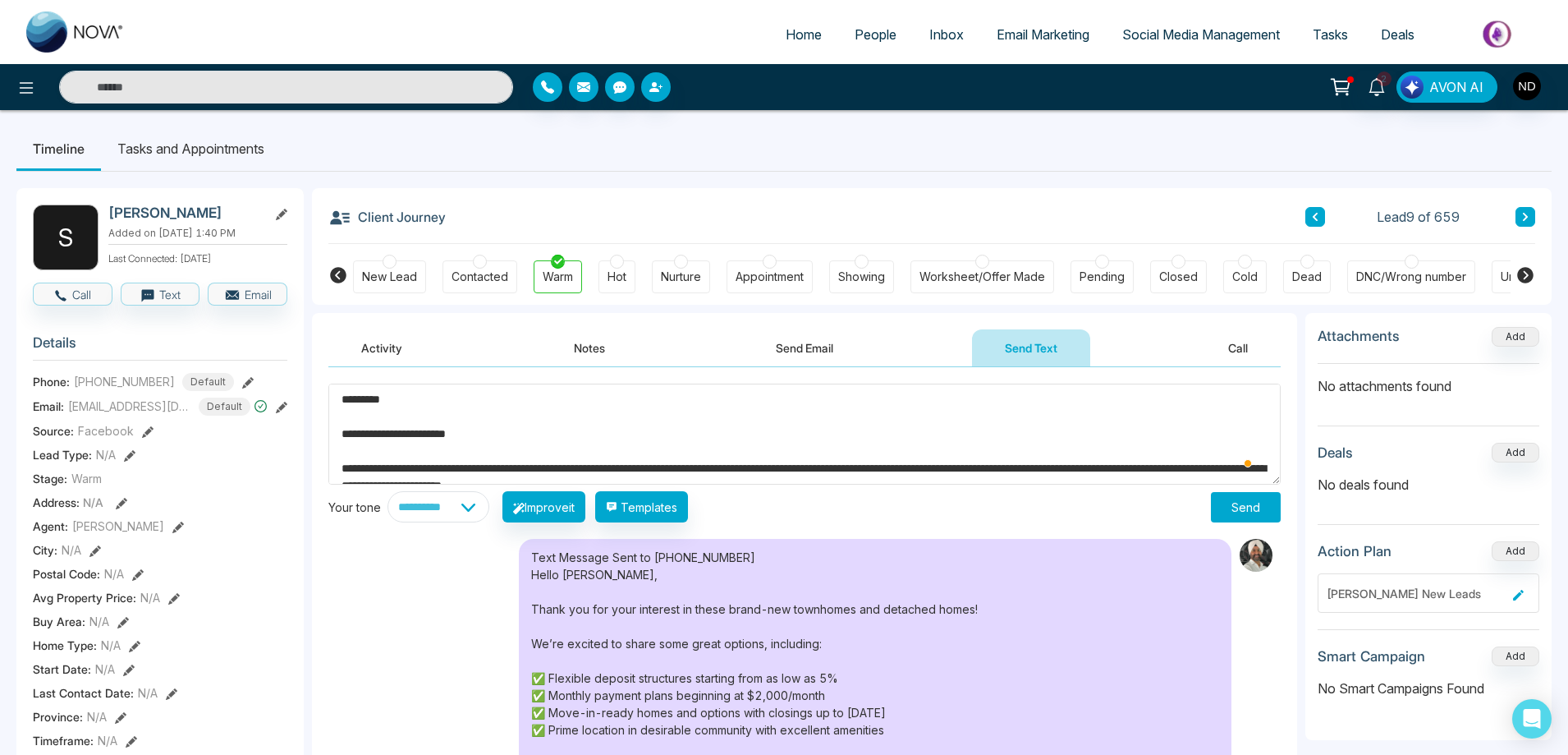
click at [405, 467] on textarea "**********" at bounding box center [804, 433] width 952 height 101
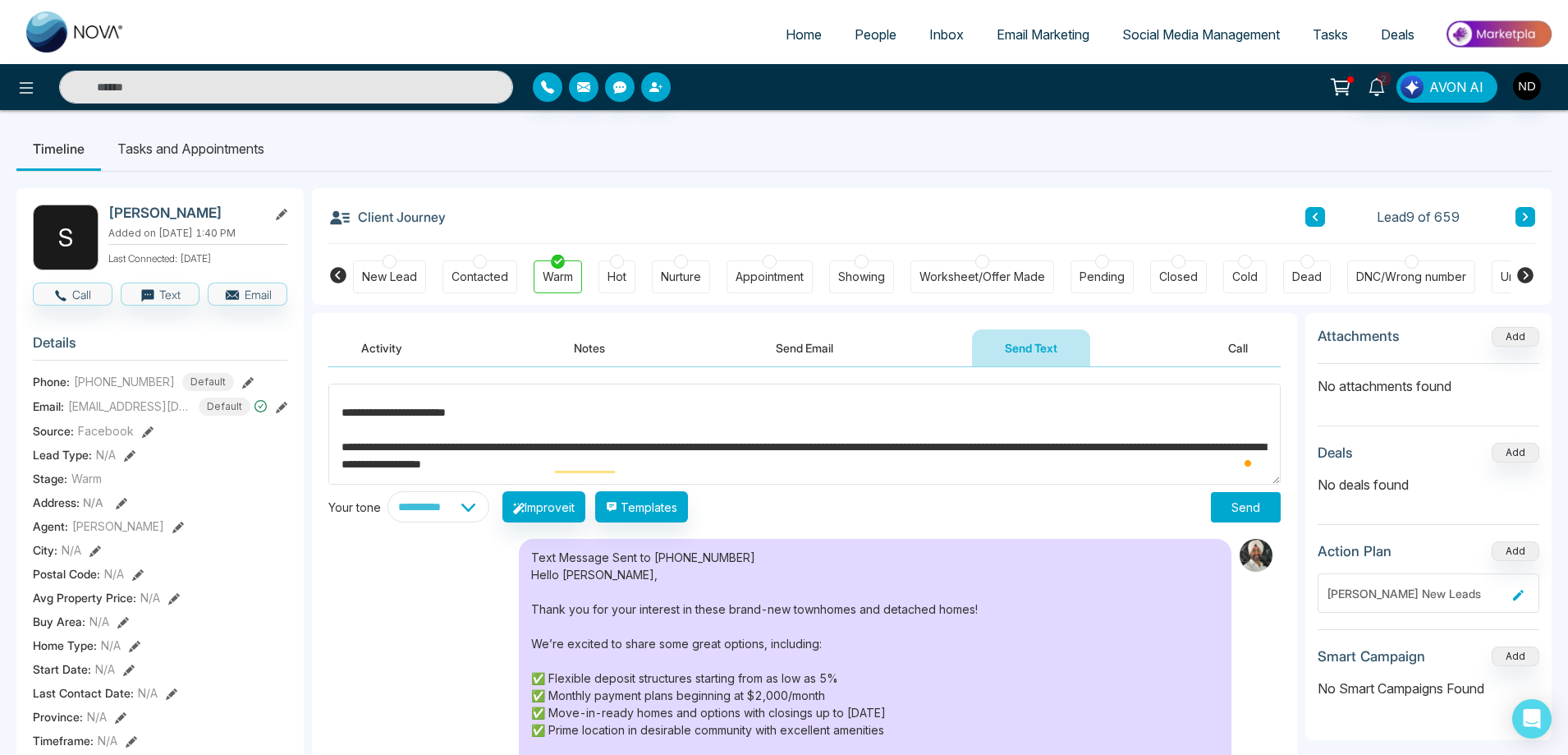
drag, startPoint x: 372, startPoint y: 447, endPoint x: 347, endPoint y: 448, distance: 25.0
click at [347, 448] on textarea "**********" at bounding box center [804, 433] width 952 height 101
drag, startPoint x: 713, startPoint y: 451, endPoint x: 757, endPoint y: 440, distance: 45.4
click at [757, 440] on textarea "**********" at bounding box center [804, 433] width 952 height 101
click at [711, 448] on textarea "**********" at bounding box center [804, 433] width 952 height 101
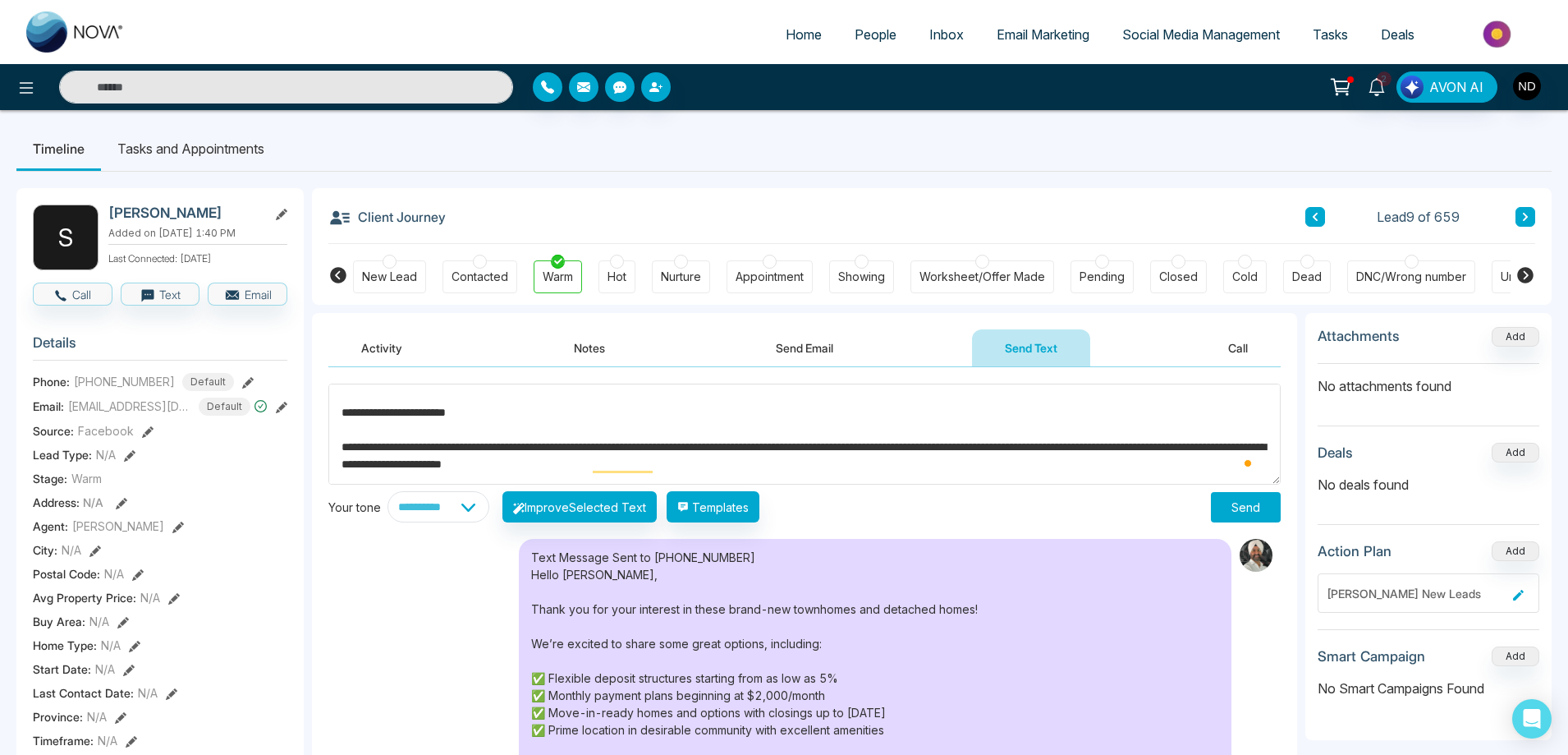
drag, startPoint x: 946, startPoint y: 449, endPoint x: 721, endPoint y: 450, distance: 225.0
click at [721, 450] on textarea "**********" at bounding box center [804, 433] width 952 height 101
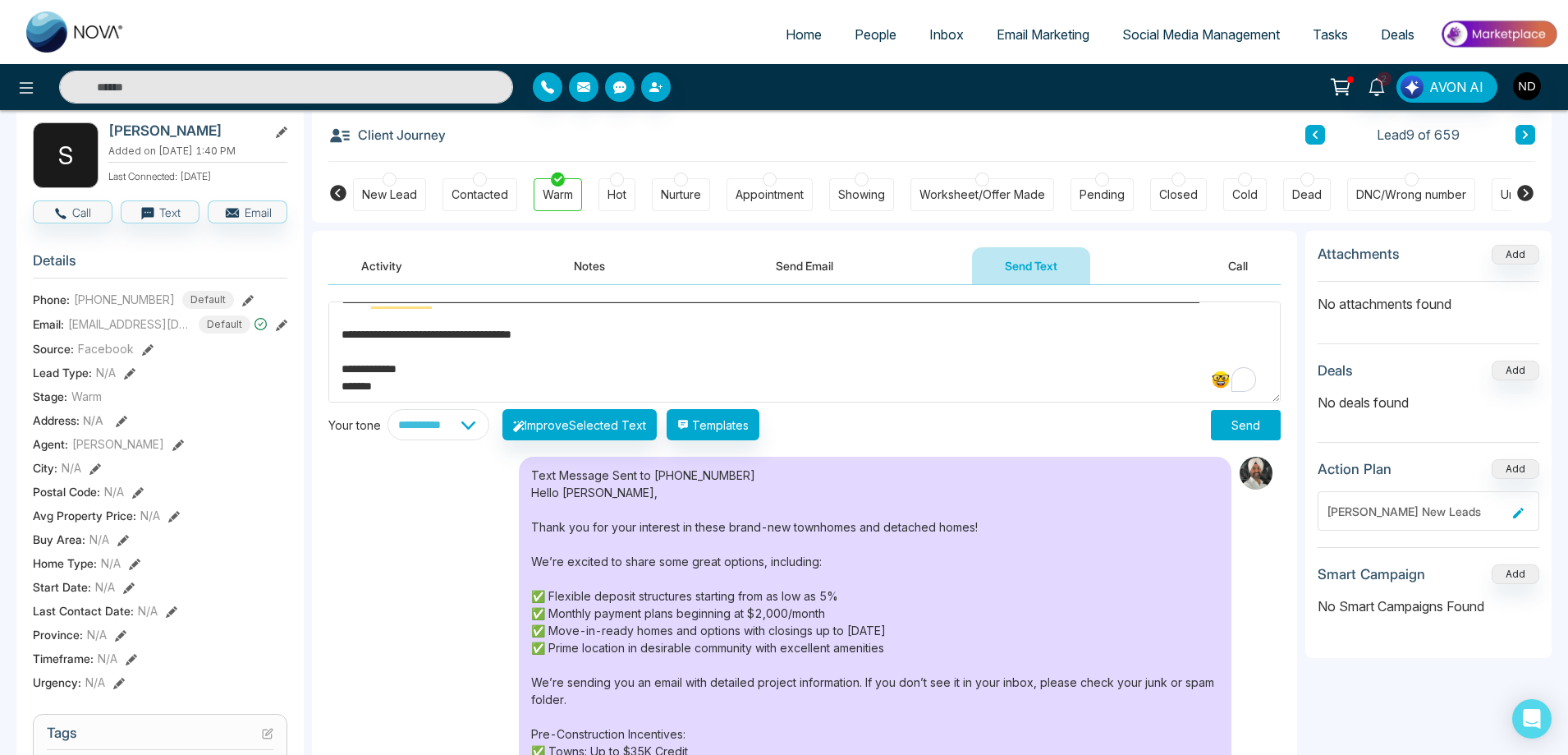
type textarea "**********"
click at [1239, 424] on button "Send" at bounding box center [1245, 425] width 70 height 30
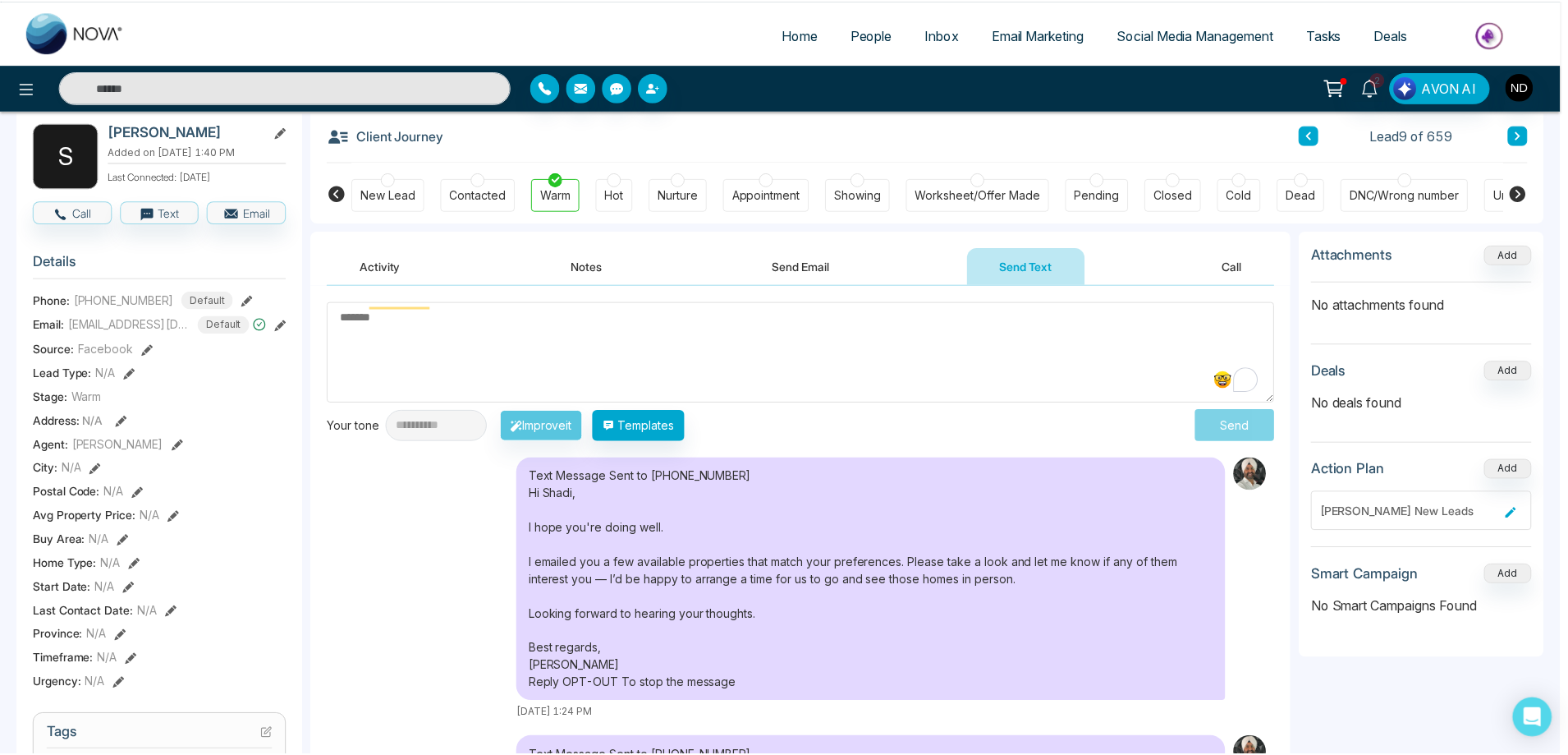
scroll to position [0, 0]
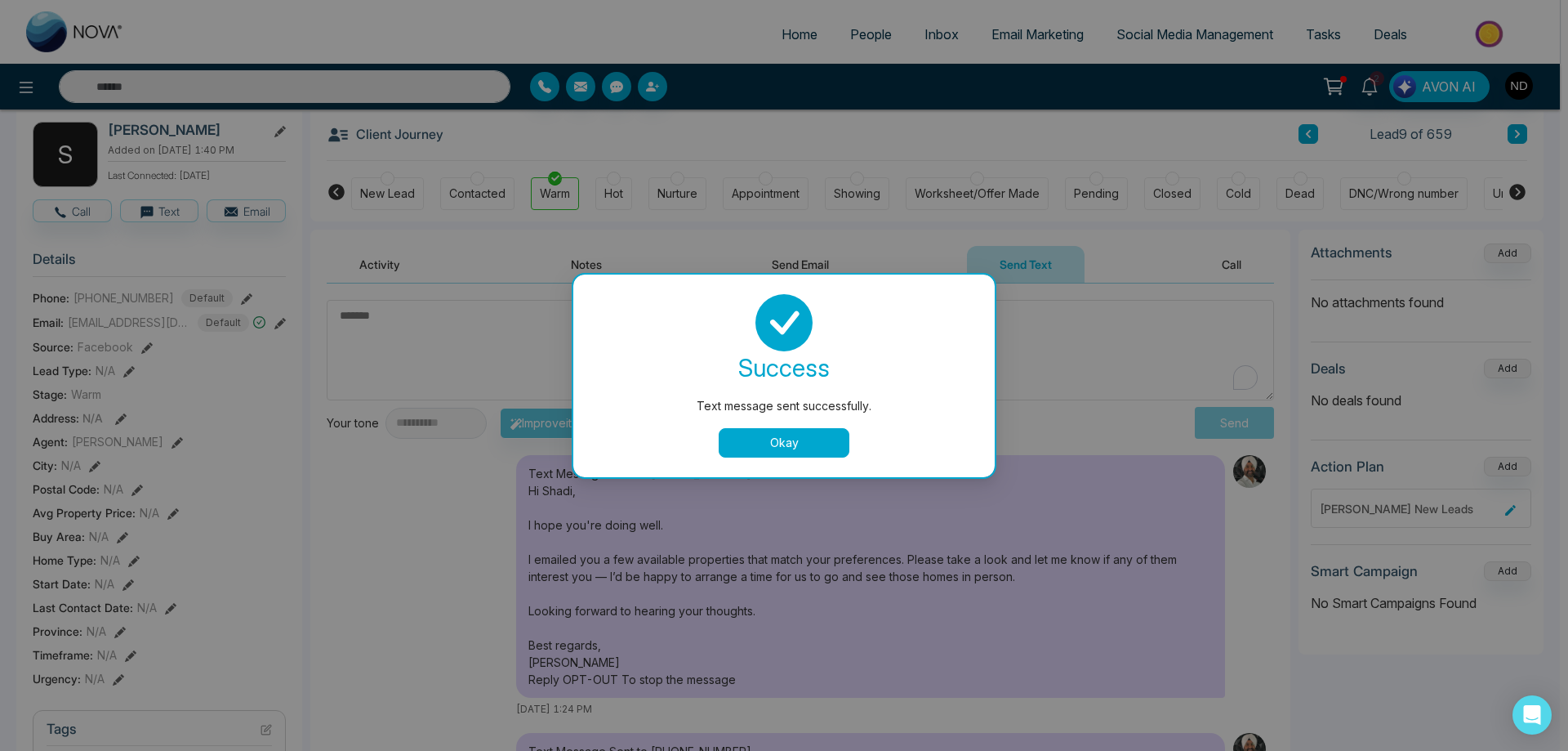
click at [822, 436] on button "Okay" at bounding box center [783, 443] width 131 height 30
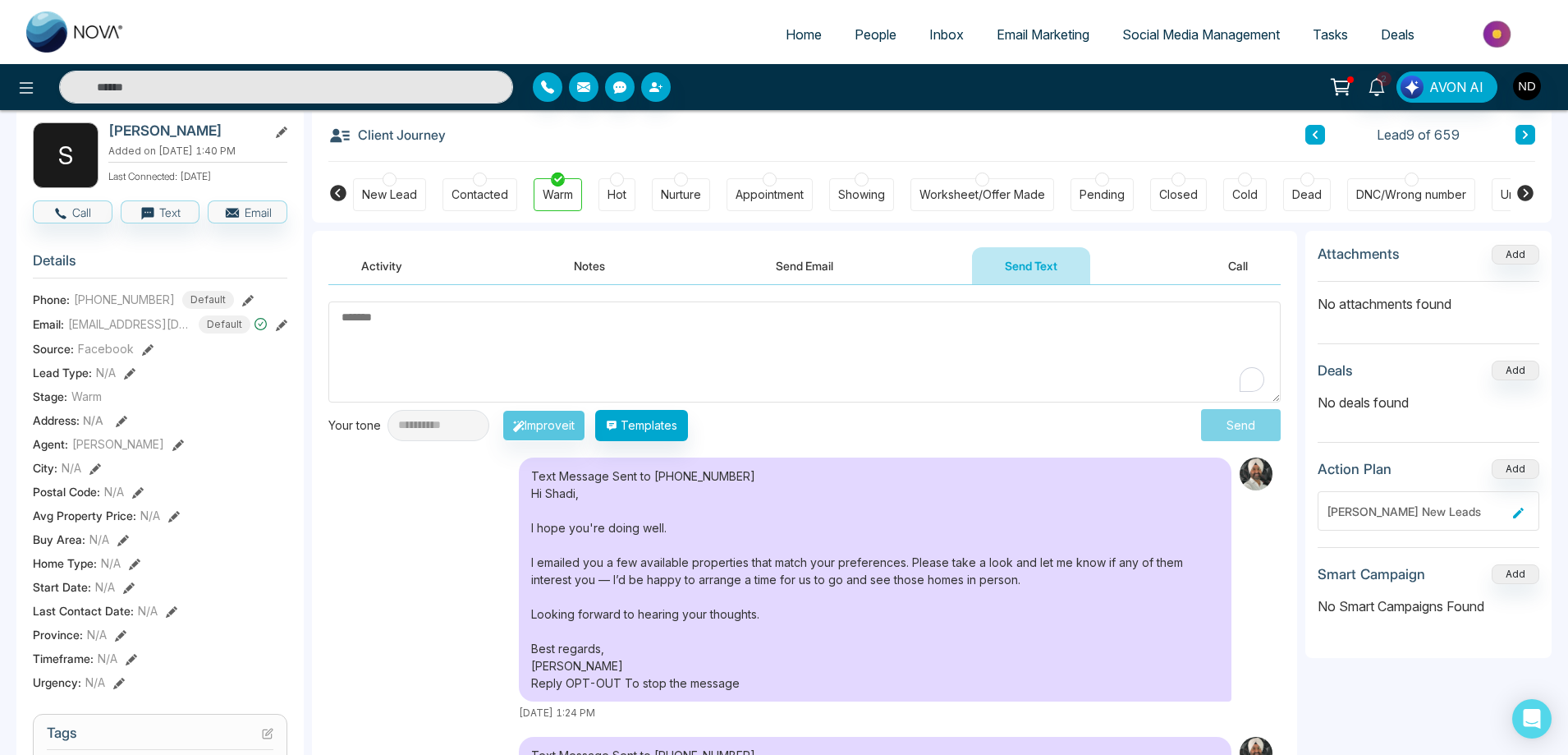
click at [456, 596] on div "Text Message Sent to [PHONE_NUMBER] Hi [PERSON_NAME], I hope you're doing well.…" at bounding box center [804, 588] width 952 height 263
click at [768, 358] on textarea "To enrich screen reader interactions, please activate Accessibility in Grammarl…" at bounding box center [804, 352] width 952 height 101
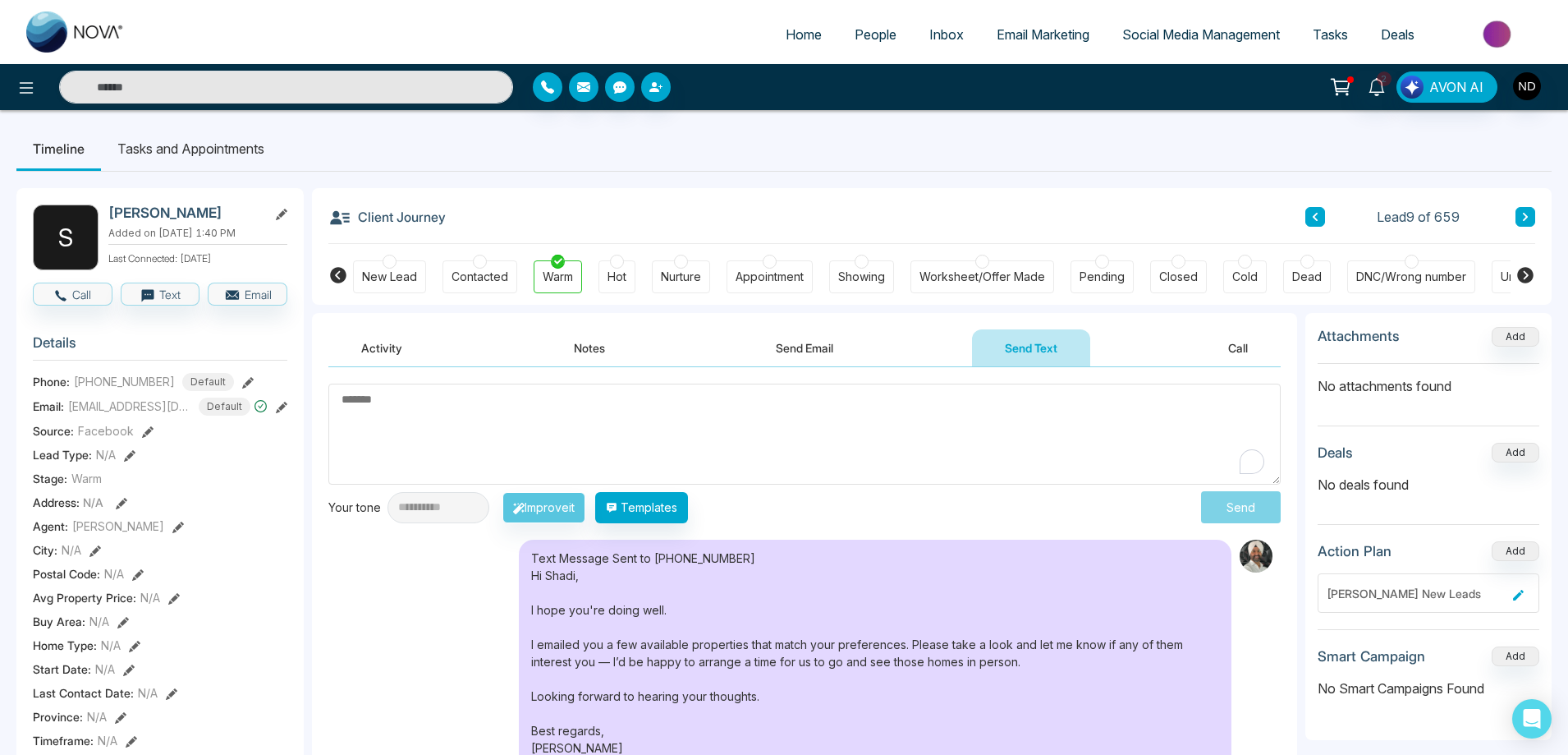
click at [1525, 212] on icon at bounding box center [1524, 217] width 8 height 10
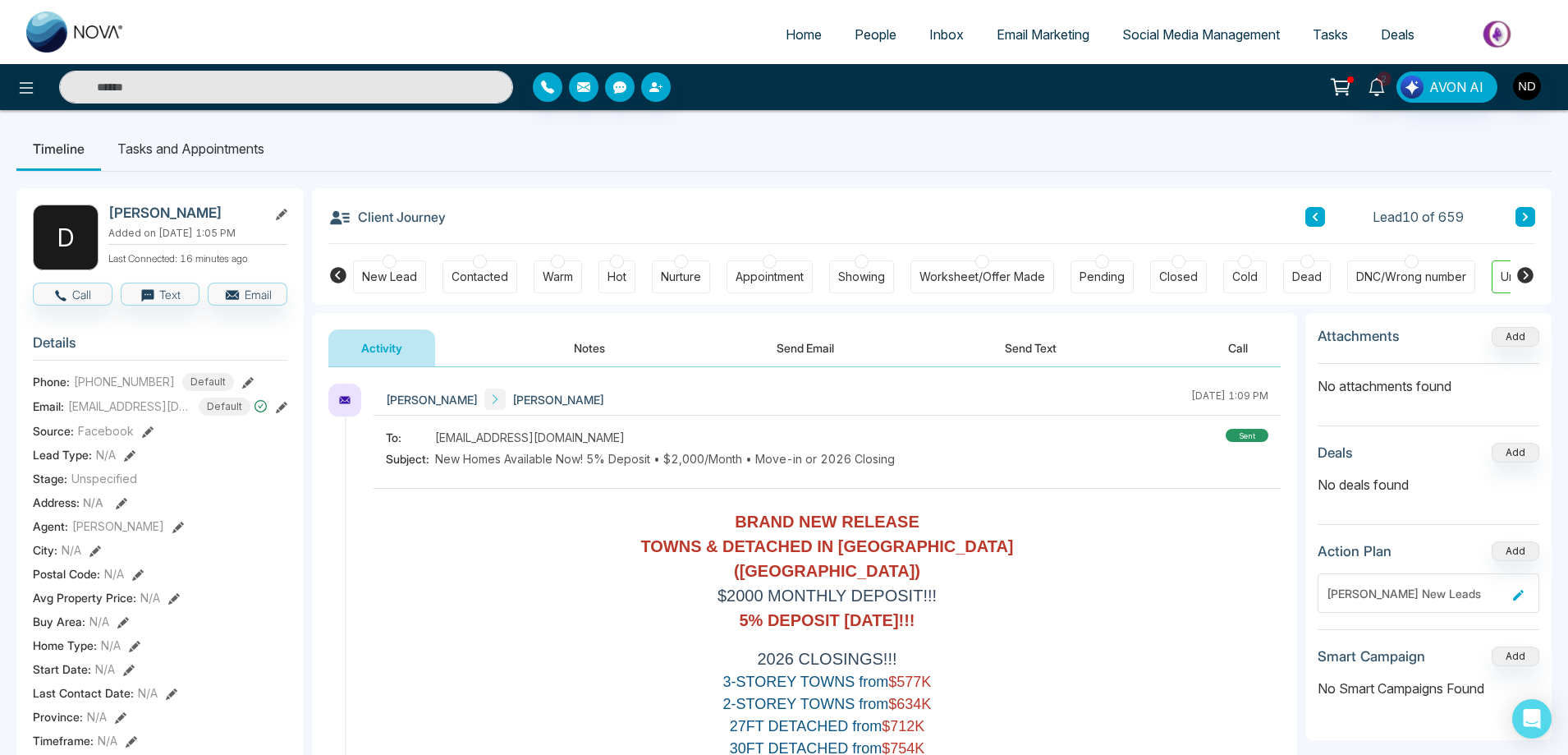
click at [577, 348] on button "Notes" at bounding box center [589, 348] width 97 height 37
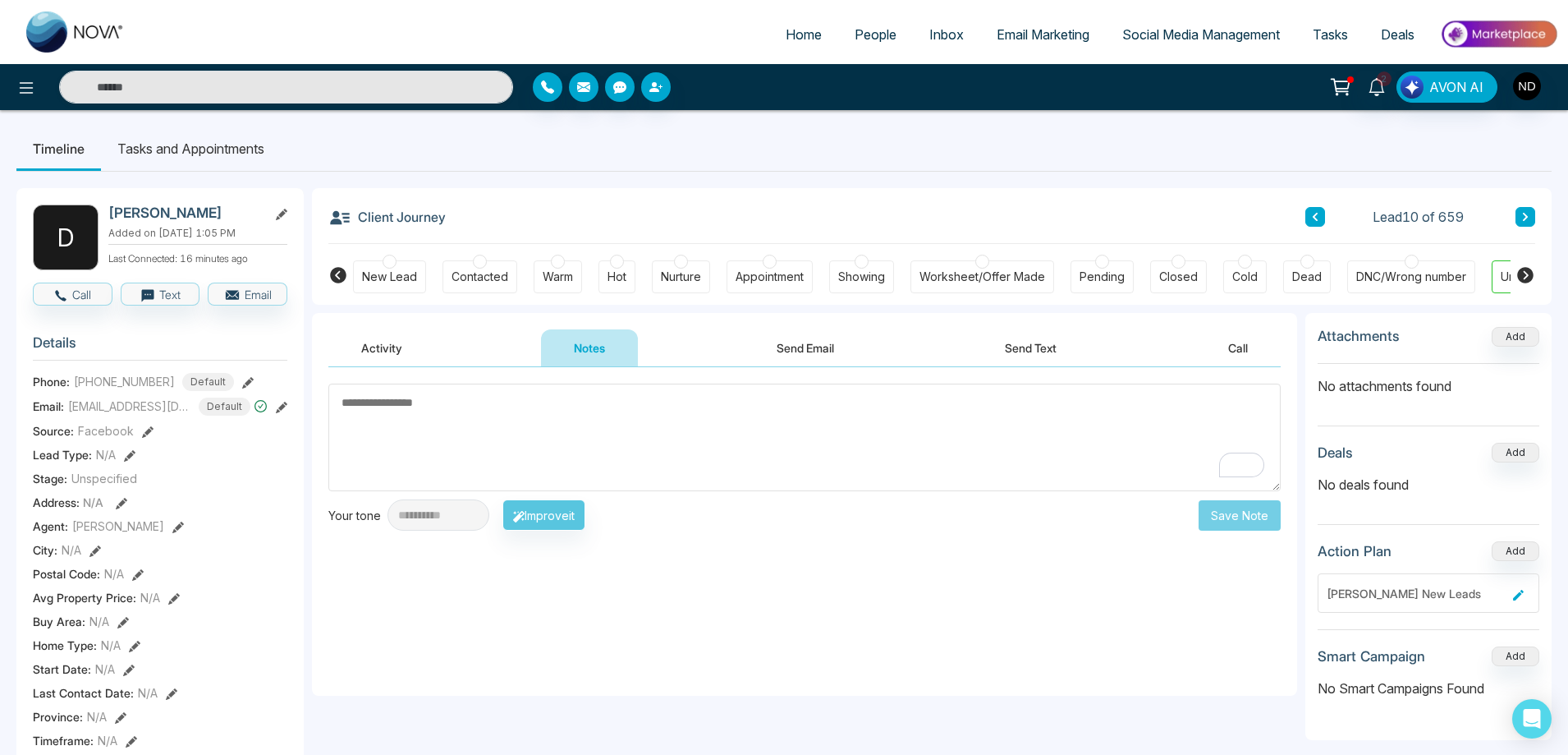
click at [1028, 345] on button "Send Text" at bounding box center [1030, 348] width 117 height 37
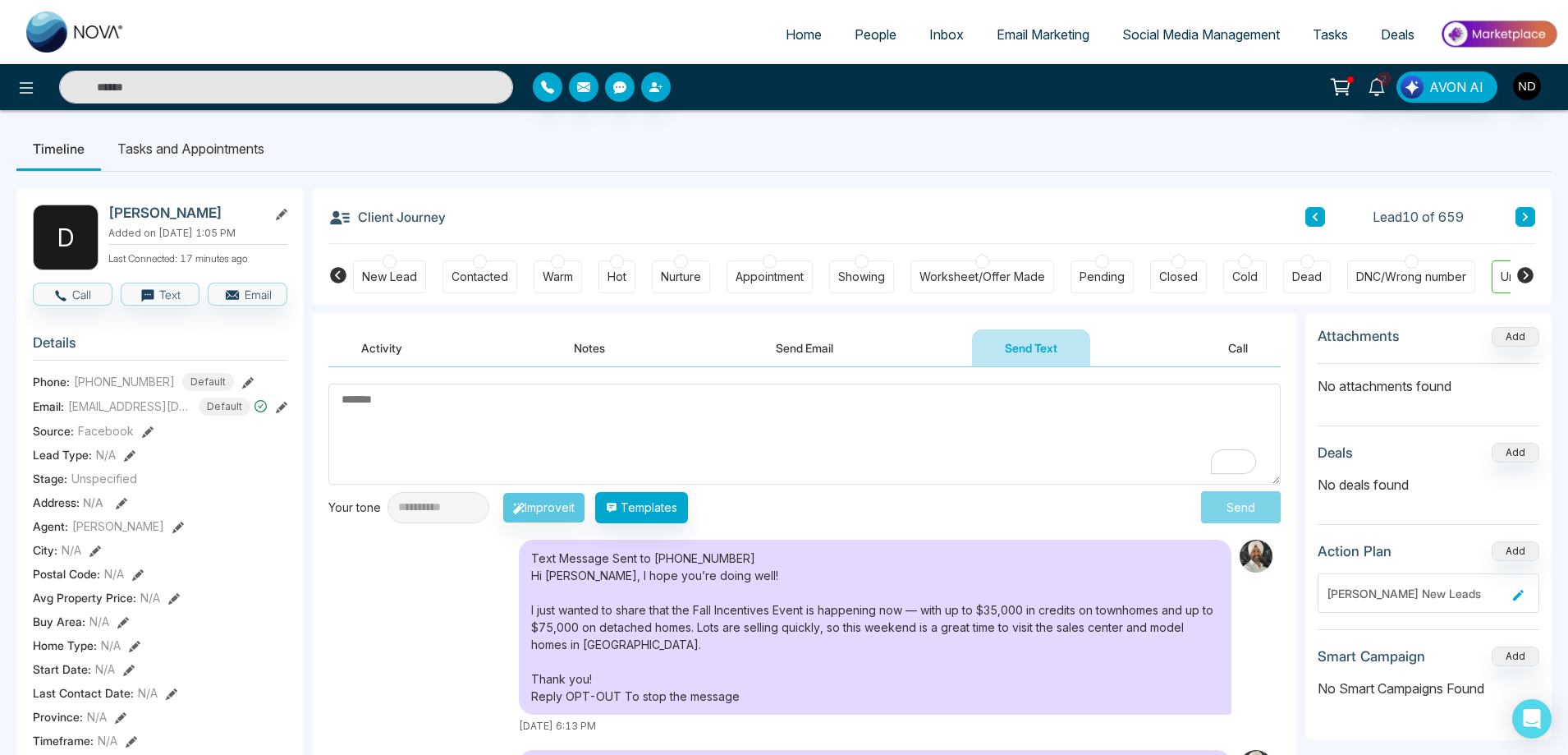
click at [539, 416] on textarea "To enrich screen reader interactions, please activate Accessibility in Grammarl…" at bounding box center [804, 433] width 952 height 101
click at [600, 350] on button "Notes" at bounding box center [589, 348] width 97 height 37
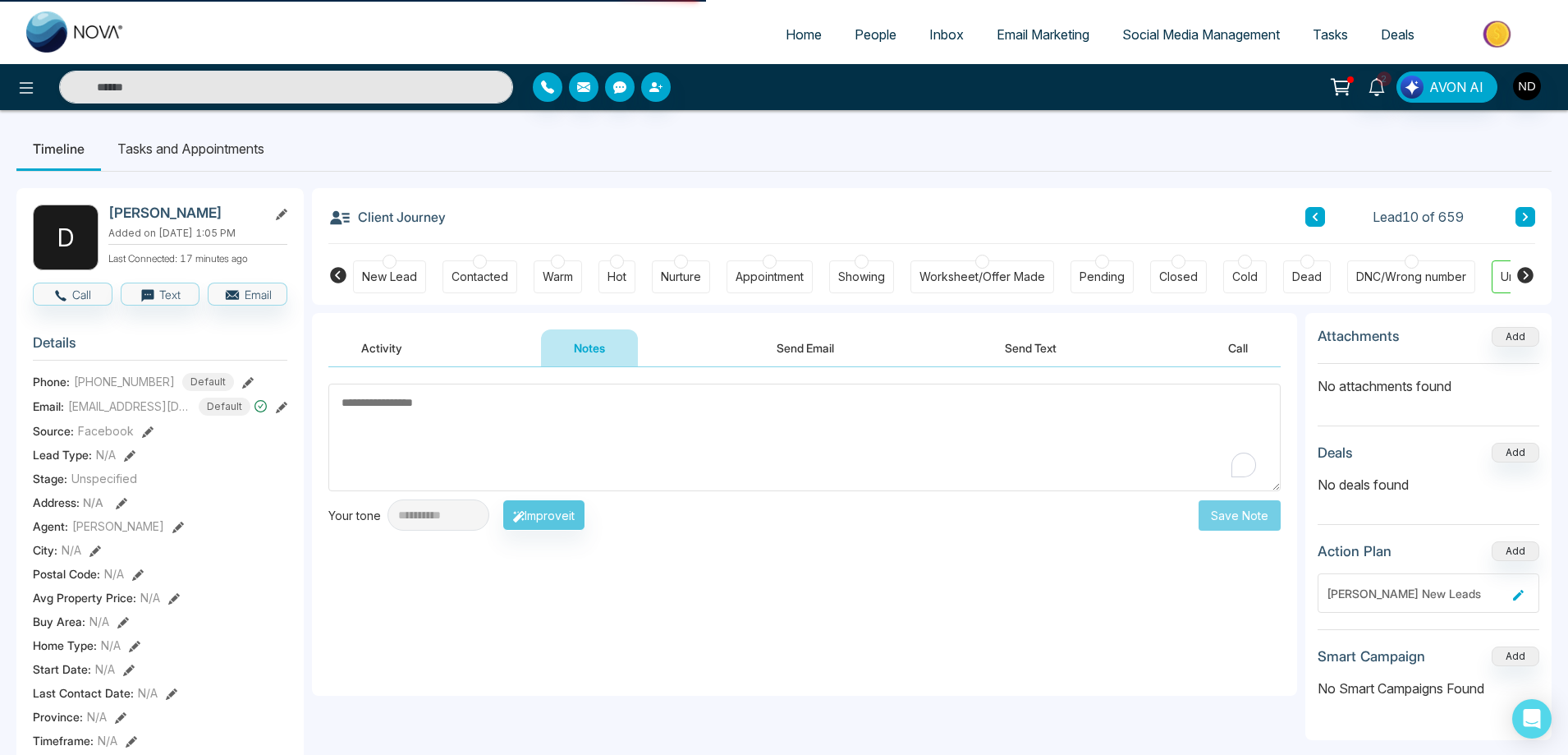
click at [637, 418] on textarea "To enrich screen reader interactions, please activate Accessibility in Grammarl…" at bounding box center [804, 437] width 952 height 107
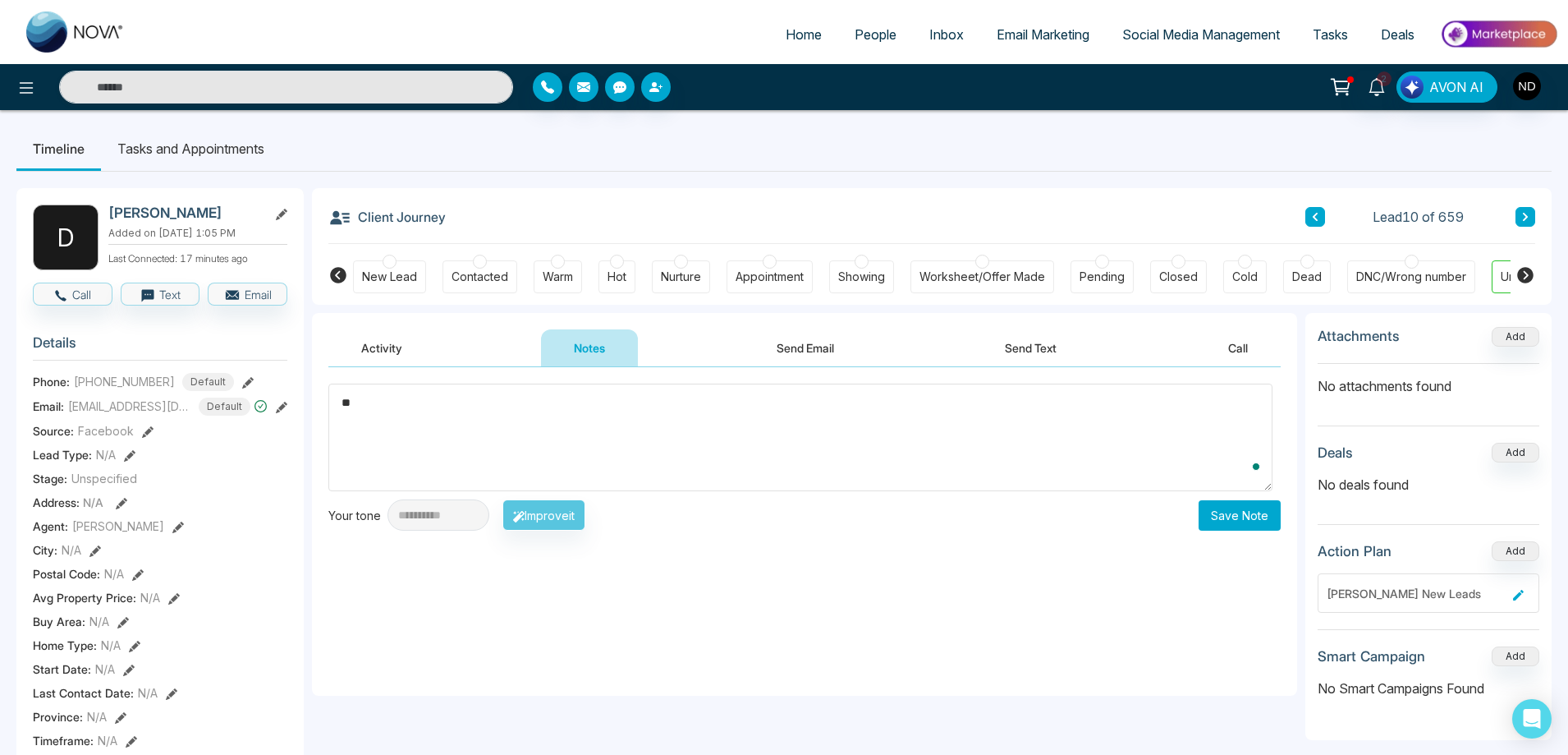
type textarea "*"
type textarea "*********"
click at [1226, 519] on button "Save Note" at bounding box center [1239, 515] width 82 height 30
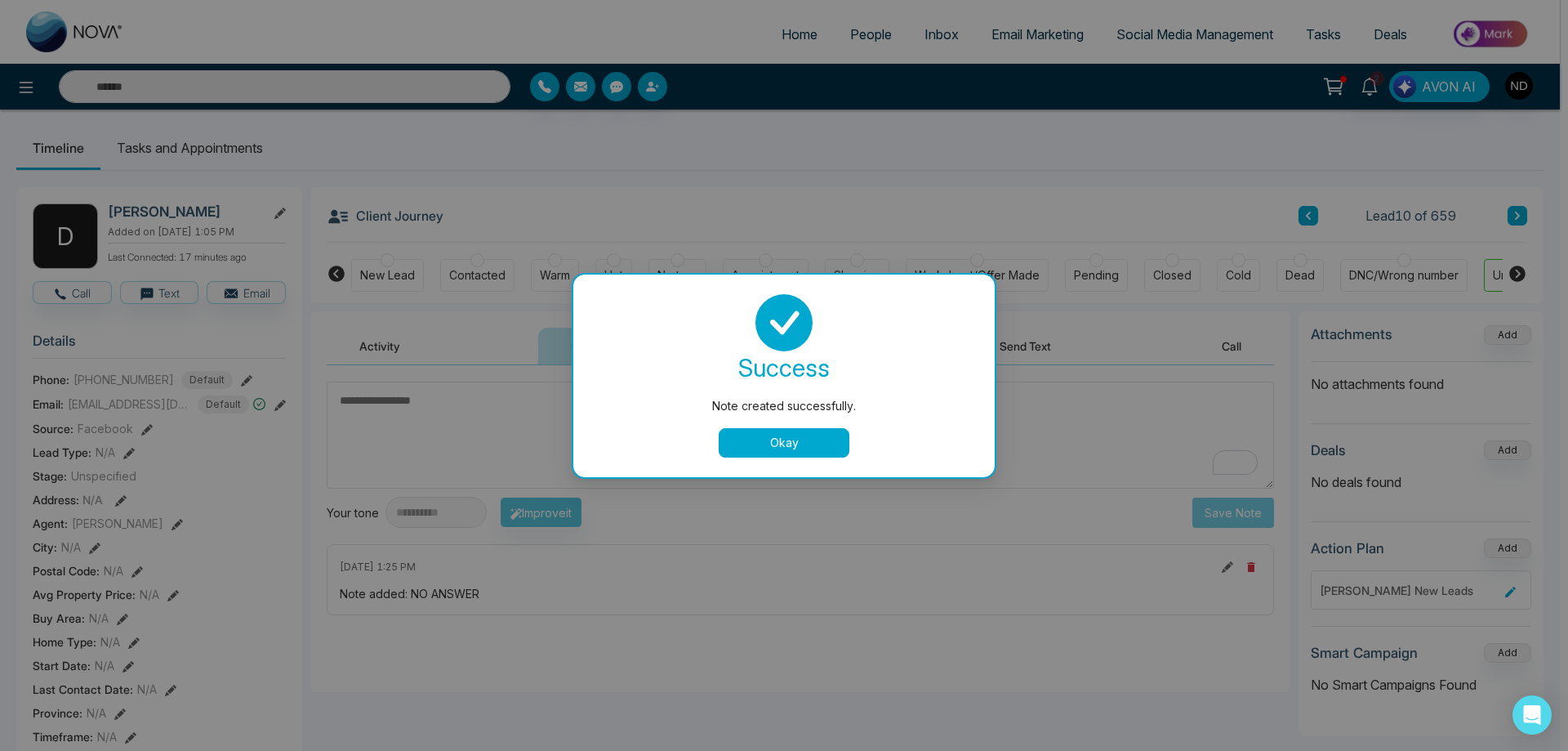
click at [795, 441] on button "Okay" at bounding box center [783, 443] width 131 height 30
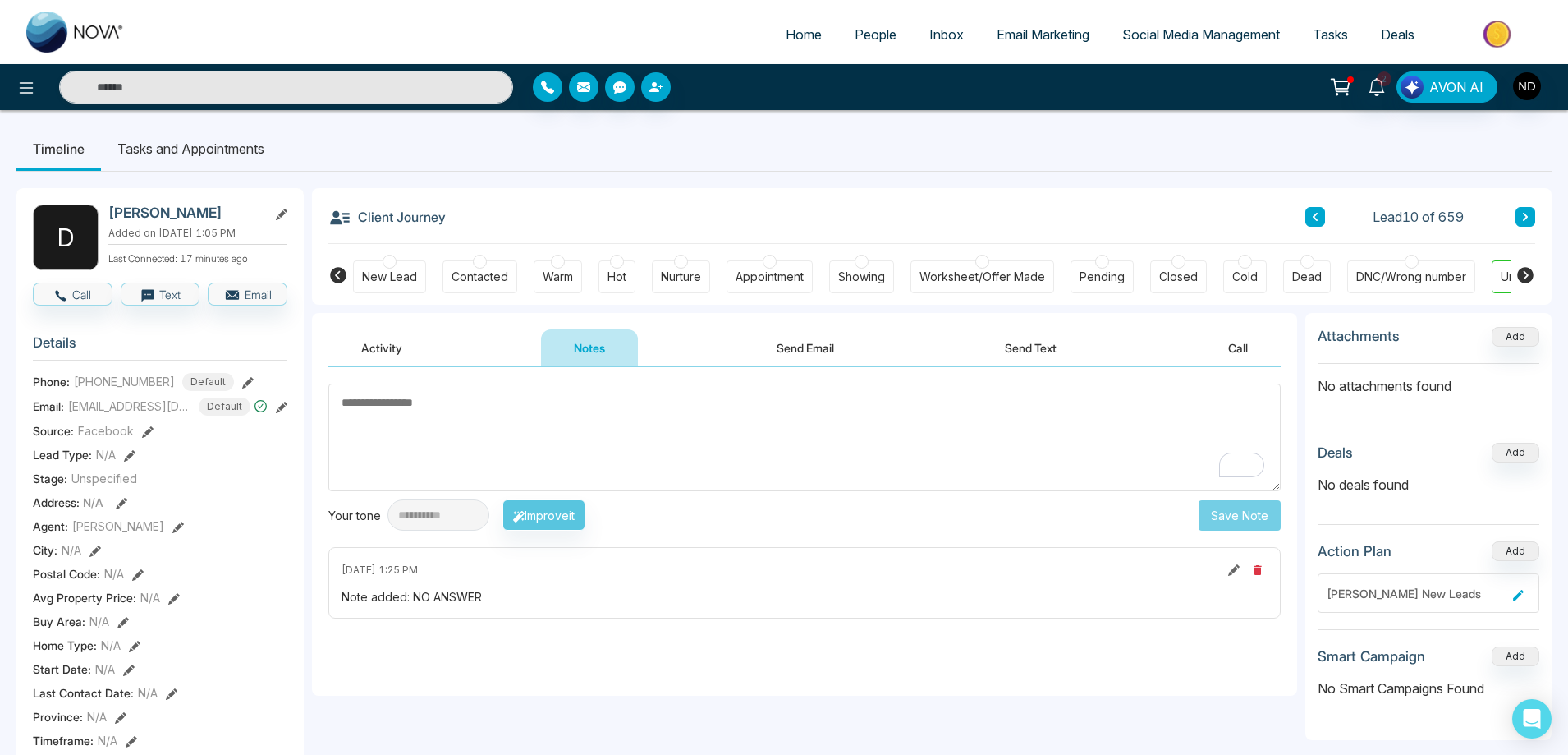
click at [1031, 346] on button "Send Text" at bounding box center [1030, 348] width 117 height 37
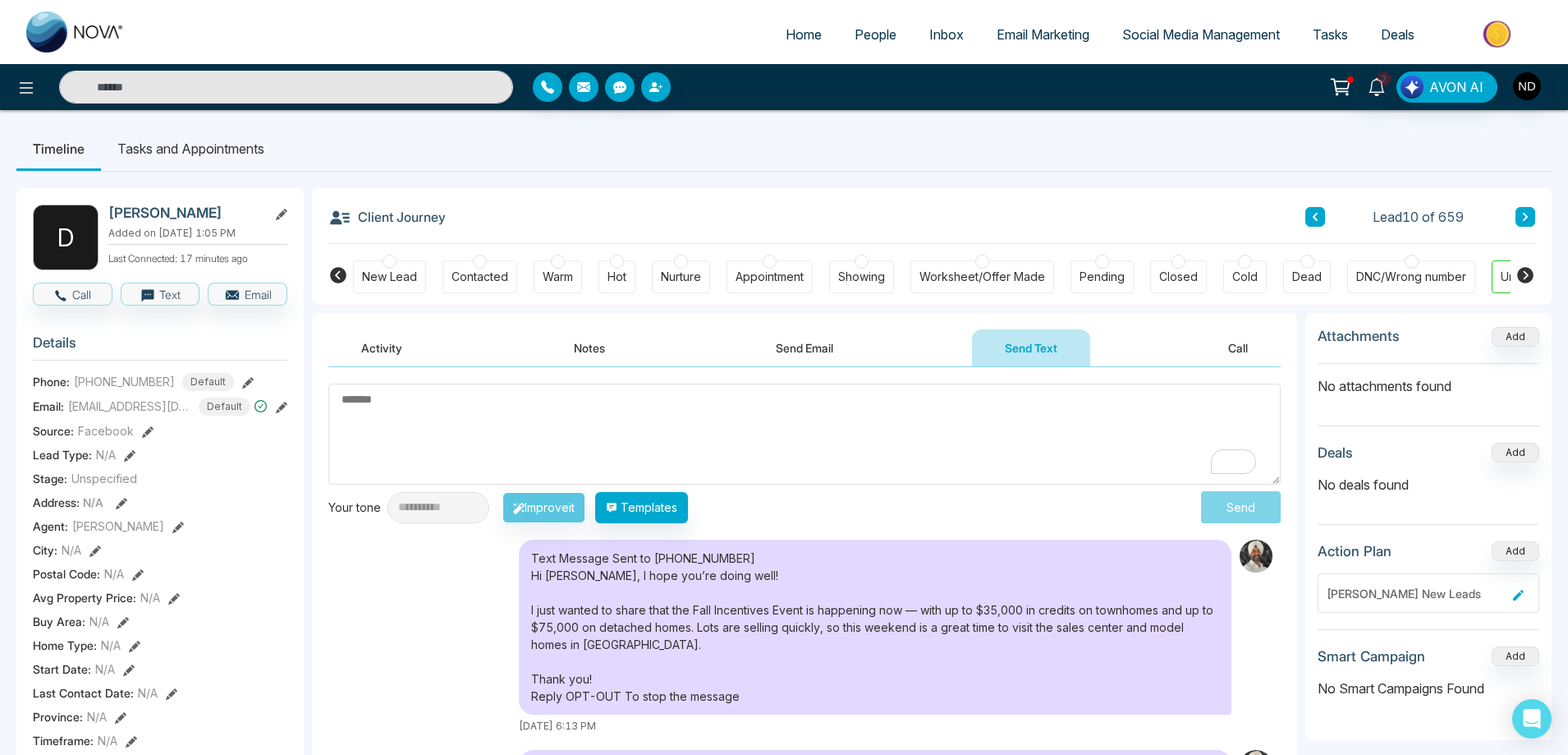
click at [373, 272] on div "New Lead" at bounding box center [389, 277] width 55 height 17
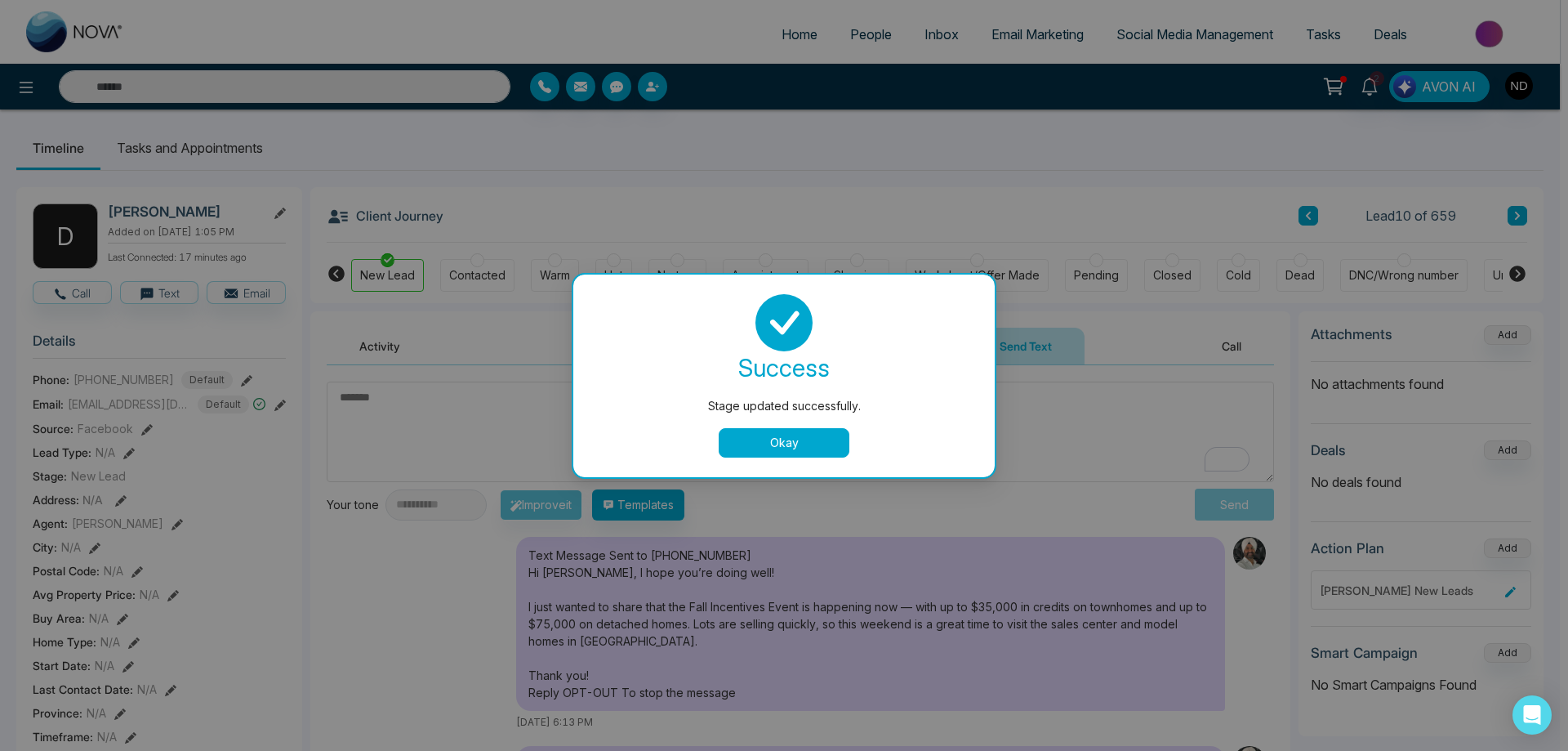
click at [802, 436] on button "Okay" at bounding box center [783, 443] width 131 height 30
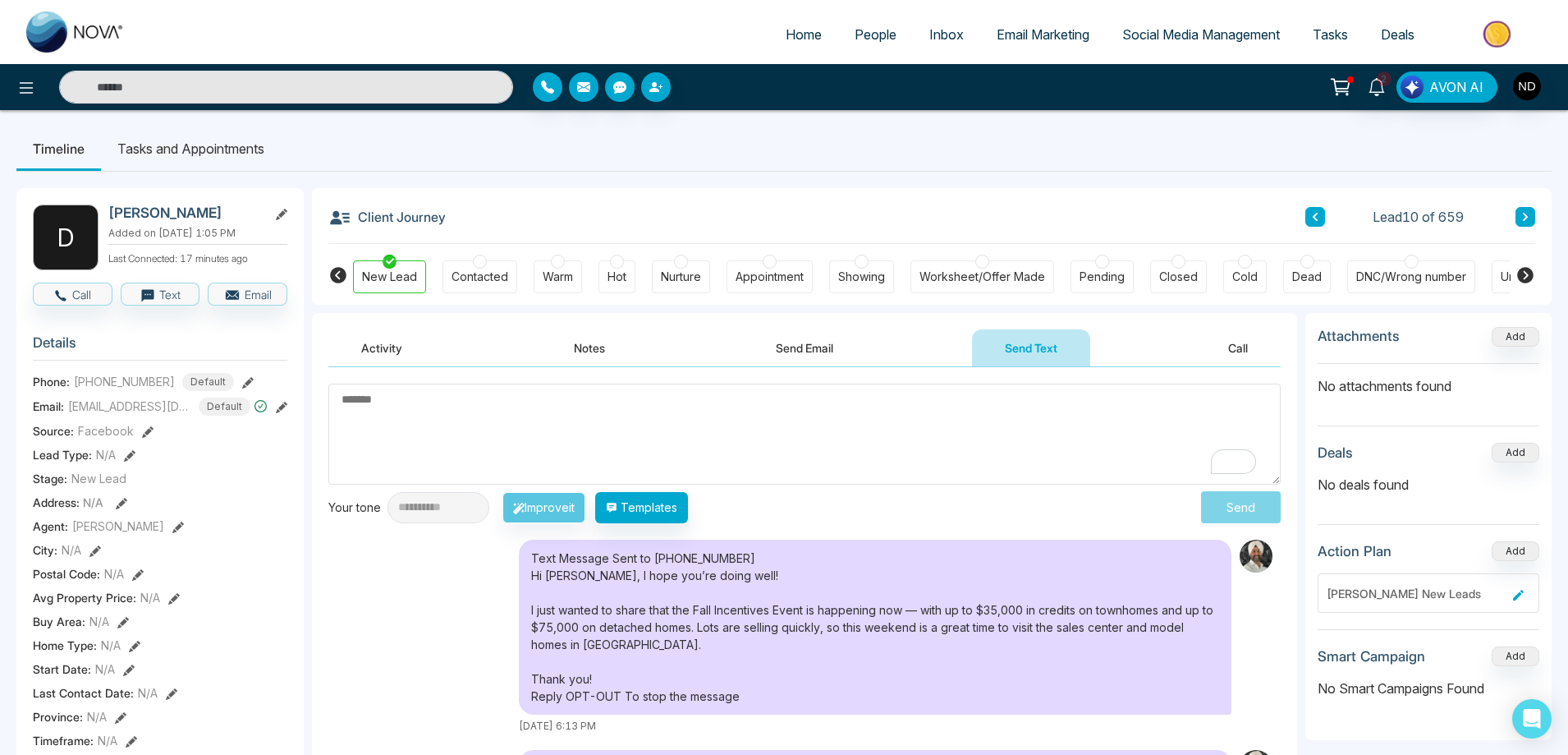
click at [1528, 218] on icon at bounding box center [1524, 217] width 8 height 10
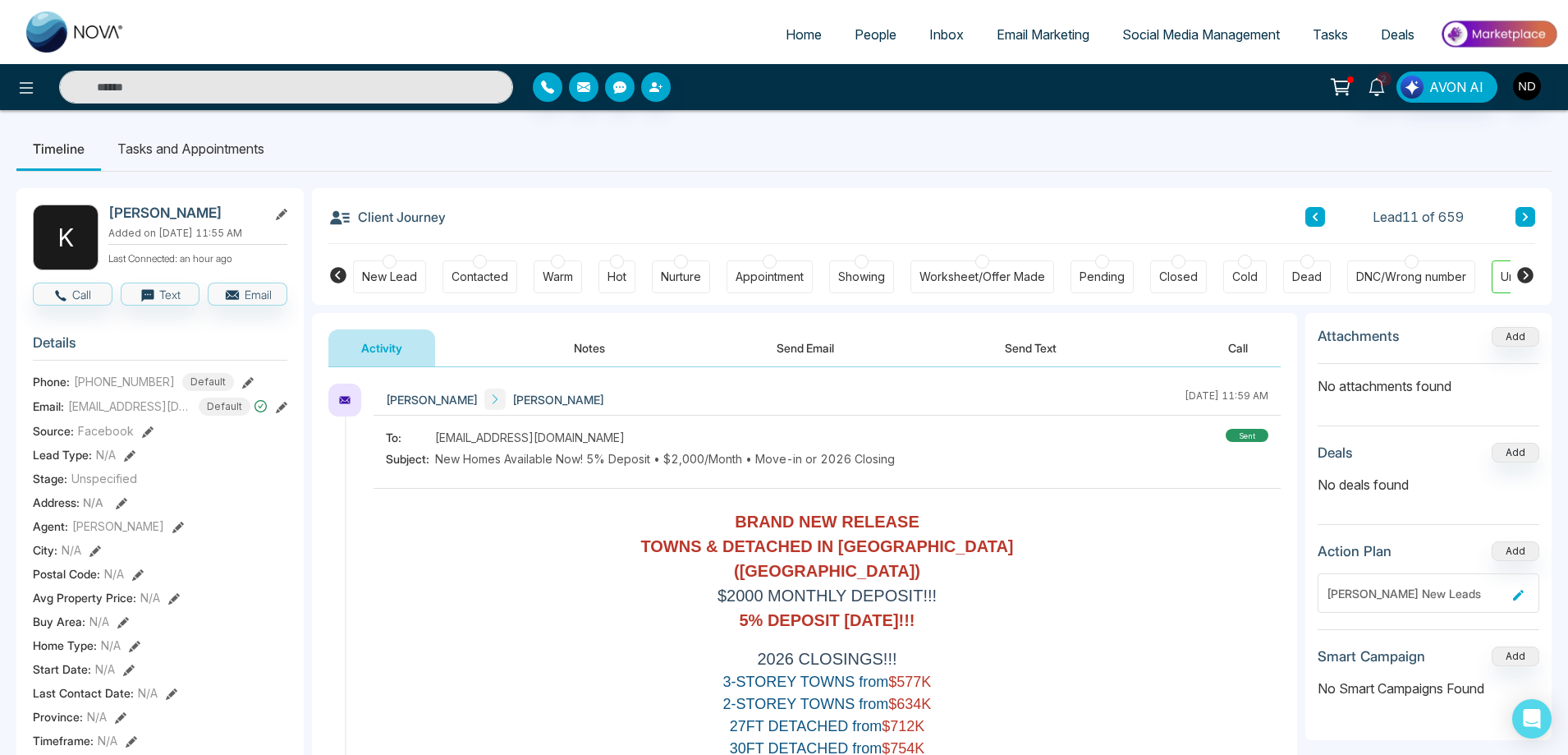
click at [1043, 349] on button "Send Text" at bounding box center [1030, 348] width 117 height 37
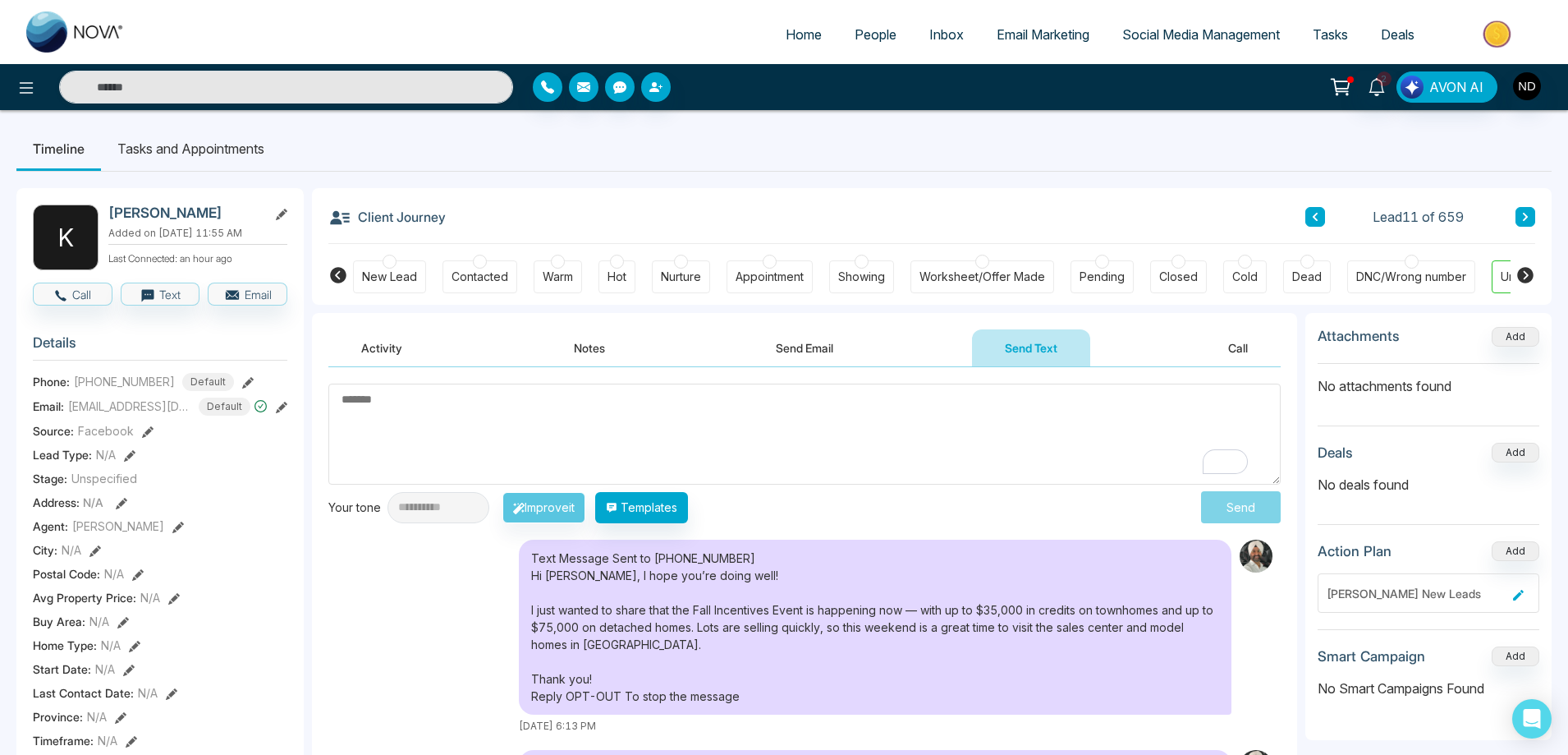
click at [595, 346] on button "Notes" at bounding box center [589, 348] width 97 height 37
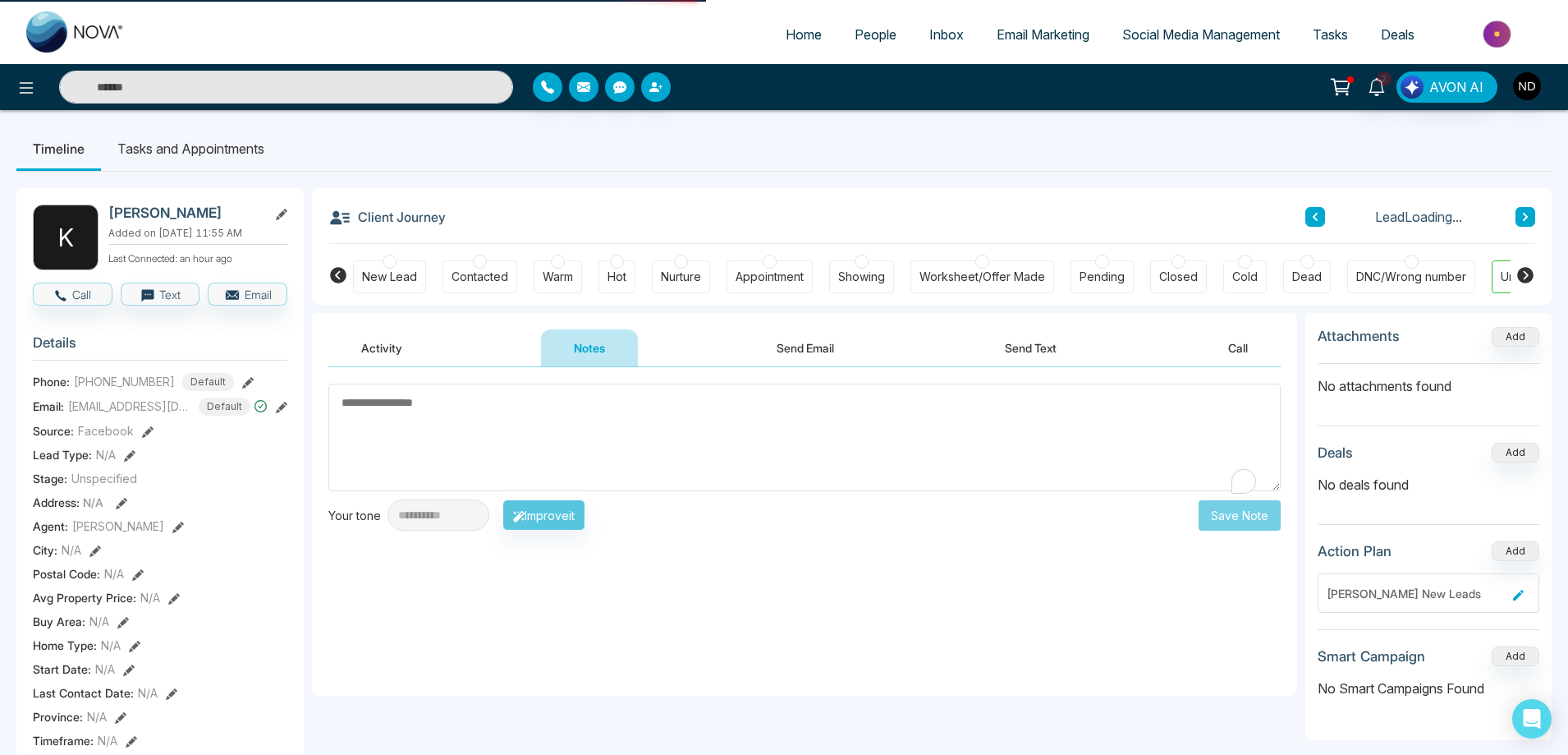
click at [536, 428] on textarea "To enrich screen reader interactions, please activate Accessibility in Grammarl…" at bounding box center [804, 437] width 952 height 107
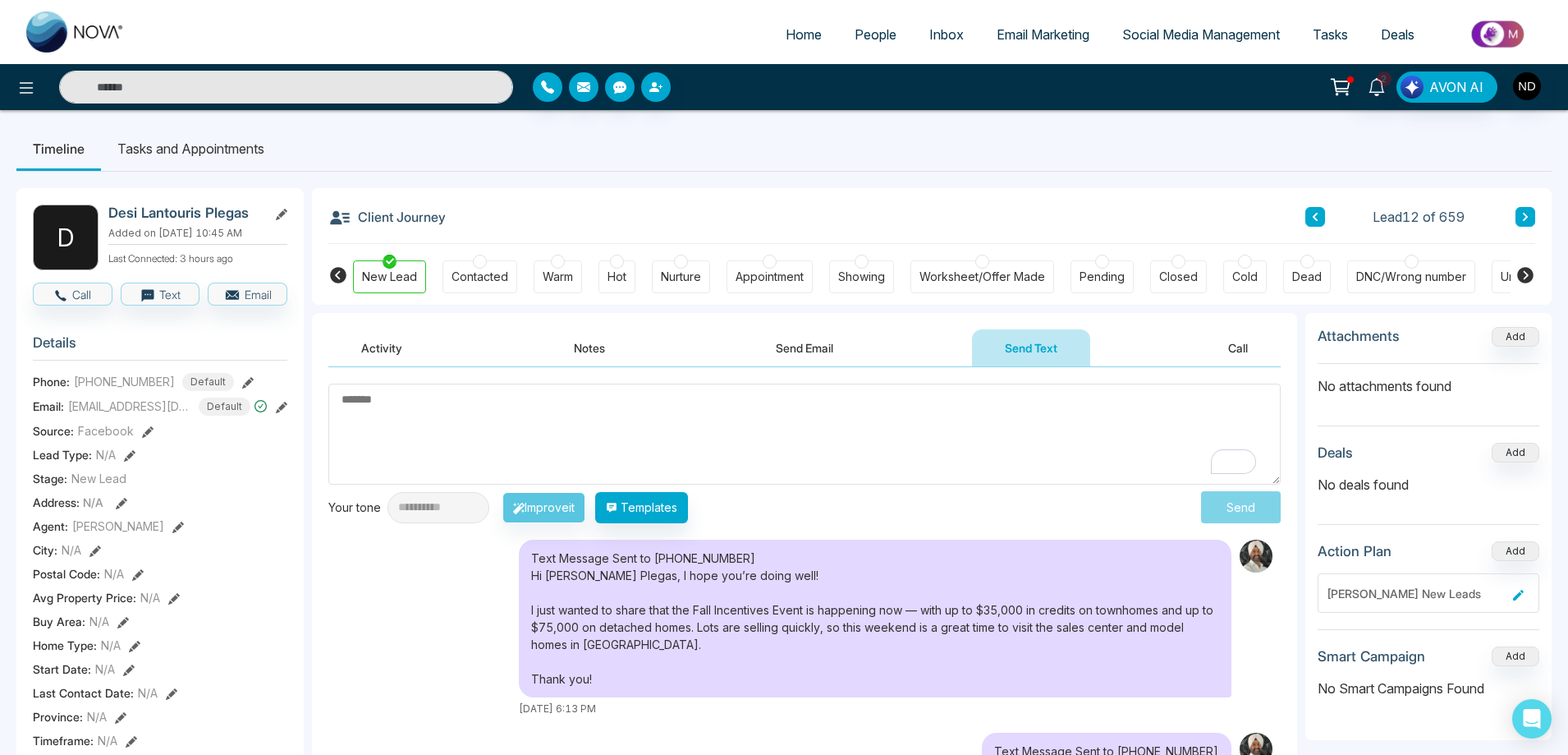
click at [1386, 279] on div "DNC/Wrong number" at bounding box center [1410, 277] width 110 height 17
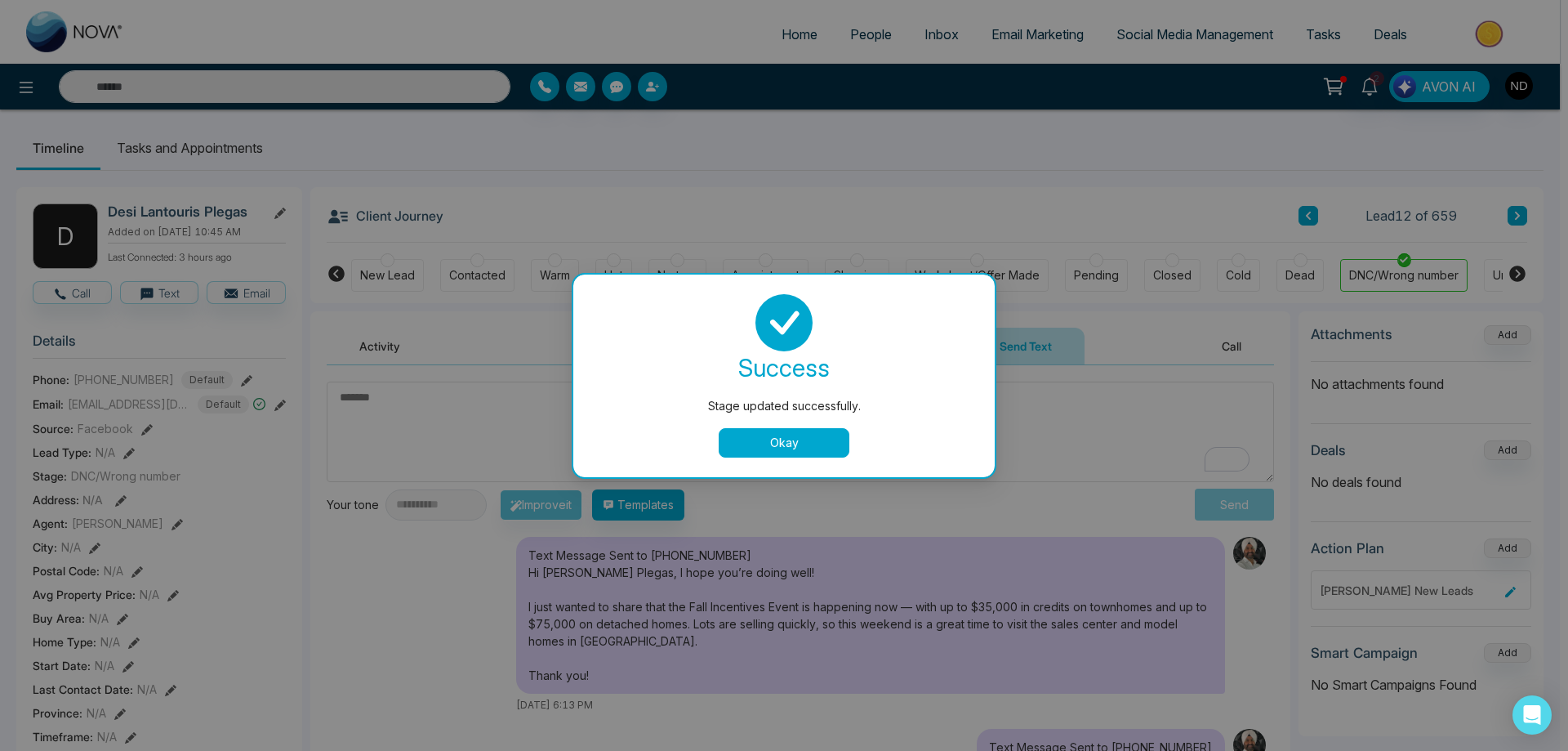
click at [760, 443] on button "Okay" at bounding box center [783, 443] width 131 height 30
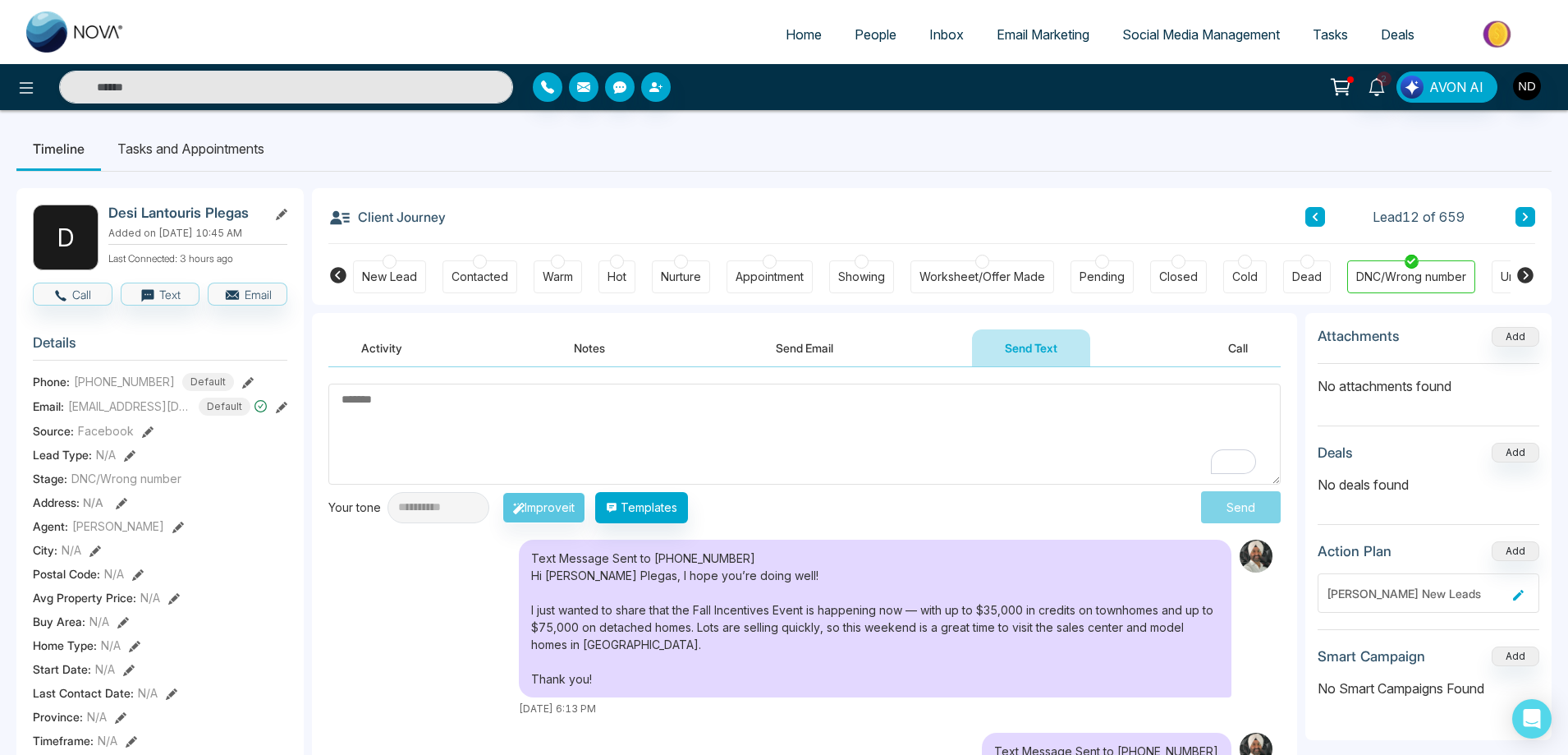
click at [1531, 216] on button at bounding box center [1525, 217] width 19 height 19
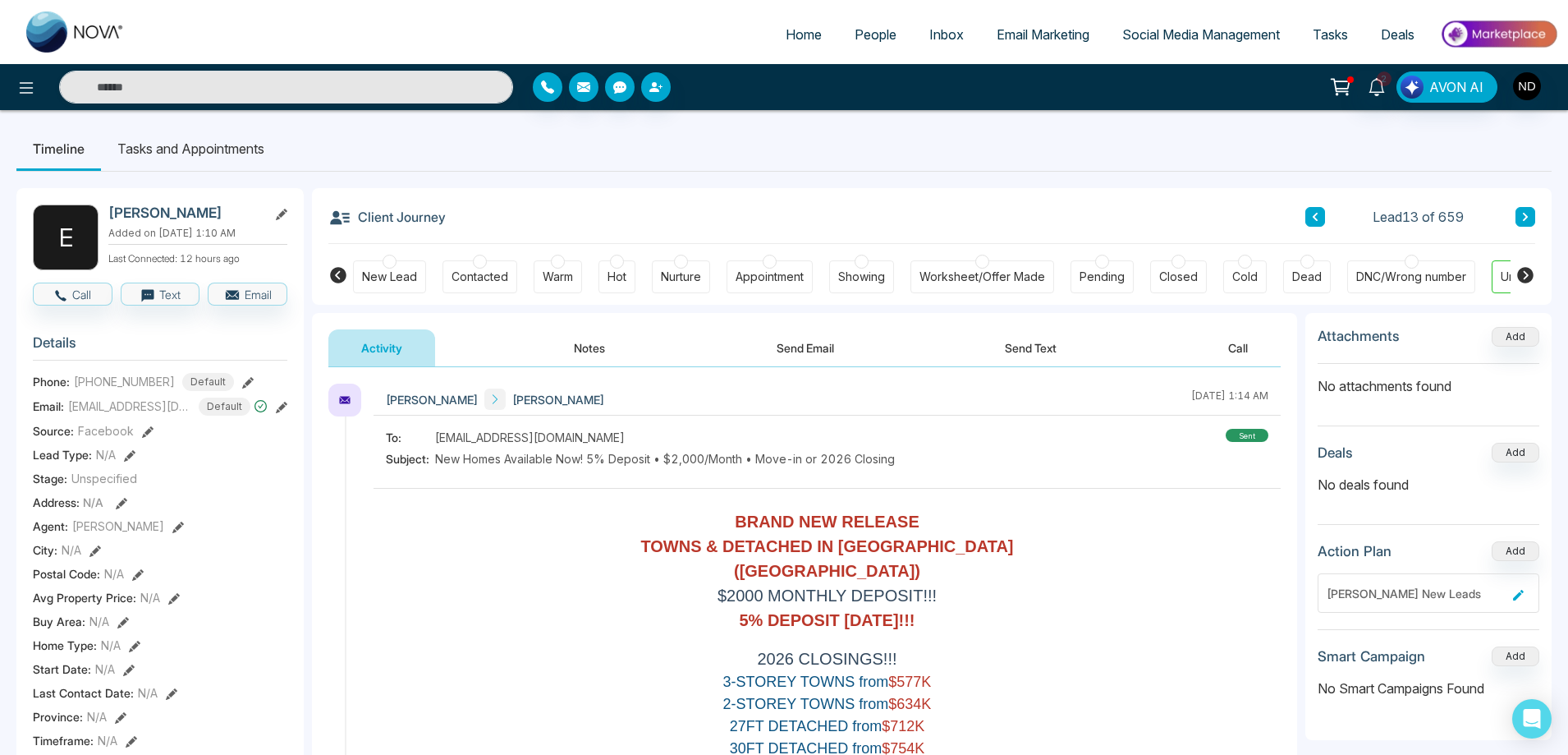
click at [1028, 345] on button "Send Text" at bounding box center [1030, 348] width 117 height 37
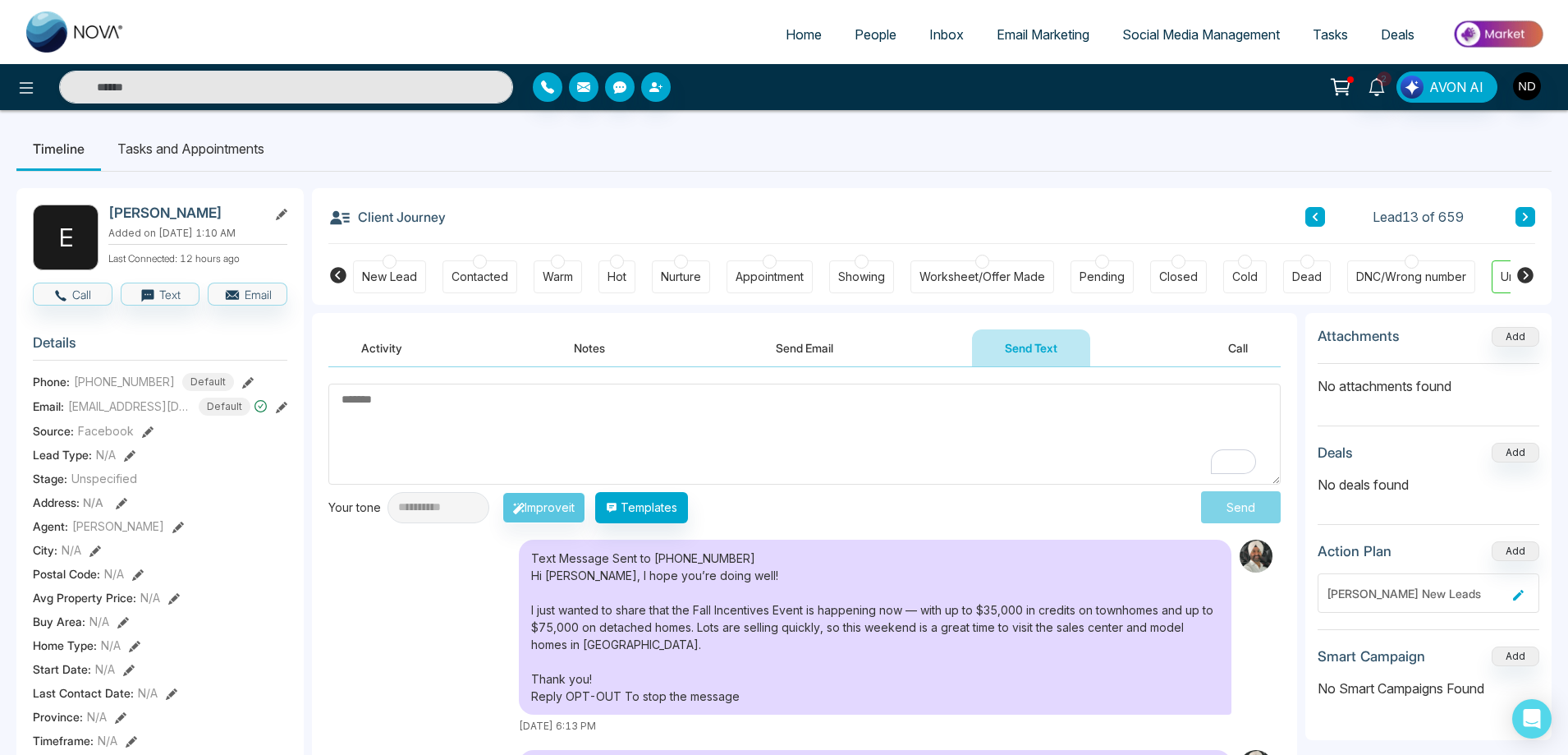
click at [593, 351] on button "Notes" at bounding box center [589, 348] width 97 height 37
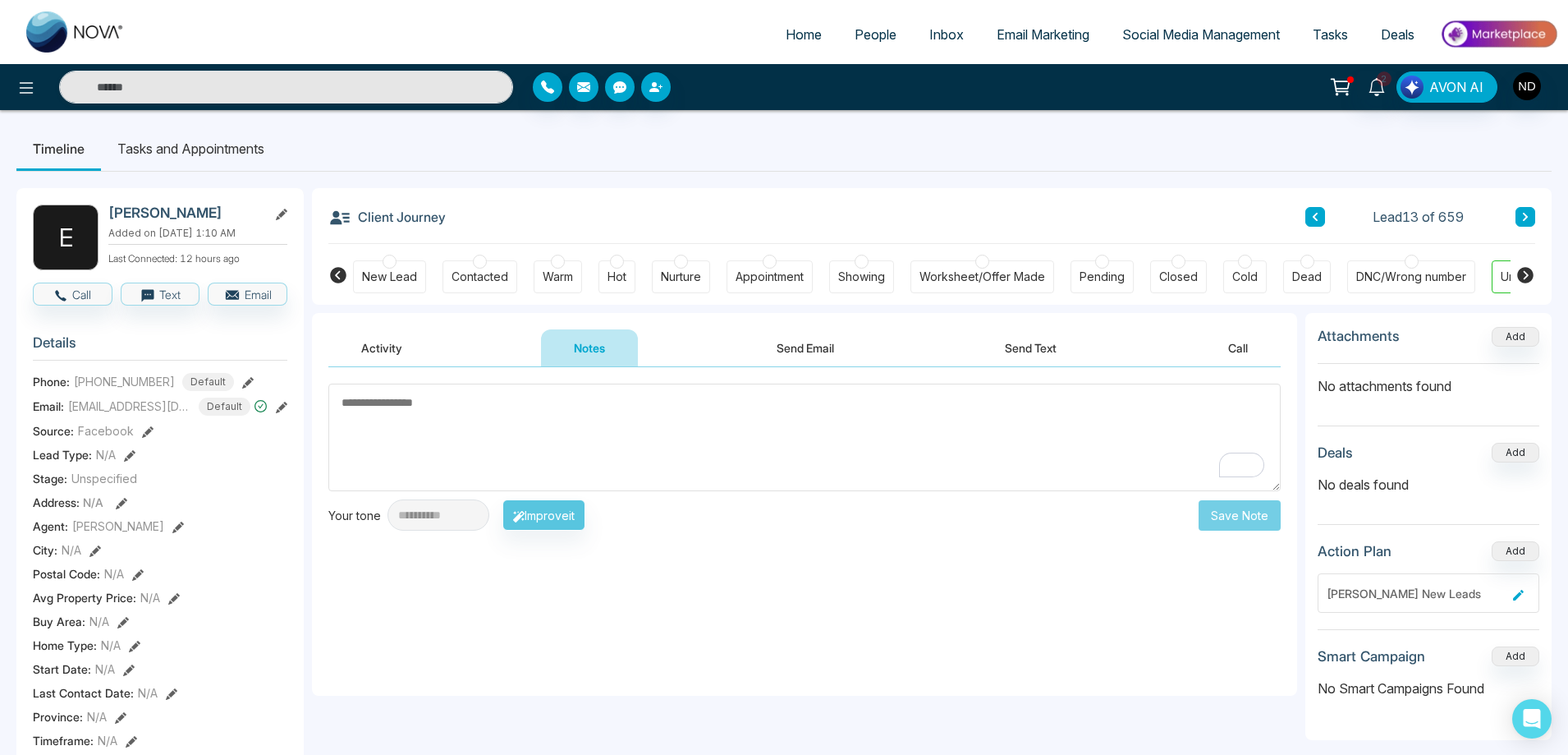
click at [644, 436] on textarea "To enrich screen reader interactions, please activate Accessibility in Grammarl…" at bounding box center [804, 437] width 952 height 107
click at [1034, 344] on button "Send Text" at bounding box center [1030, 348] width 117 height 37
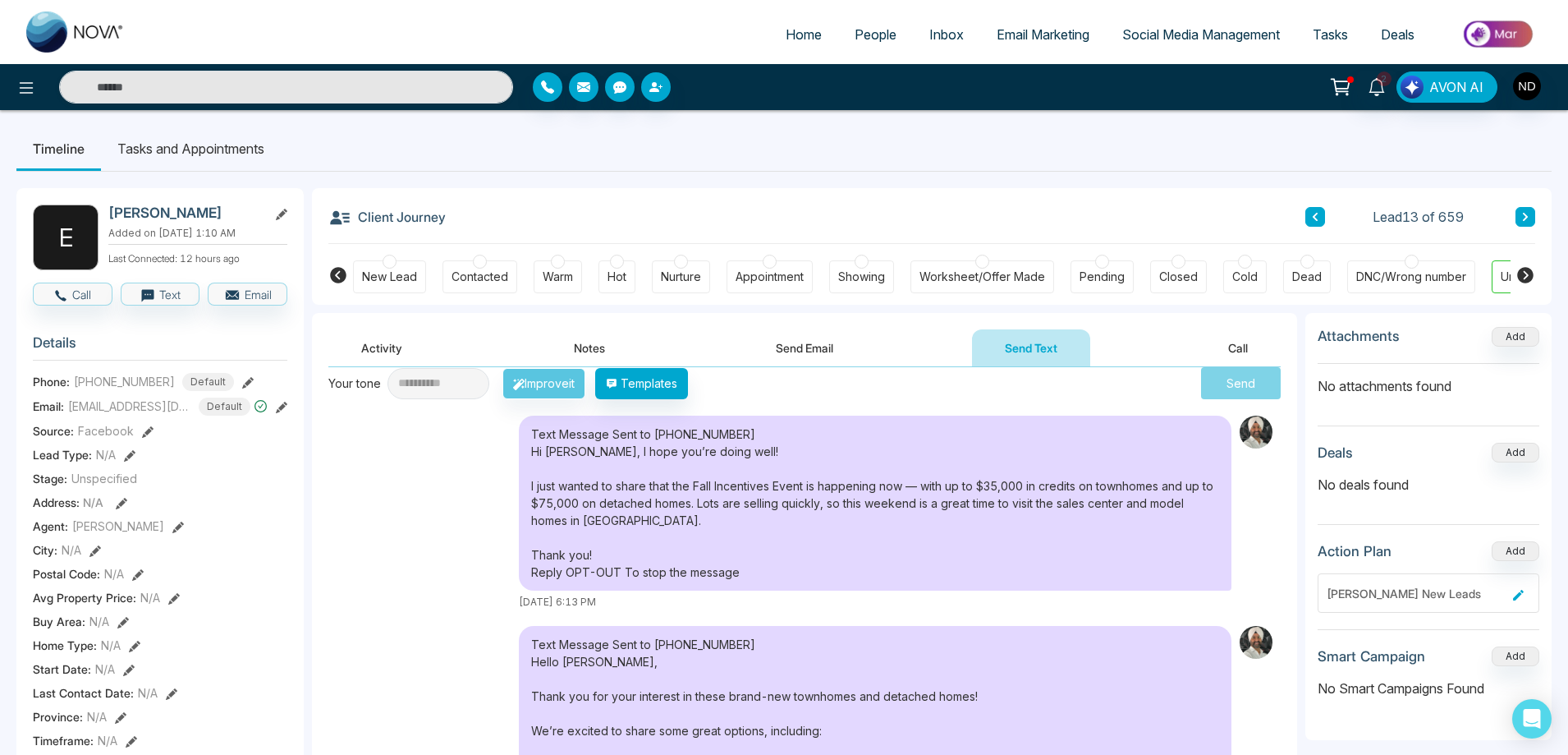
scroll to position [130, 0]
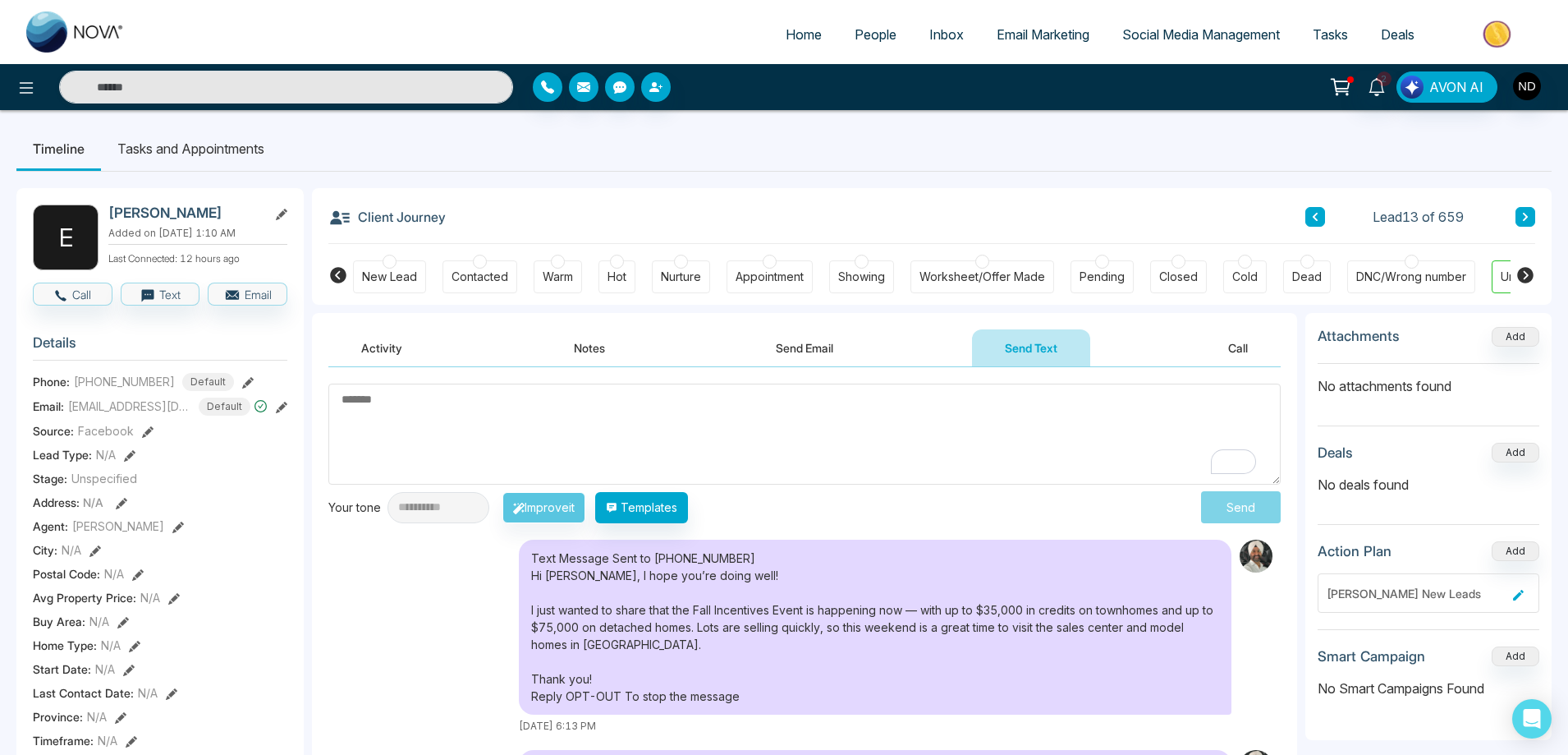
click at [605, 418] on textarea "To enrich screen reader interactions, please activate Accessibility in Grammarl…" at bounding box center [804, 433] width 952 height 101
type textarea "*********"
click at [587, 346] on button "Notes" at bounding box center [589, 348] width 97 height 37
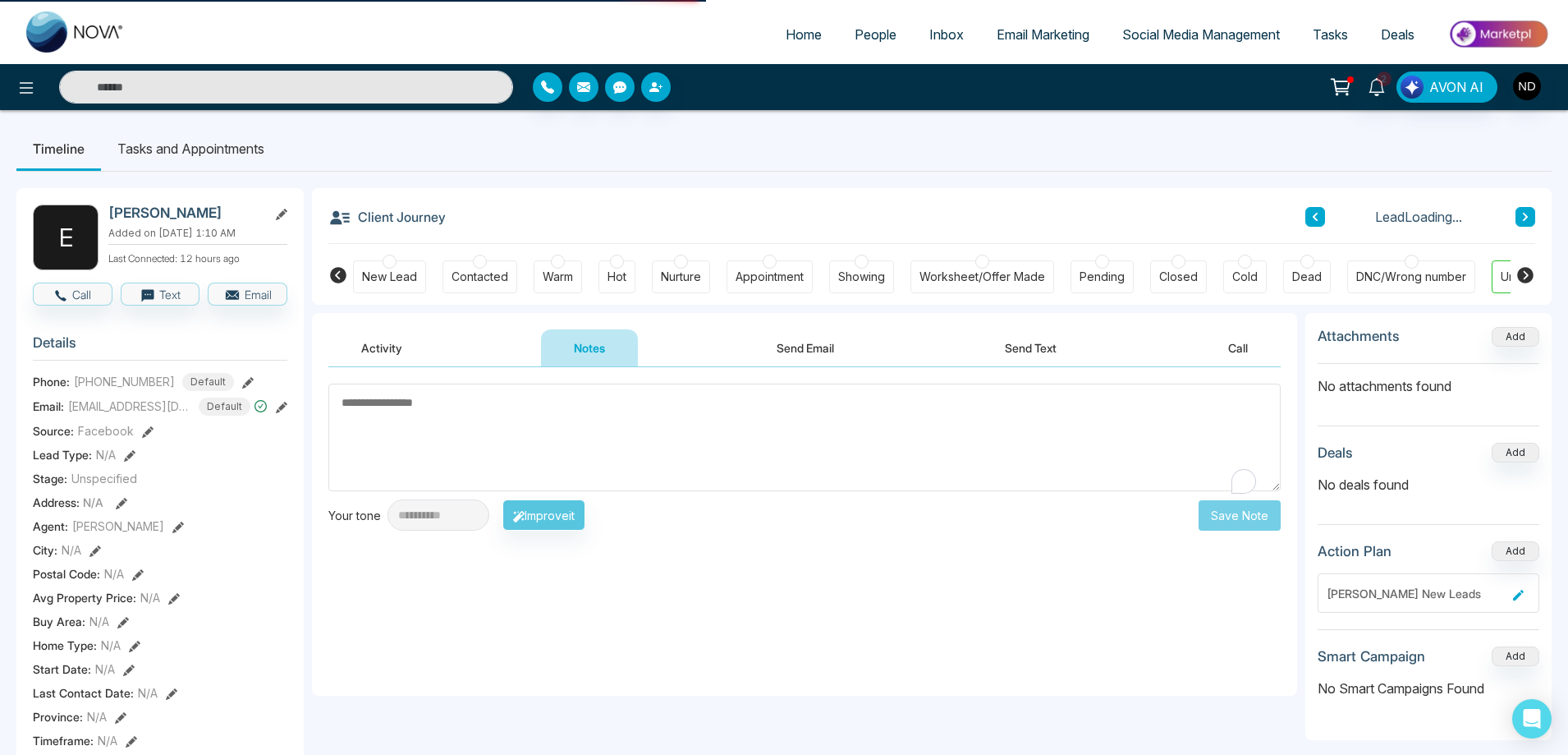
click at [495, 427] on textarea "To enrich screen reader interactions, please activate Accessibility in Grammarl…" at bounding box center [804, 437] width 952 height 107
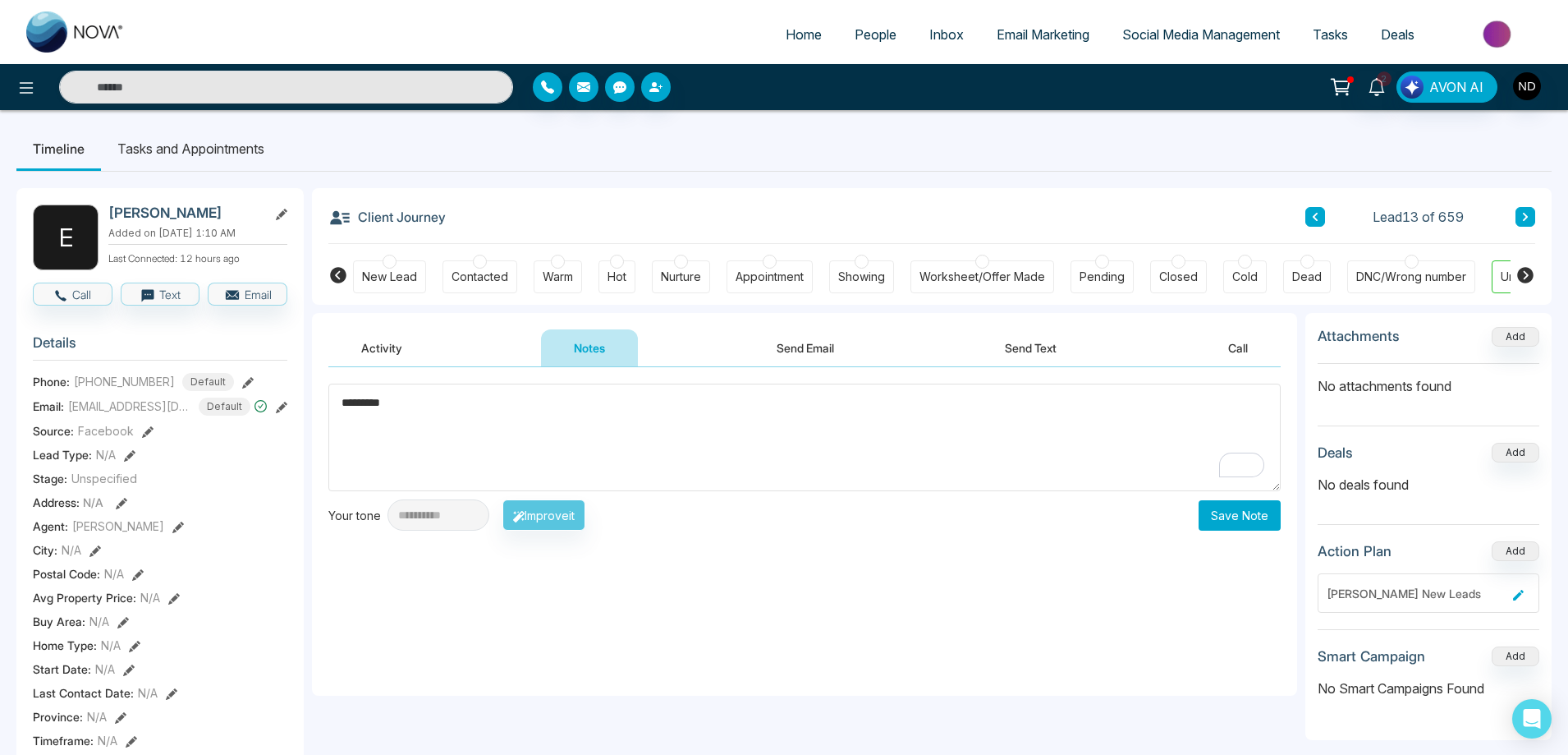
type textarea "*********"
click at [1231, 515] on button "Save Note" at bounding box center [1239, 515] width 82 height 30
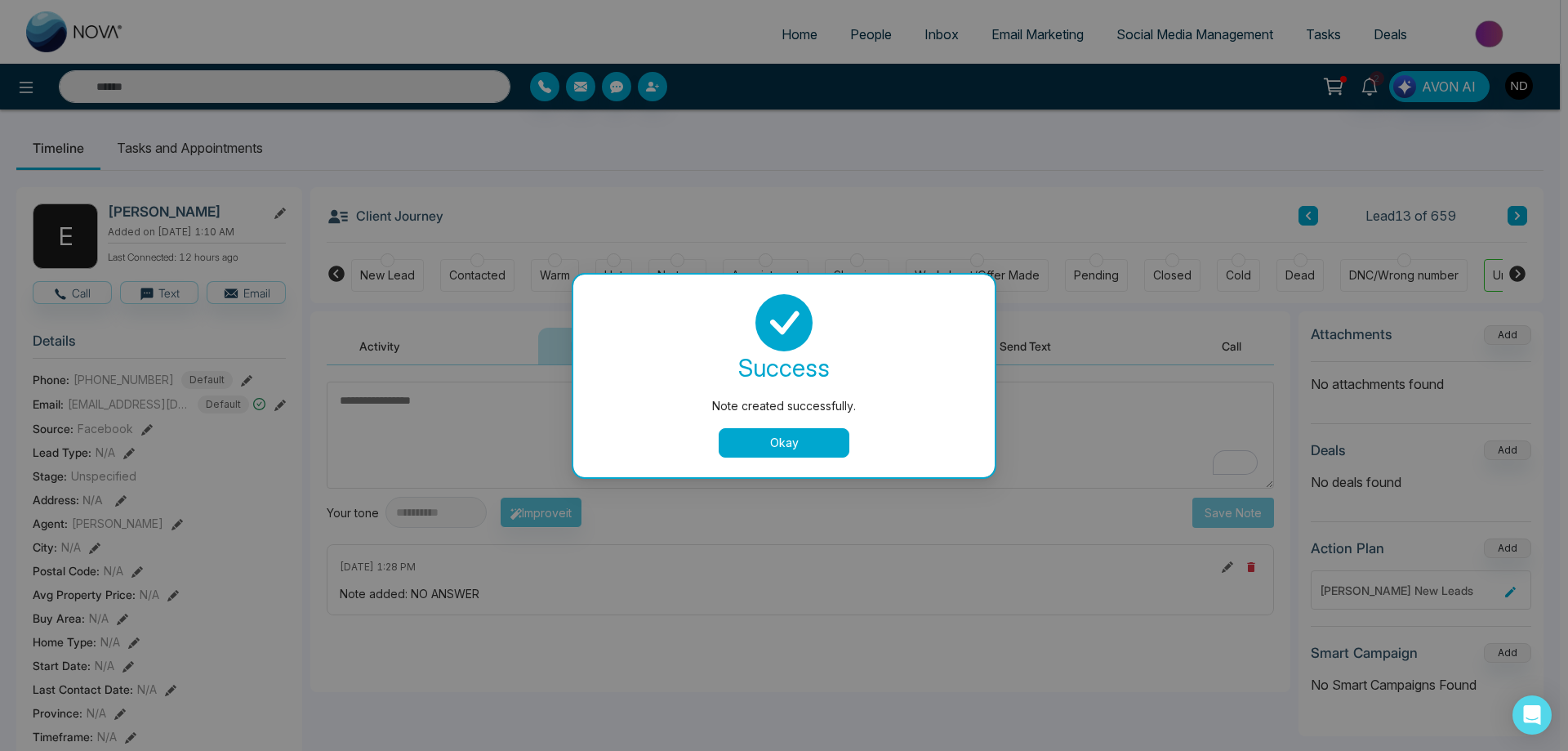
click at [789, 448] on button "Okay" at bounding box center [783, 443] width 131 height 30
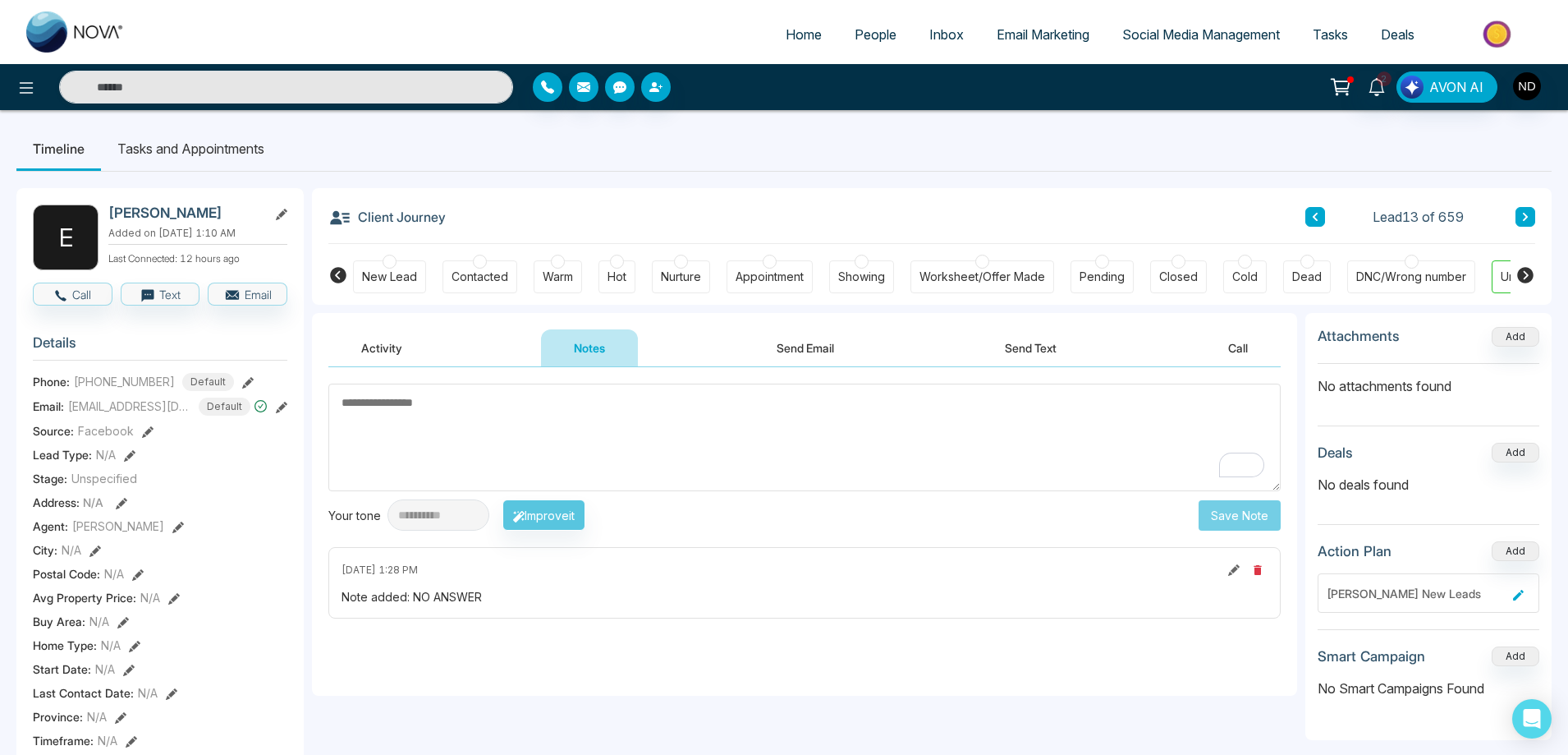
click at [720, 455] on textarea "To enrich screen reader interactions, please activate Accessibility in Grammarl…" at bounding box center [804, 437] width 952 height 107
click at [394, 286] on div "New Lead" at bounding box center [389, 277] width 73 height 33
click at [885, 200] on div "Client Journey Lead Loading..." at bounding box center [931, 215] width 1206 height 56
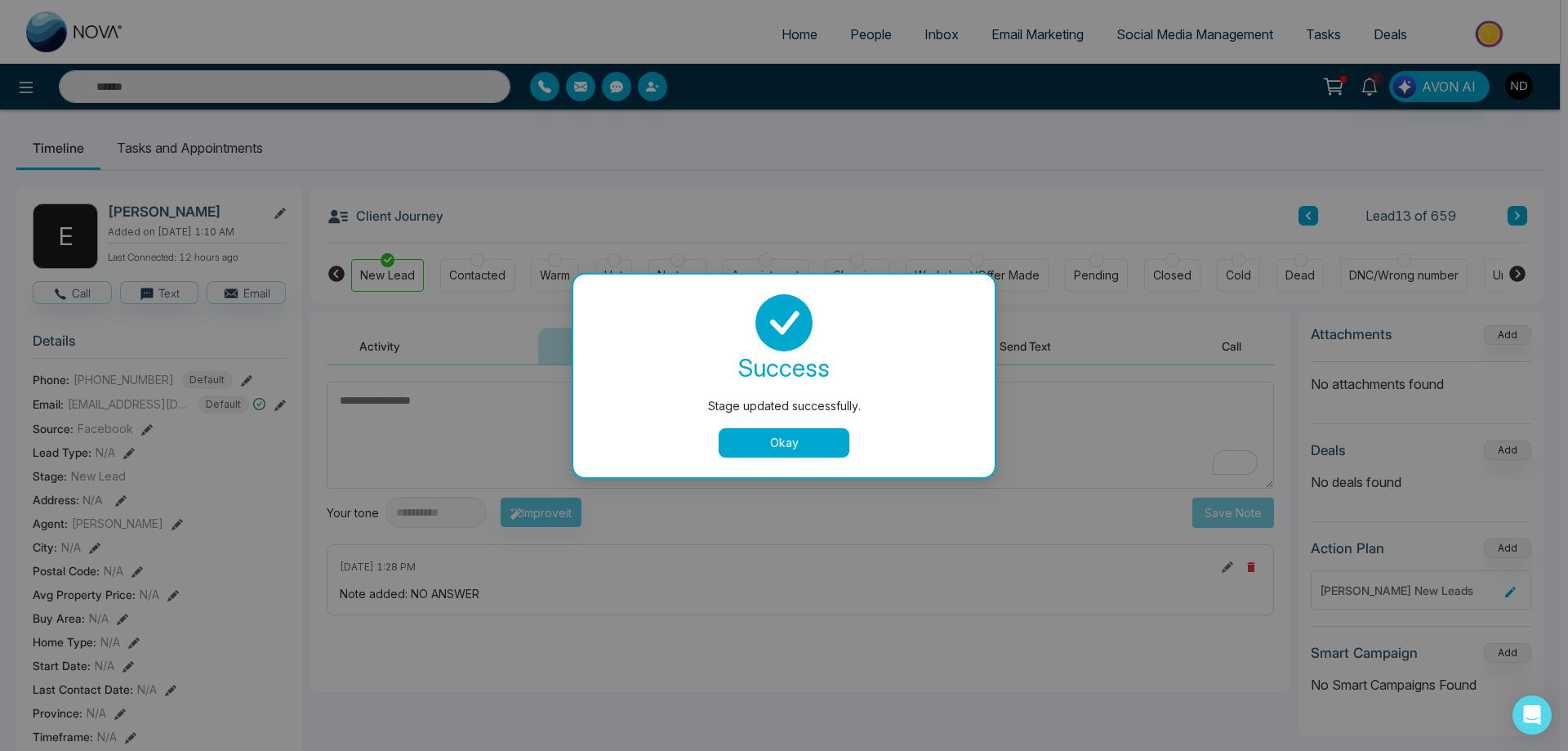
click at [784, 446] on button "Okay" at bounding box center [783, 443] width 131 height 30
